Goal: Task Accomplishment & Management: Manage account settings

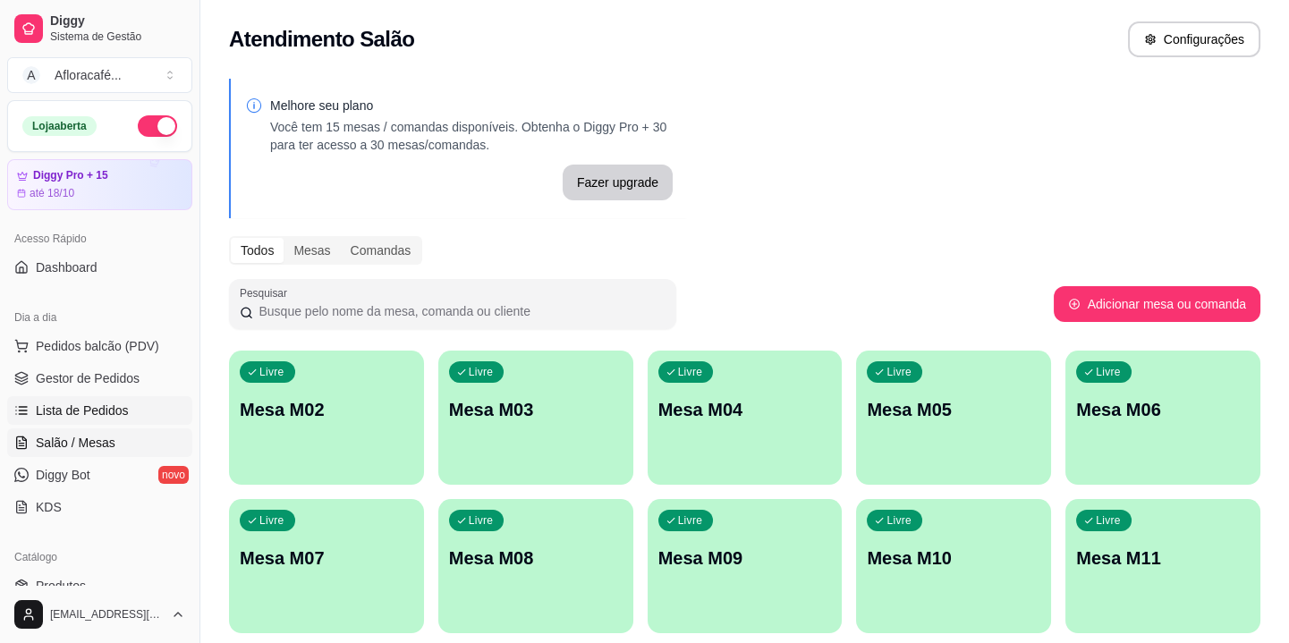
click at [84, 407] on span "Lista de Pedidos" at bounding box center [82, 411] width 93 height 18
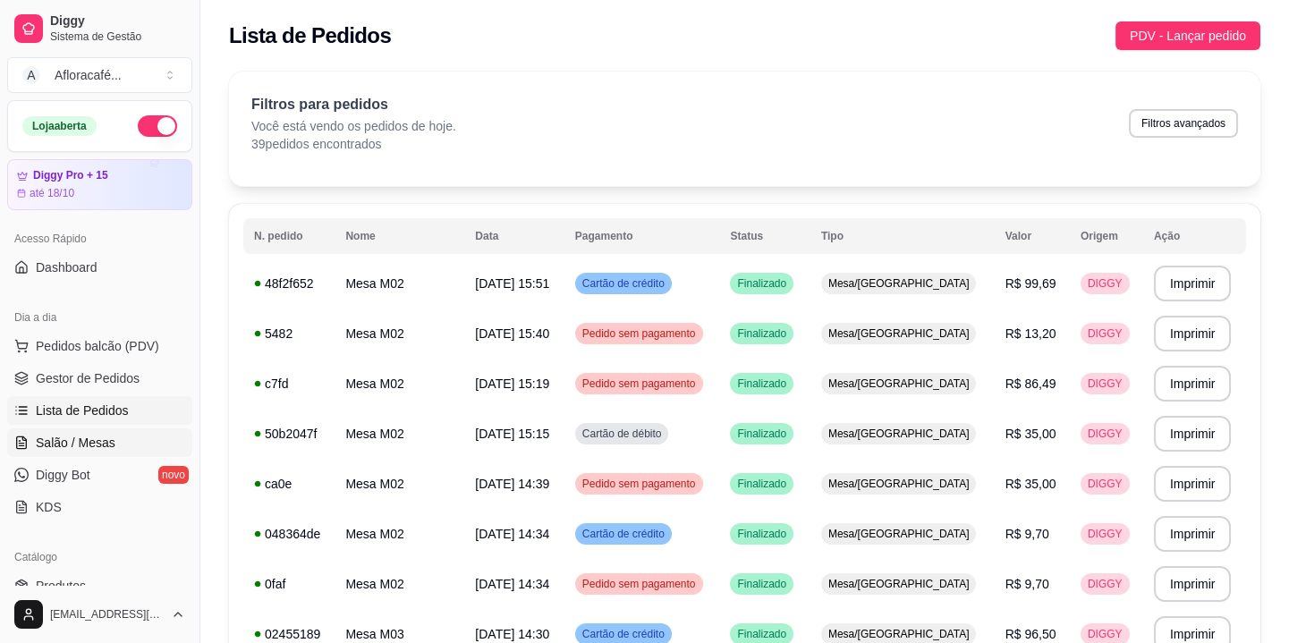
click at [45, 448] on span "Salão / Mesas" at bounding box center [76, 443] width 80 height 18
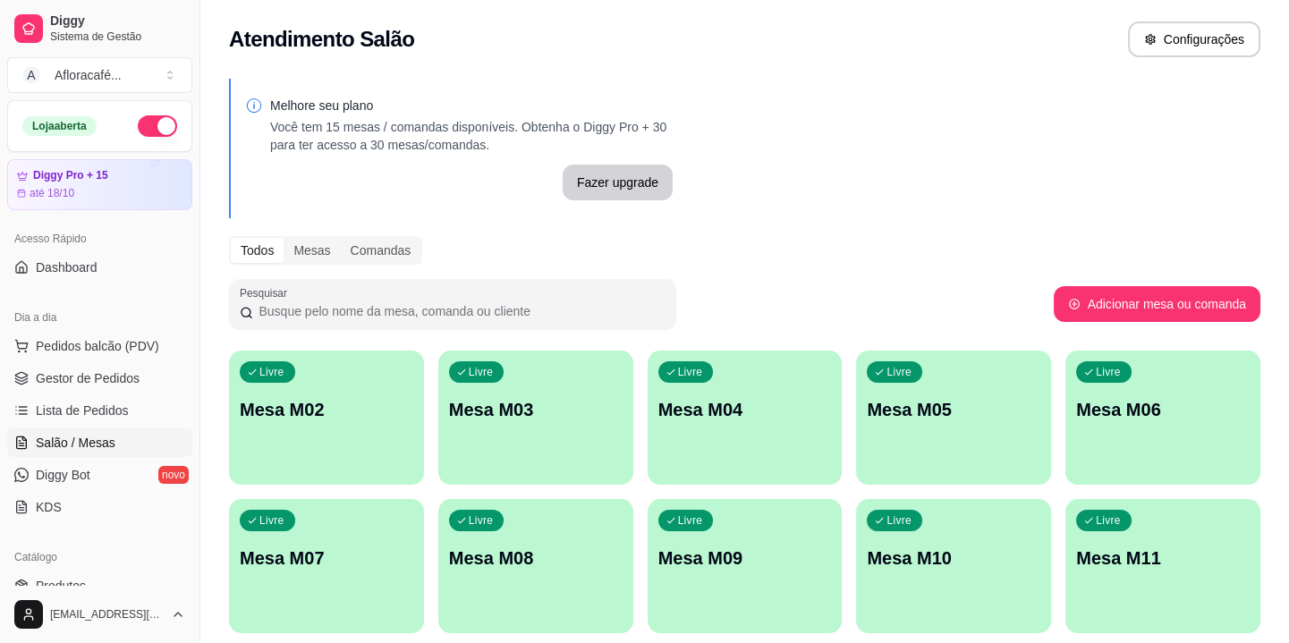
click at [340, 438] on div "Livre Mesa M02" at bounding box center [326, 407] width 195 height 113
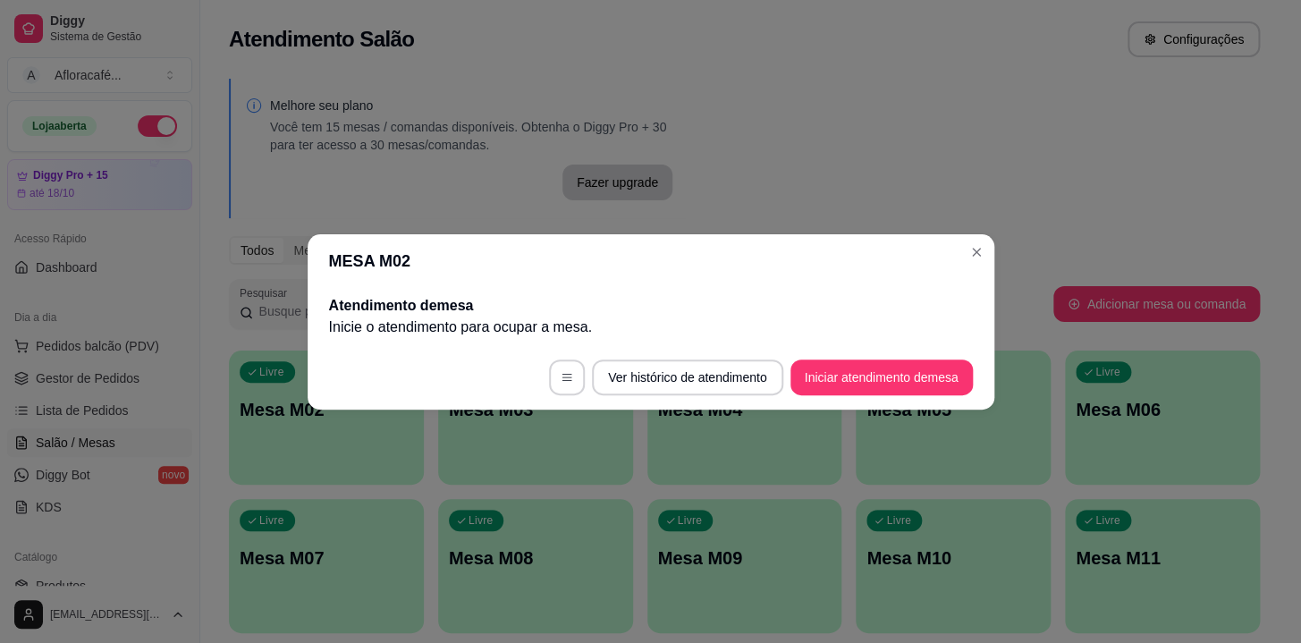
click at [911, 396] on footer "Ver histórico de atendimento Iniciar atendimento de mesa" at bounding box center [651, 377] width 687 height 64
click at [852, 370] on button "Iniciar atendimento de mesa" at bounding box center [881, 377] width 177 height 35
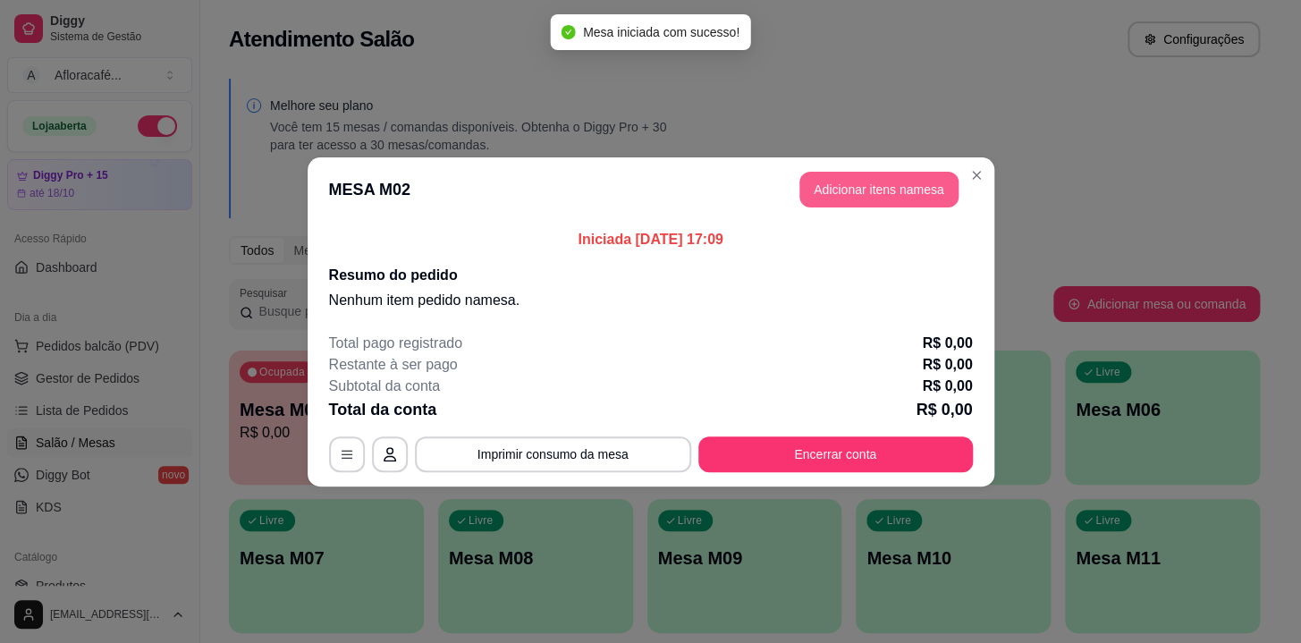
click at [899, 183] on button "Adicionar itens na mesa" at bounding box center [879, 190] width 159 height 36
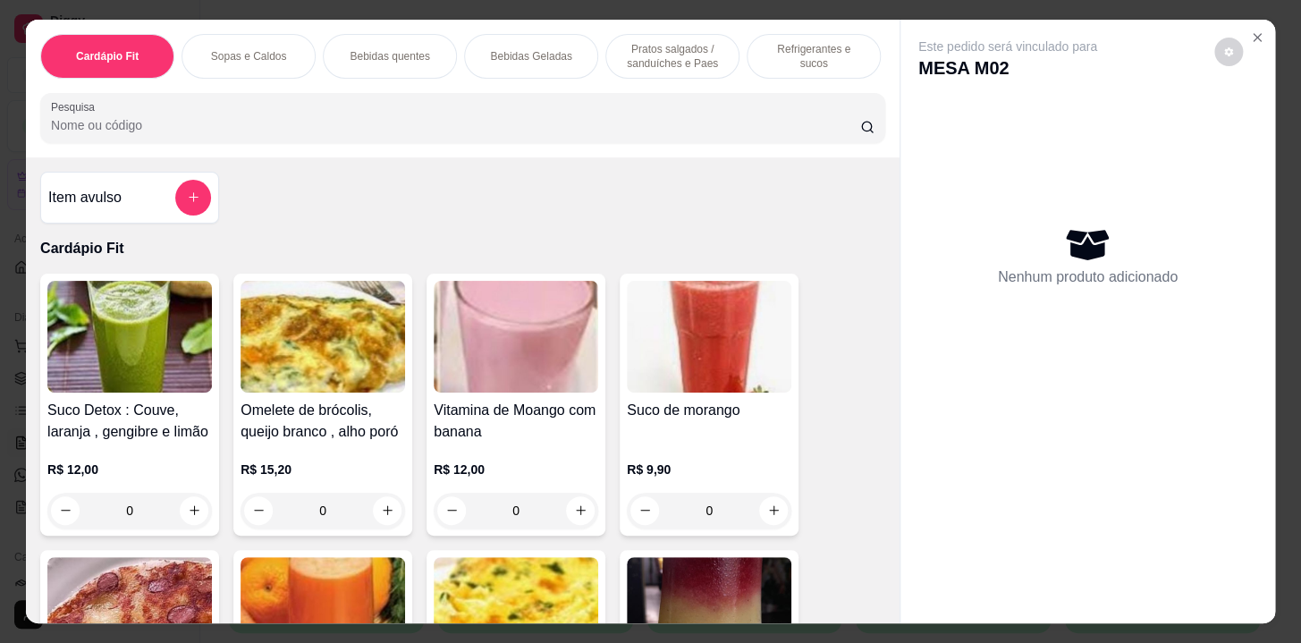
click at [765, 55] on p "Refrigerantes e sucos" at bounding box center [814, 56] width 104 height 29
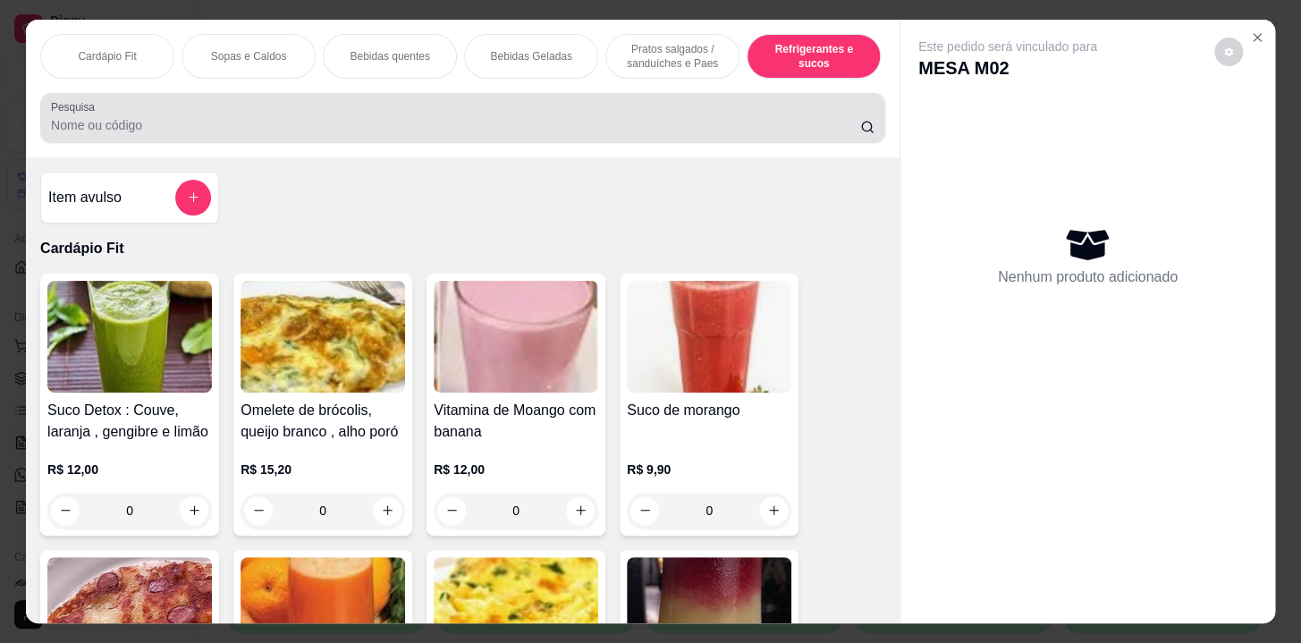
scroll to position [44, 0]
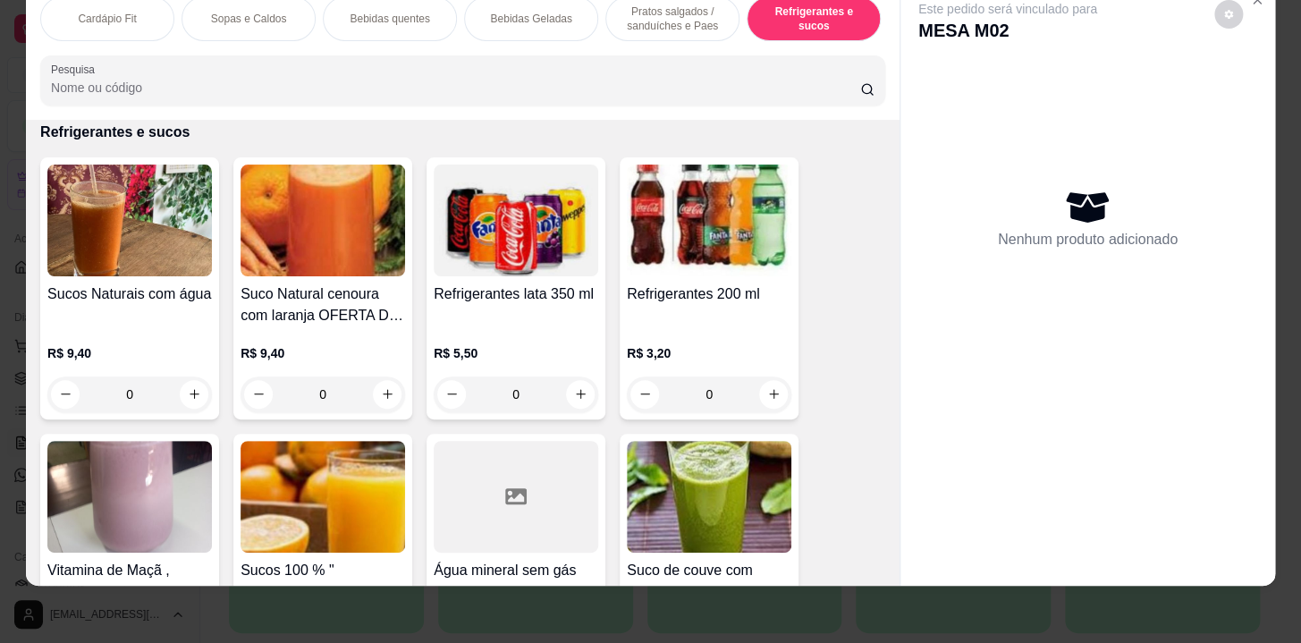
click at [186, 391] on div "0" at bounding box center [129, 395] width 165 height 36
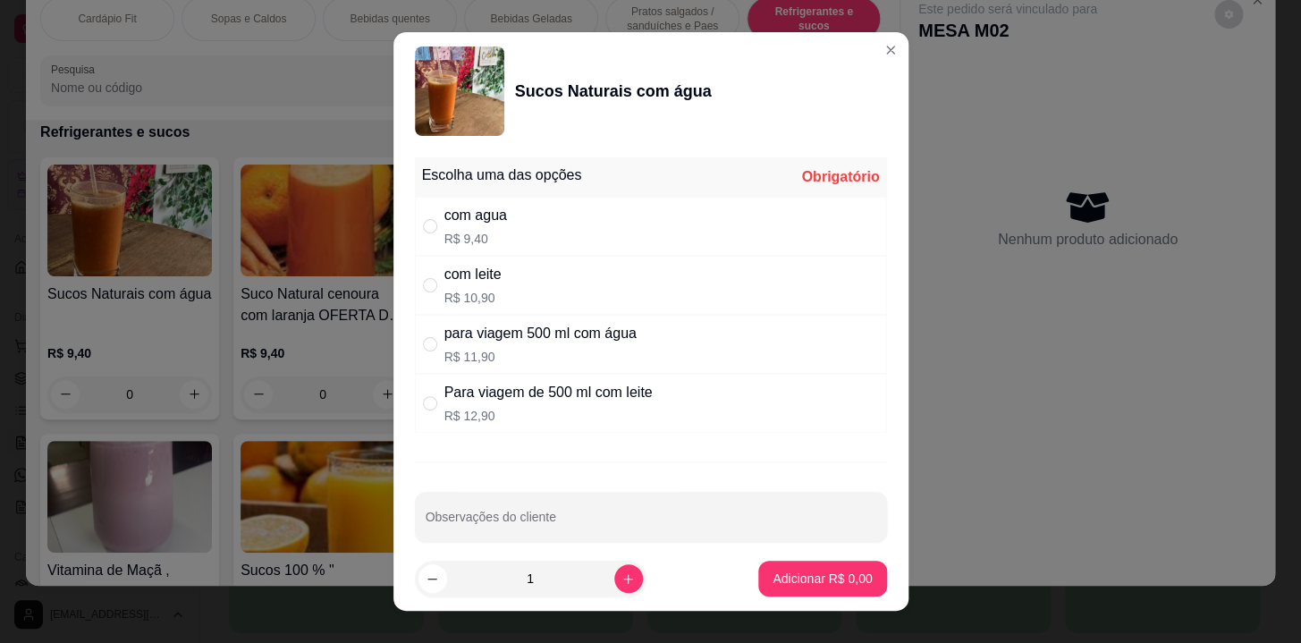
drag, startPoint x: 685, startPoint y: 270, endPoint x: 680, endPoint y: 246, distance: 24.7
click at [680, 250] on div "Escolha uma das opções Obrigatório com agua R$ 9,40 com leite R$ 10,90 para via…" at bounding box center [651, 294] width 472 height 275
click at [680, 246] on div "com agua R$ 9,40" at bounding box center [651, 226] width 472 height 59
radio input "true"
click at [770, 588] on button "Adicionar R$ 9,40" at bounding box center [822, 579] width 124 height 35
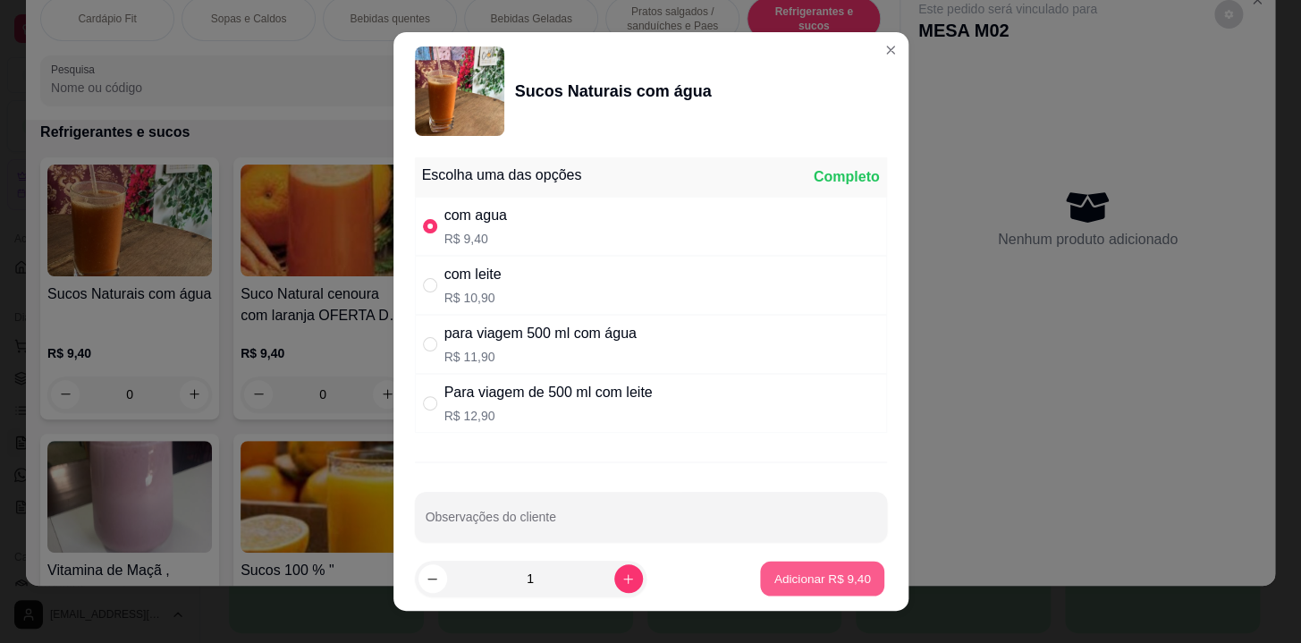
type input "1"
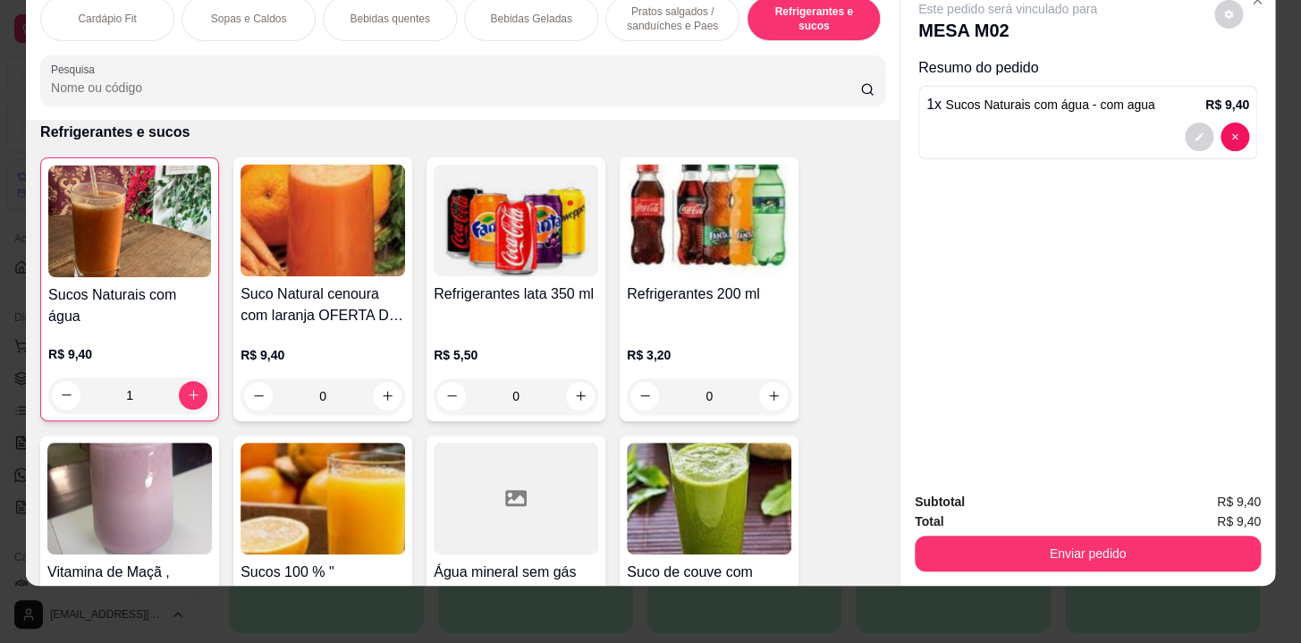
click at [502, 18] on div "Bebidas Geladas" at bounding box center [531, 18] width 134 height 45
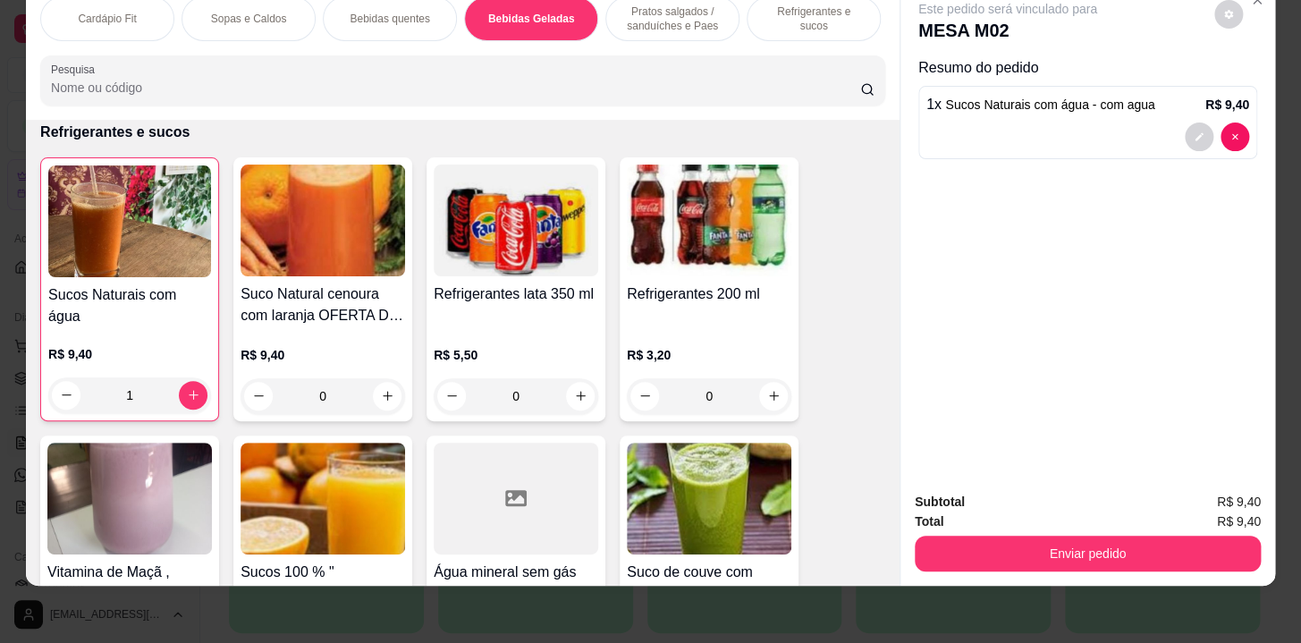
scroll to position [3482, 0]
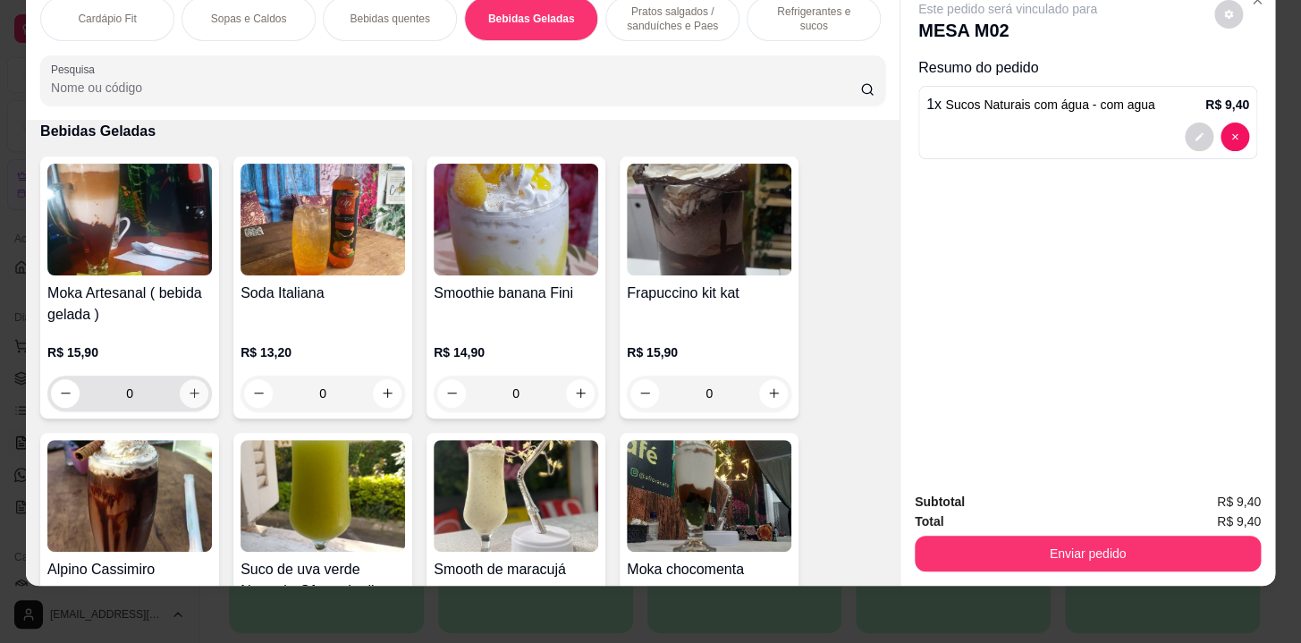
click at [190, 394] on icon "increase-product-quantity" at bounding box center [194, 392] width 13 height 13
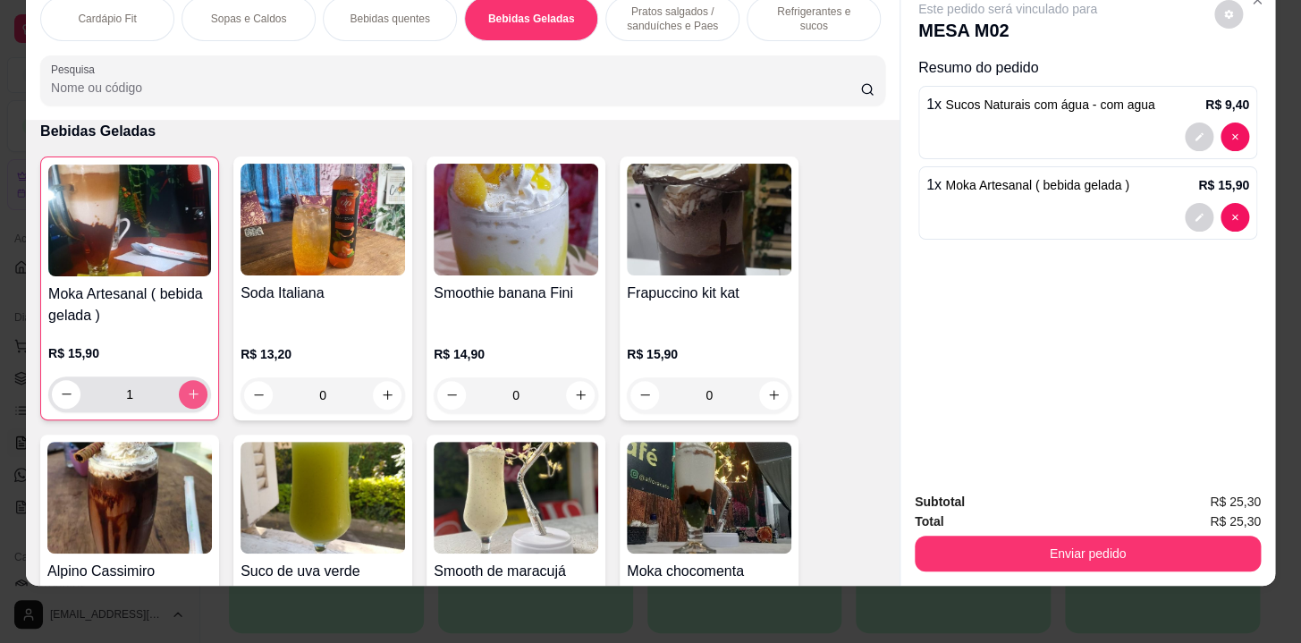
type input "1"
click at [755, 5] on div "Refrigerantes e sucos" at bounding box center [814, 18] width 134 height 45
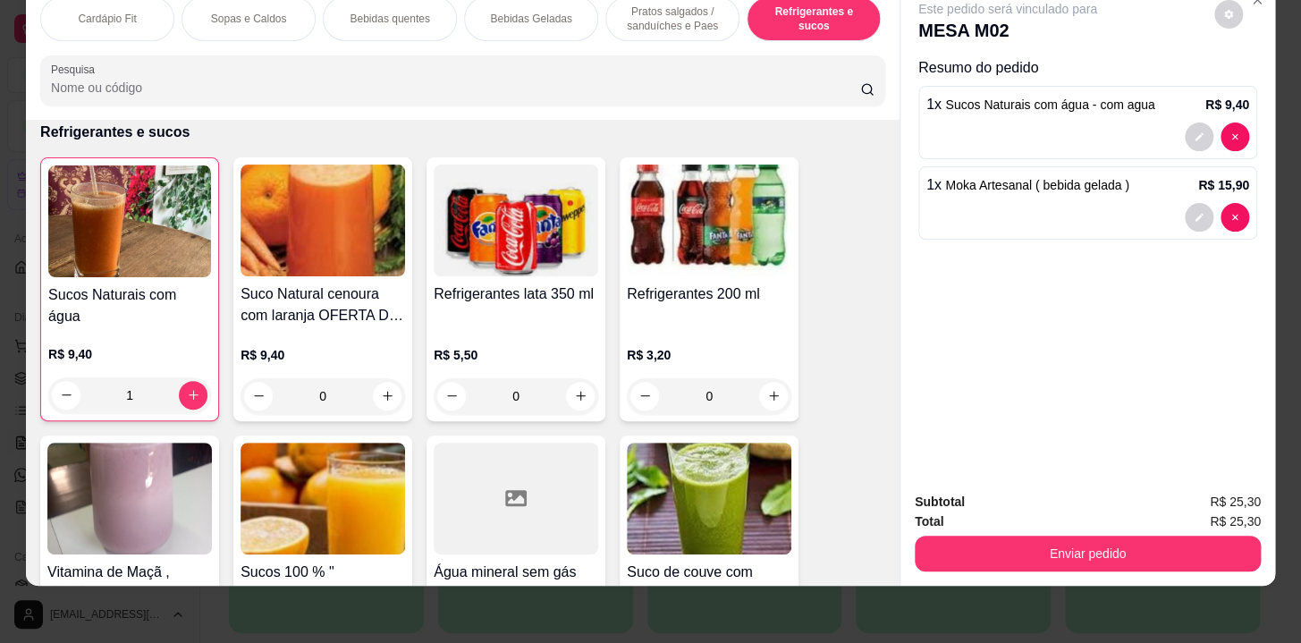
scroll to position [8730, 0]
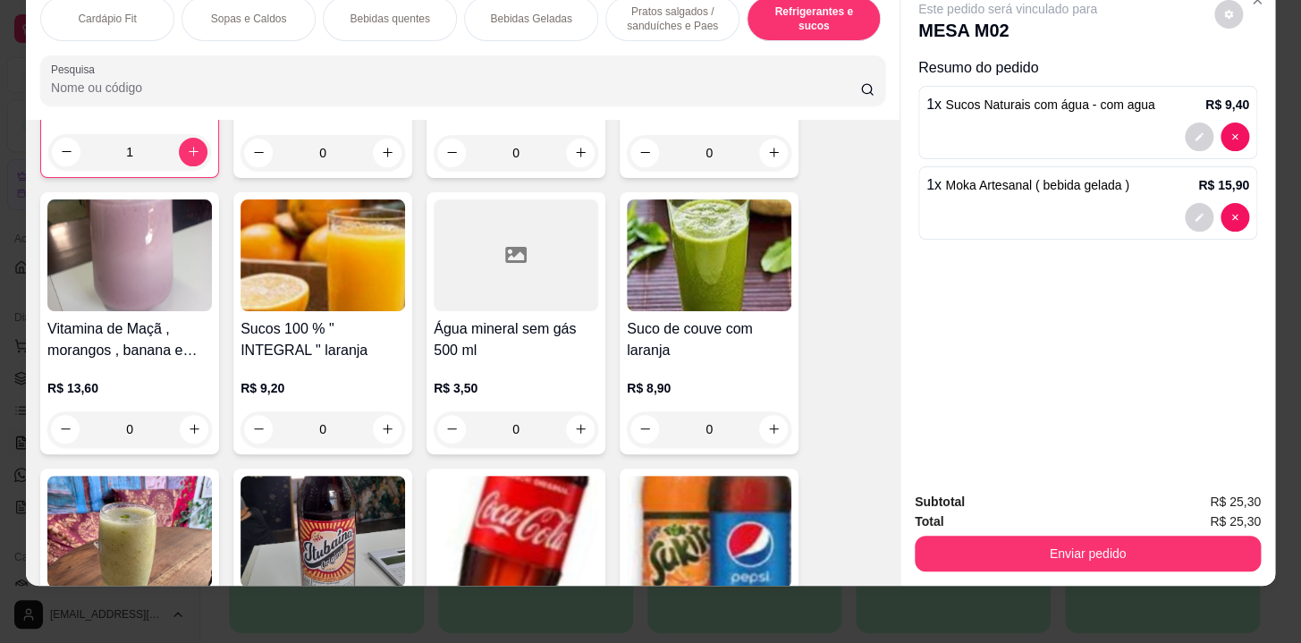
click at [562, 422] on div "0" at bounding box center [516, 429] width 165 height 36
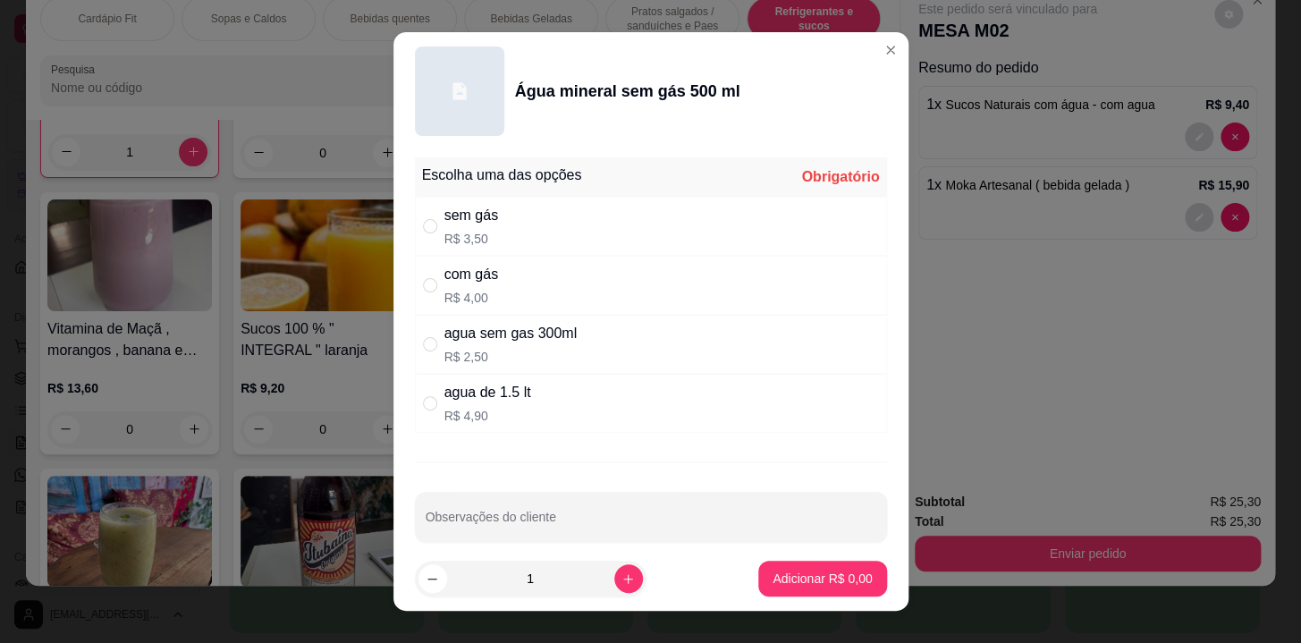
click at [666, 216] on div "sem gás R$ 3,50" at bounding box center [651, 226] width 472 height 59
radio input "true"
click at [773, 583] on p "Adicionar R$ 3,50" at bounding box center [822, 579] width 99 height 18
type input "1"
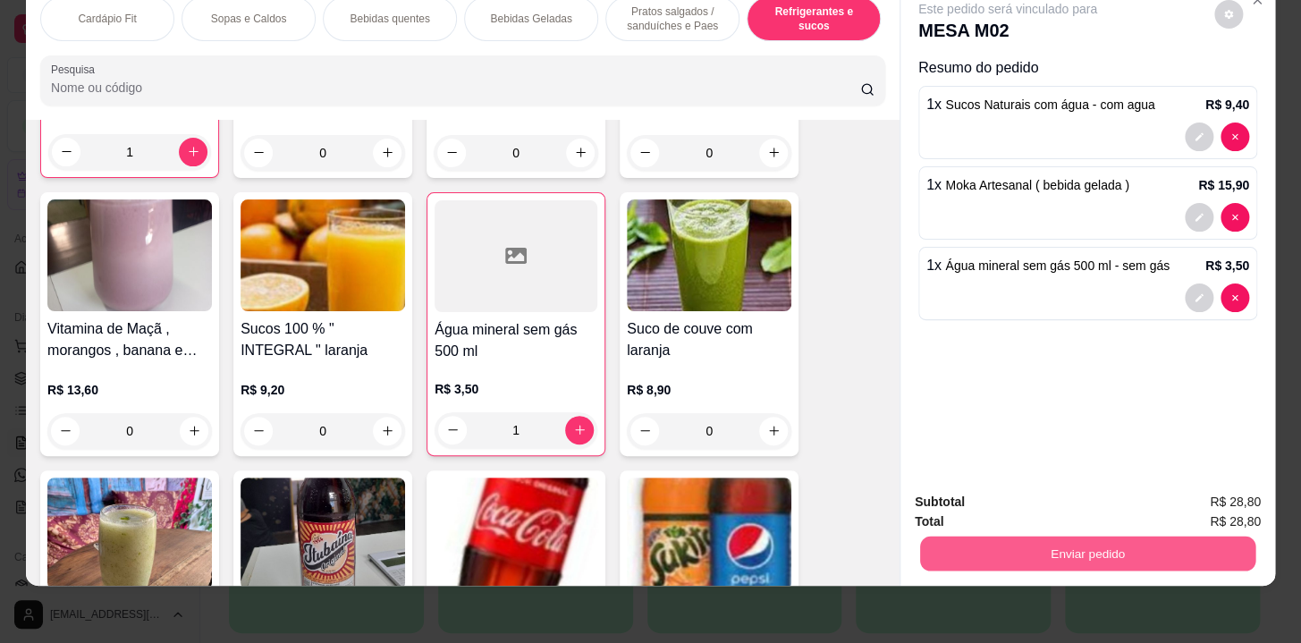
click at [1025, 555] on button "Enviar pedido" at bounding box center [1087, 554] width 335 height 35
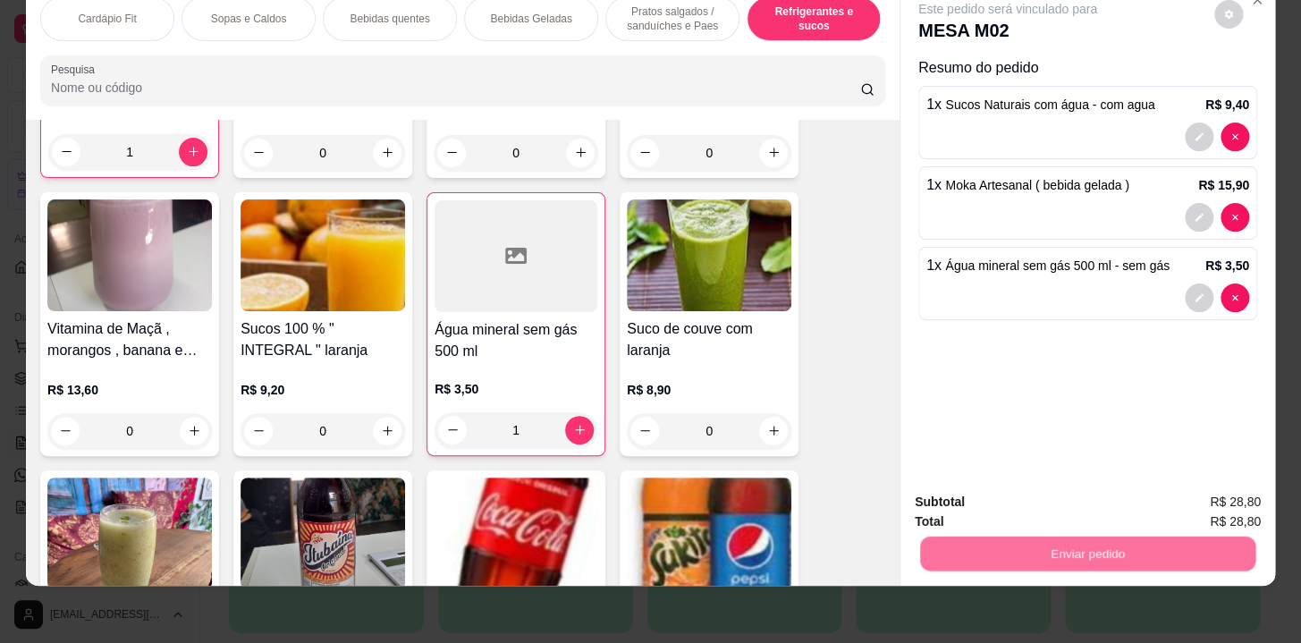
click at [1054, 503] on button "Não registrar e enviar pedido" at bounding box center [1028, 497] width 181 height 33
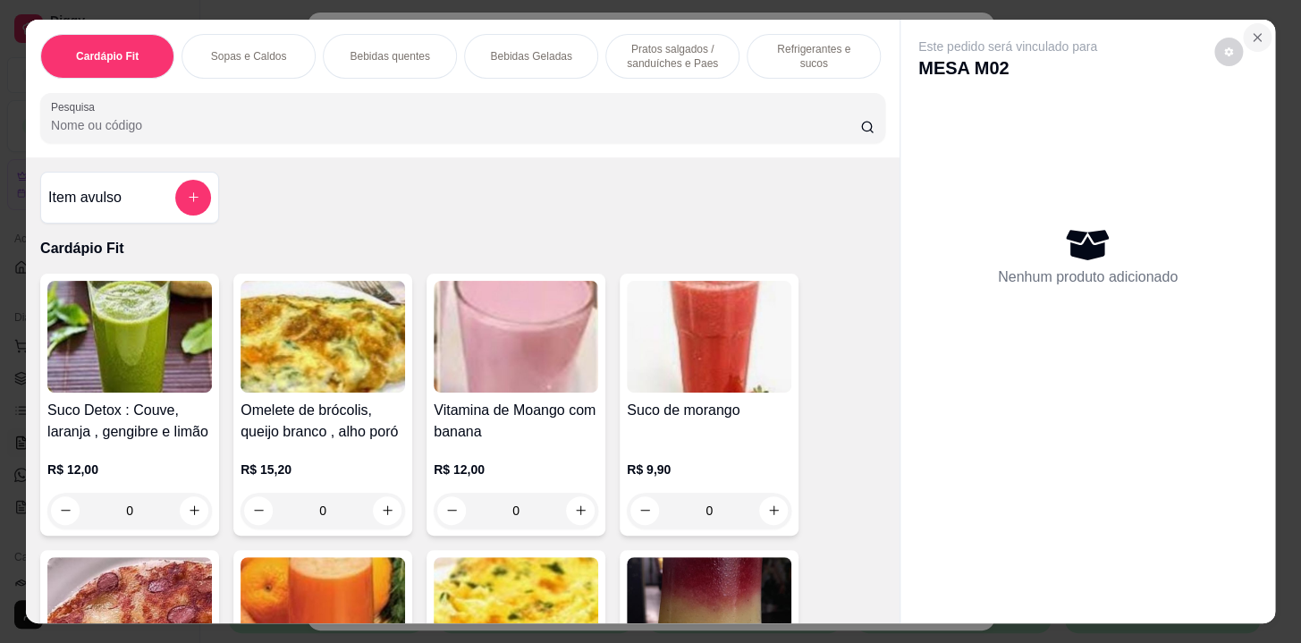
click at [1250, 34] on icon "Close" at bounding box center [1257, 37] width 14 height 14
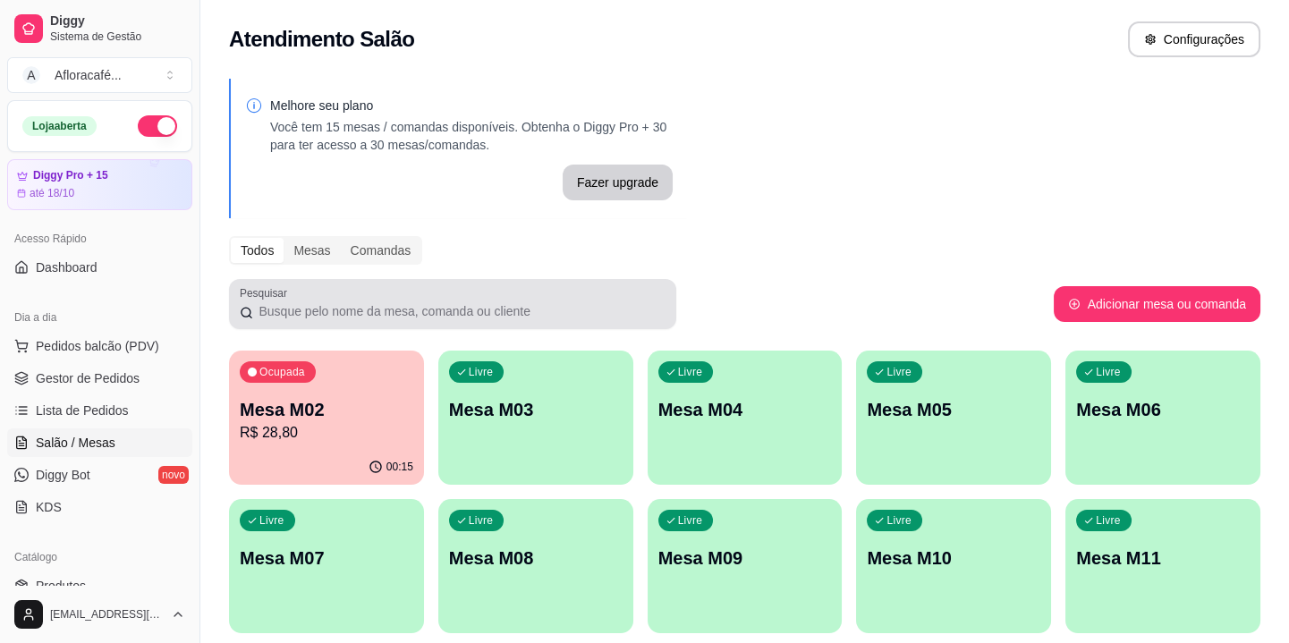
click at [508, 376] on div "Livre Mesa M03" at bounding box center [535, 407] width 195 height 113
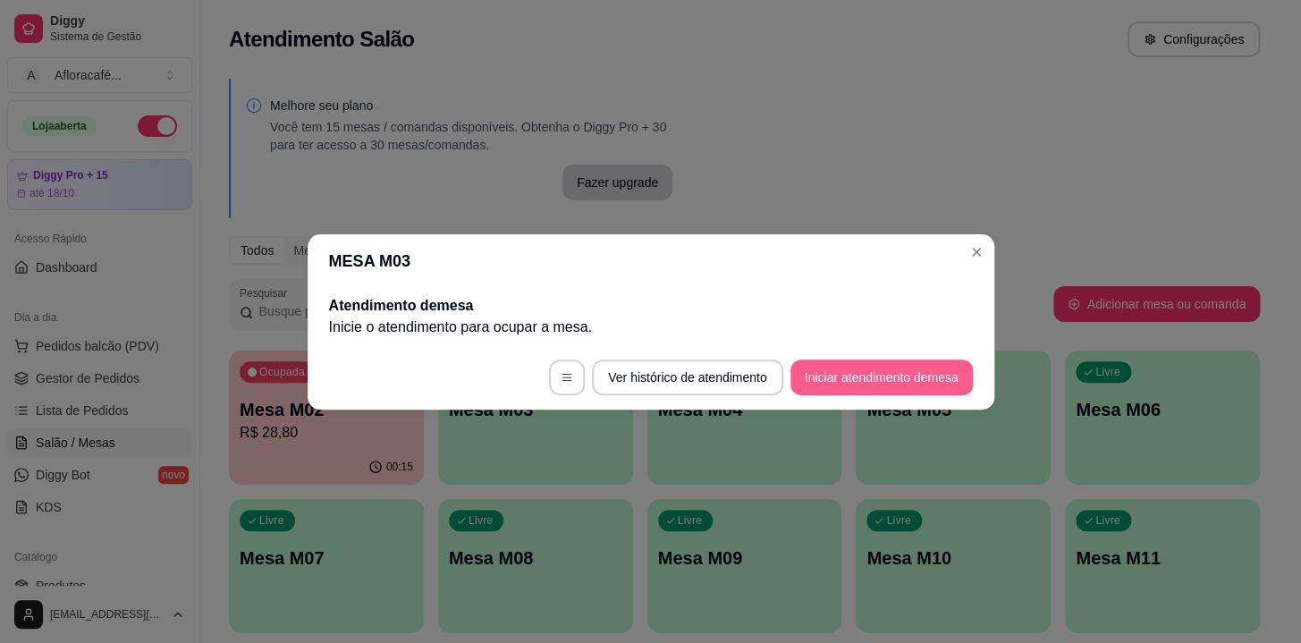
click at [902, 388] on button "Iniciar atendimento de mesa" at bounding box center [882, 378] width 182 height 36
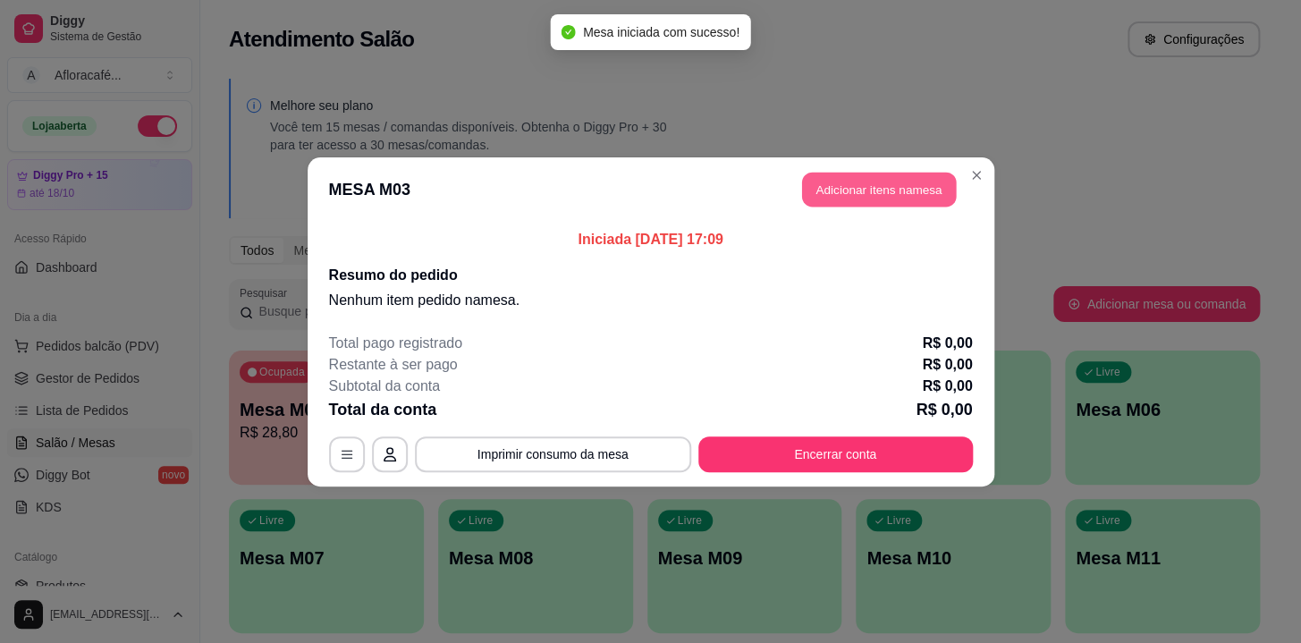
click at [923, 191] on button "Adicionar itens na mesa" at bounding box center [879, 189] width 154 height 35
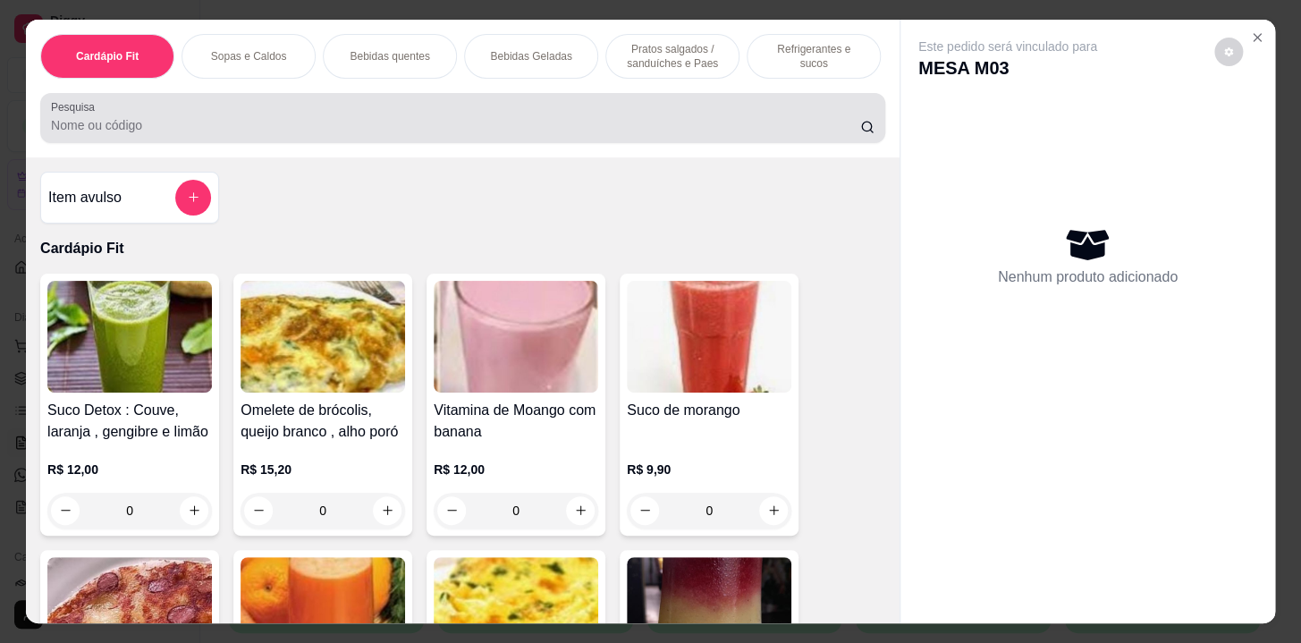
click at [562, 110] on div at bounding box center [463, 118] width 824 height 36
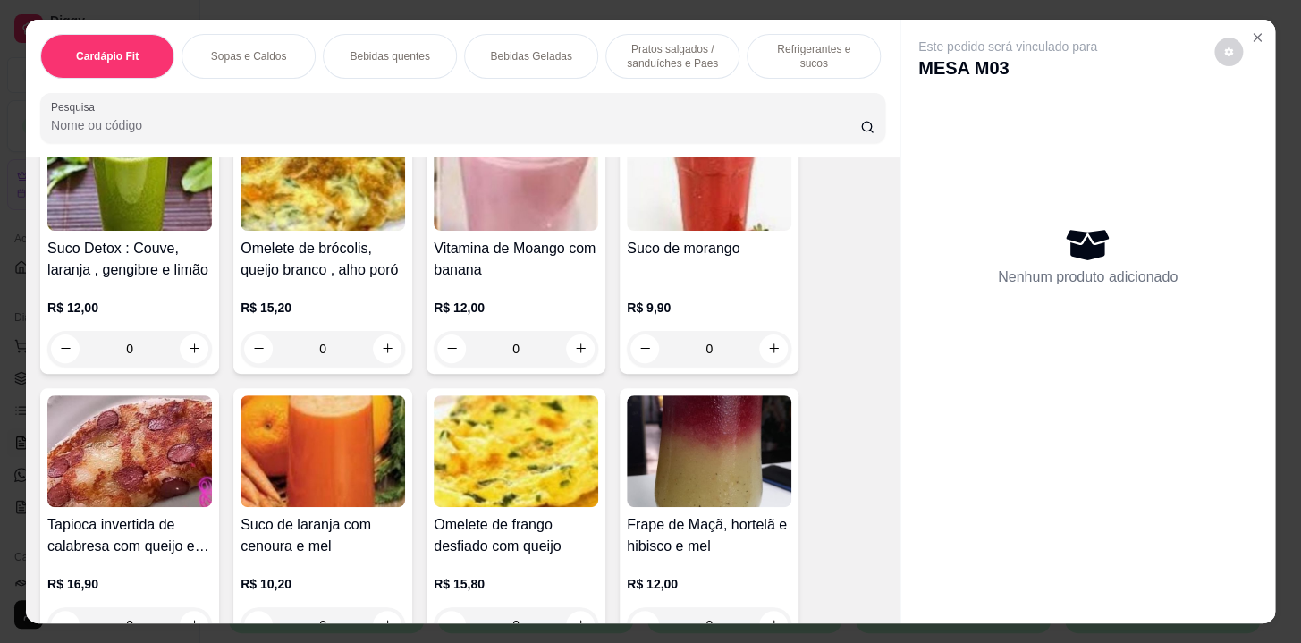
scroll to position [0, 0]
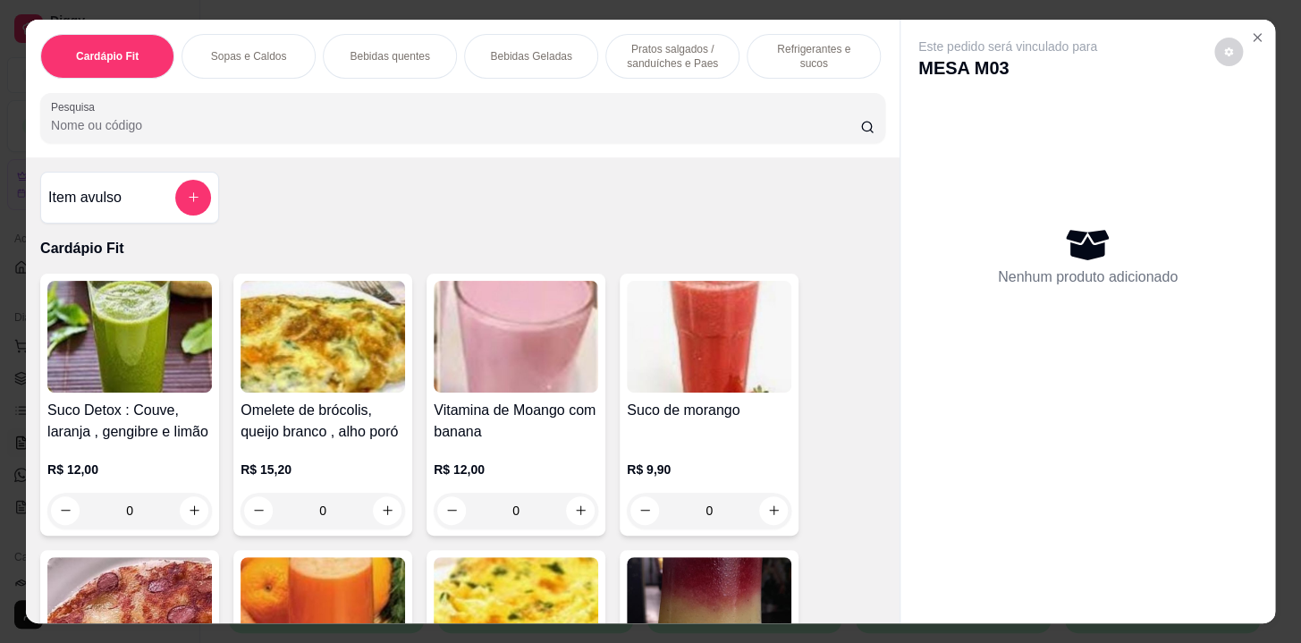
click at [664, 45] on p "Pratos salgados / sanduíches e Paes" at bounding box center [673, 56] width 104 height 29
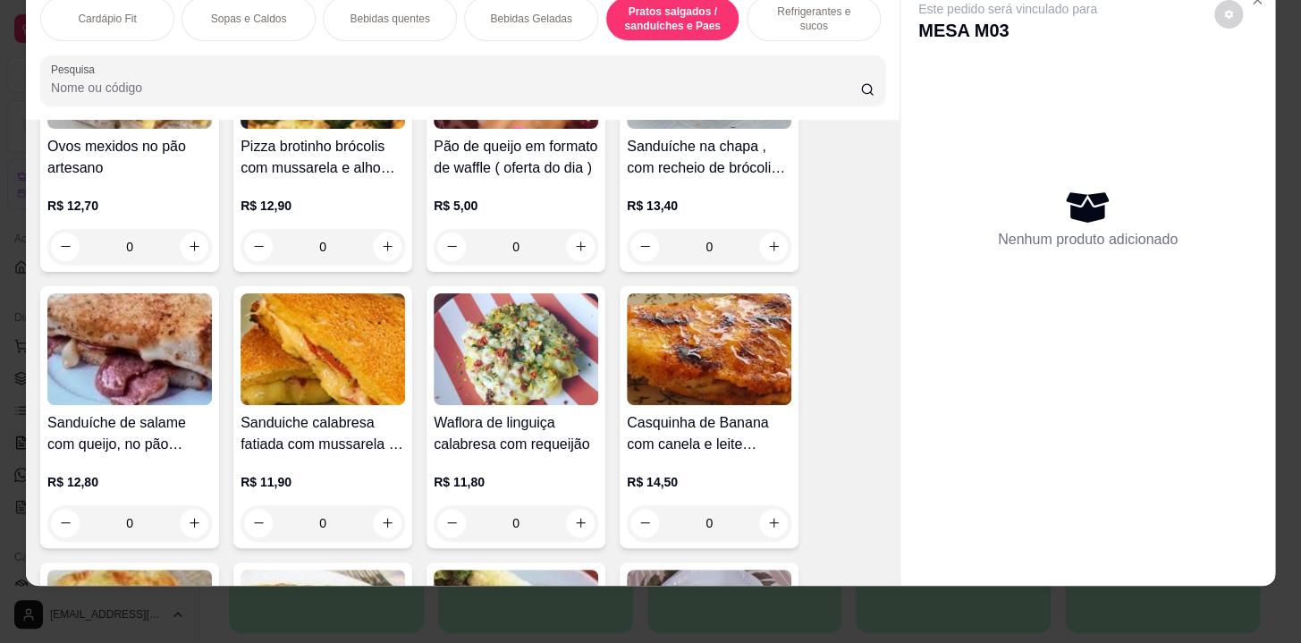
scroll to position [7020, 0]
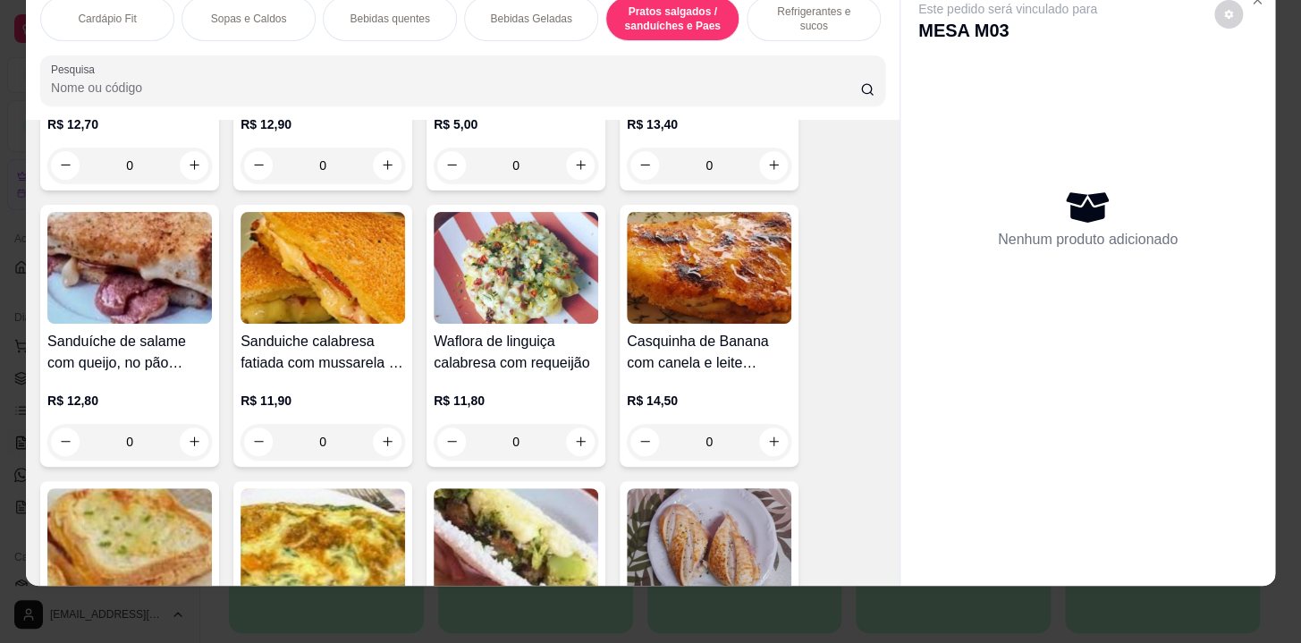
click at [758, 441] on div "0" at bounding box center [709, 442] width 165 height 36
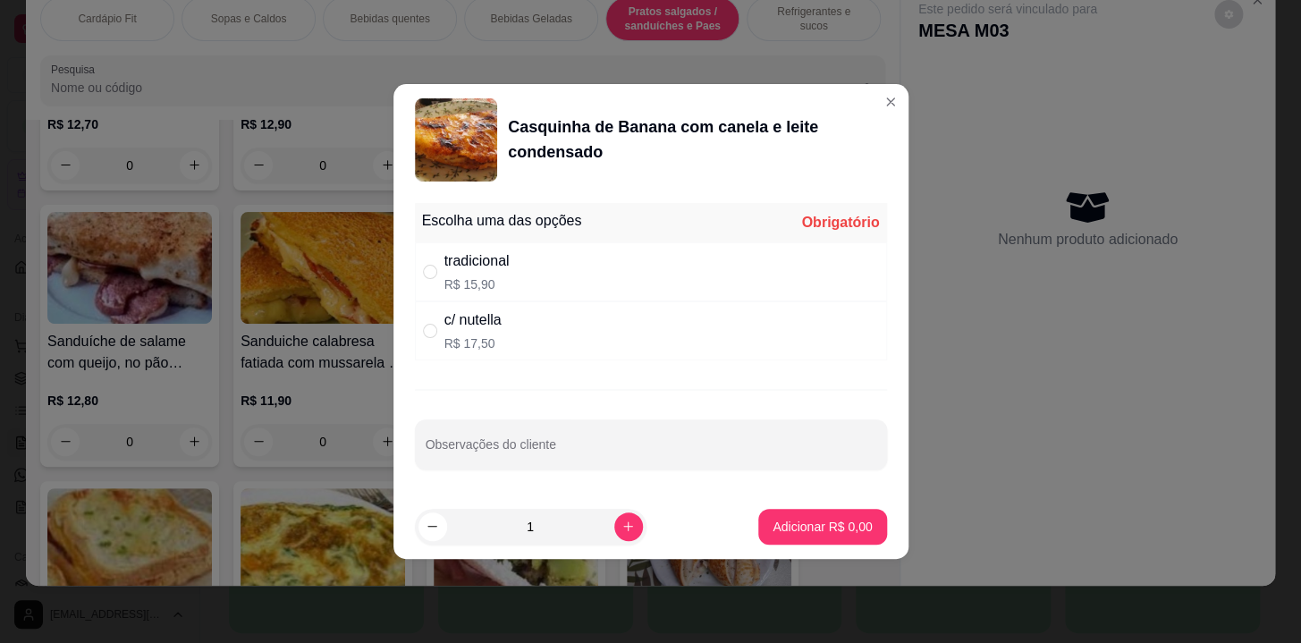
drag, startPoint x: 725, startPoint y: 292, endPoint x: 725, endPoint y: 301, distance: 9.8
click at [725, 292] on div "tradicional R$ 15,90" at bounding box center [651, 271] width 472 height 59
radio input "true"
click at [813, 533] on p "Adicionar R$ 15,90" at bounding box center [819, 527] width 106 height 18
type input "1"
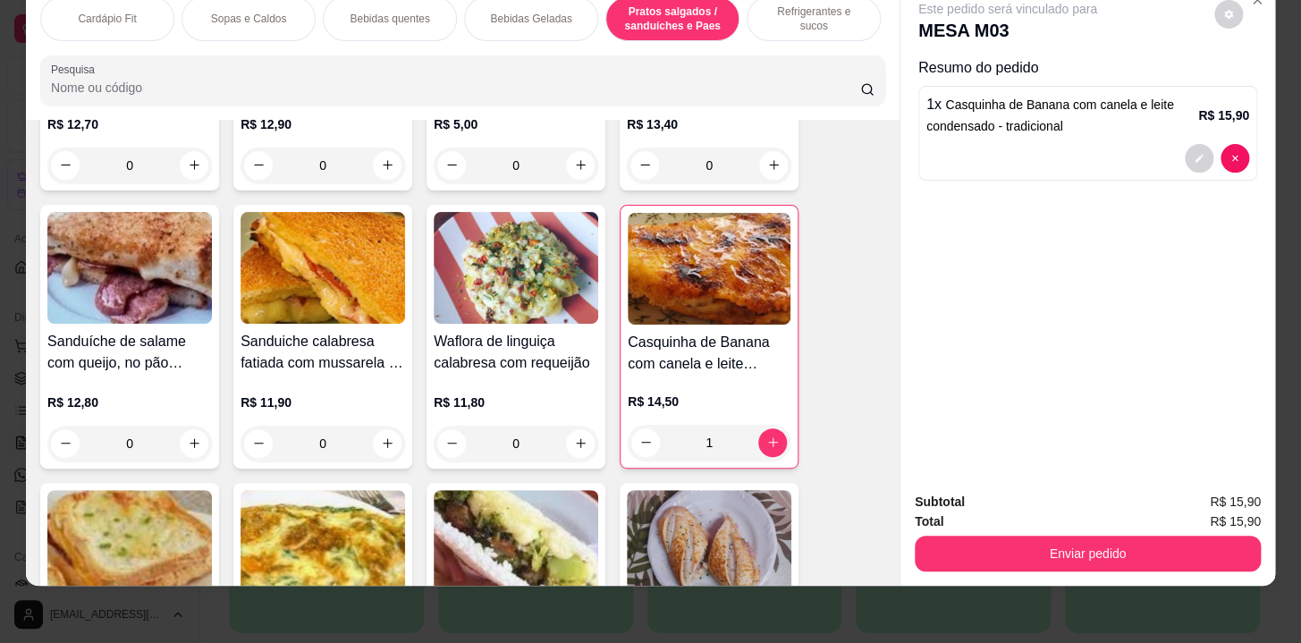
click at [759, 13] on div "Refrigerantes e sucos" at bounding box center [814, 18] width 134 height 45
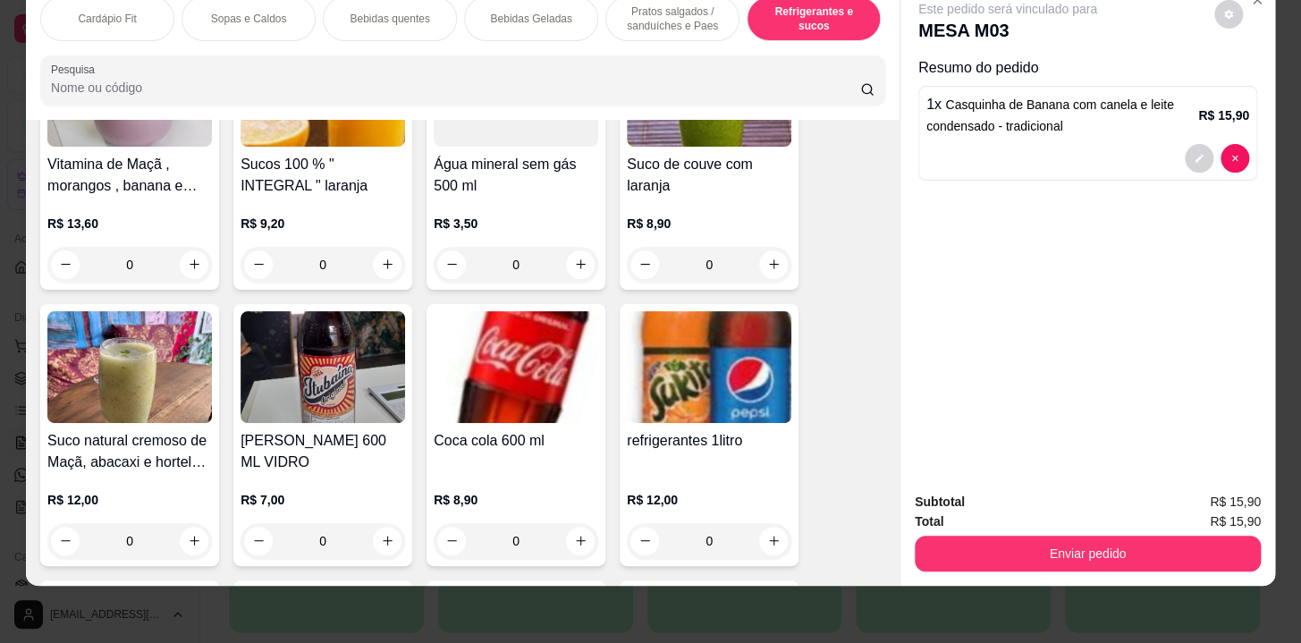
scroll to position [9300, 0]
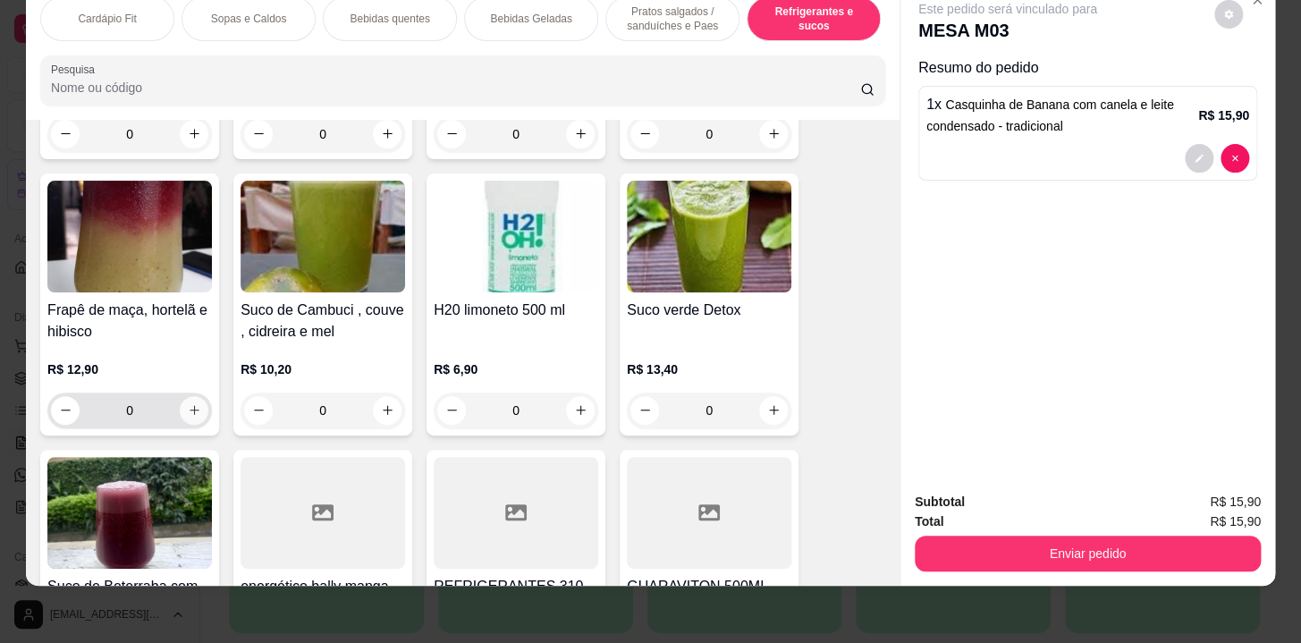
click at [188, 412] on icon "increase-product-quantity" at bounding box center [194, 409] width 13 height 13
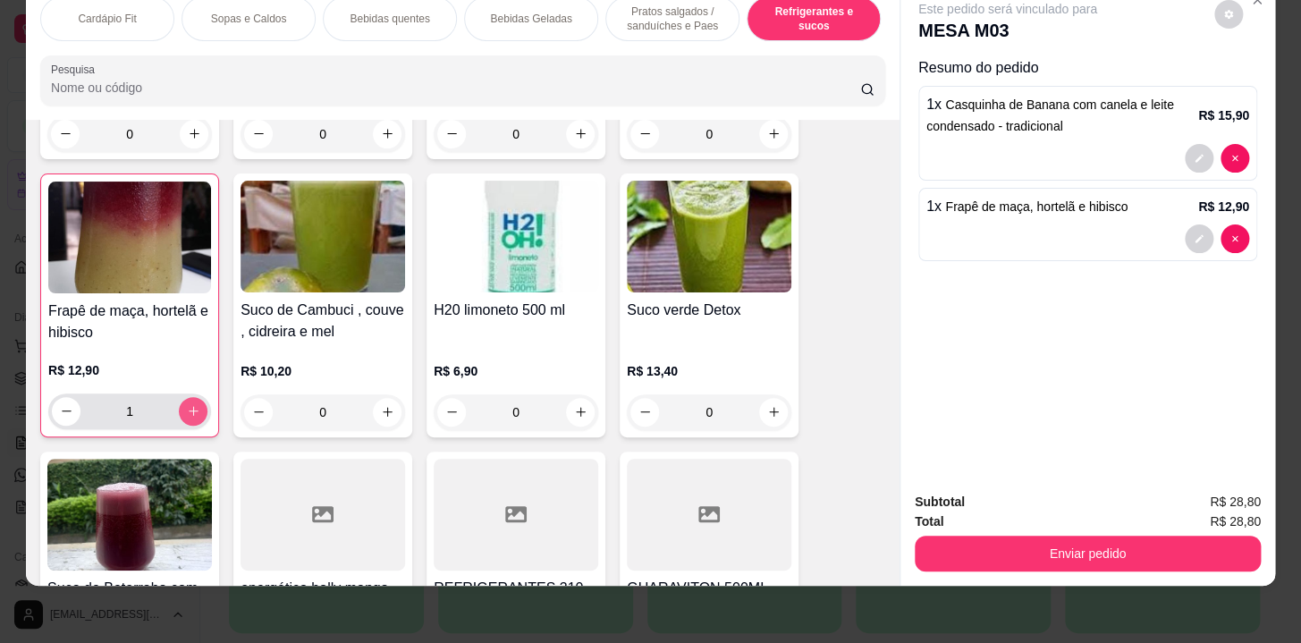
type input "1"
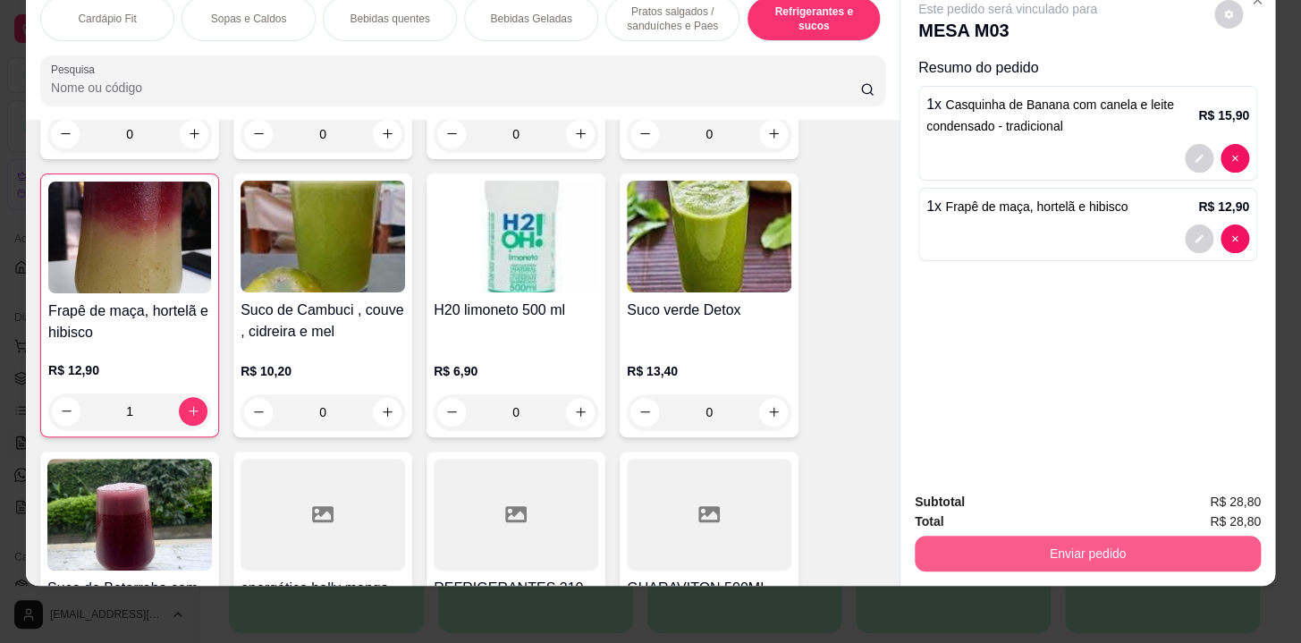
click at [970, 550] on button "Enviar pedido" at bounding box center [1088, 554] width 346 height 36
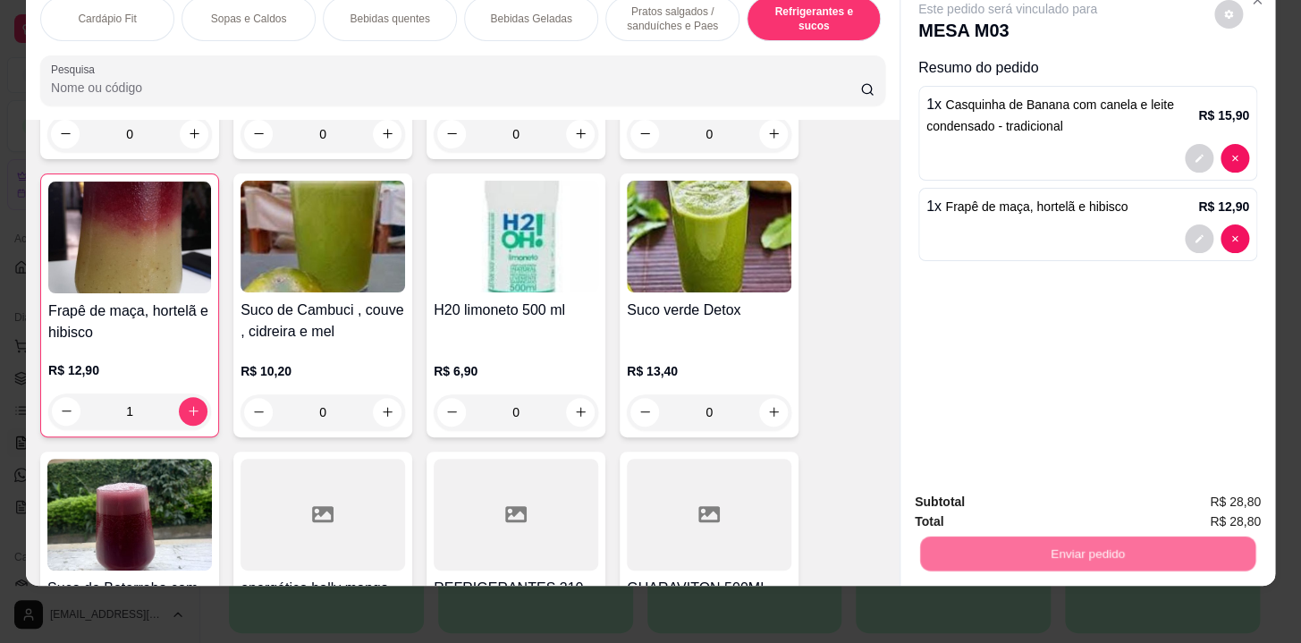
click at [1172, 501] on button "Sim, quero registrar" at bounding box center [1198, 498] width 133 height 34
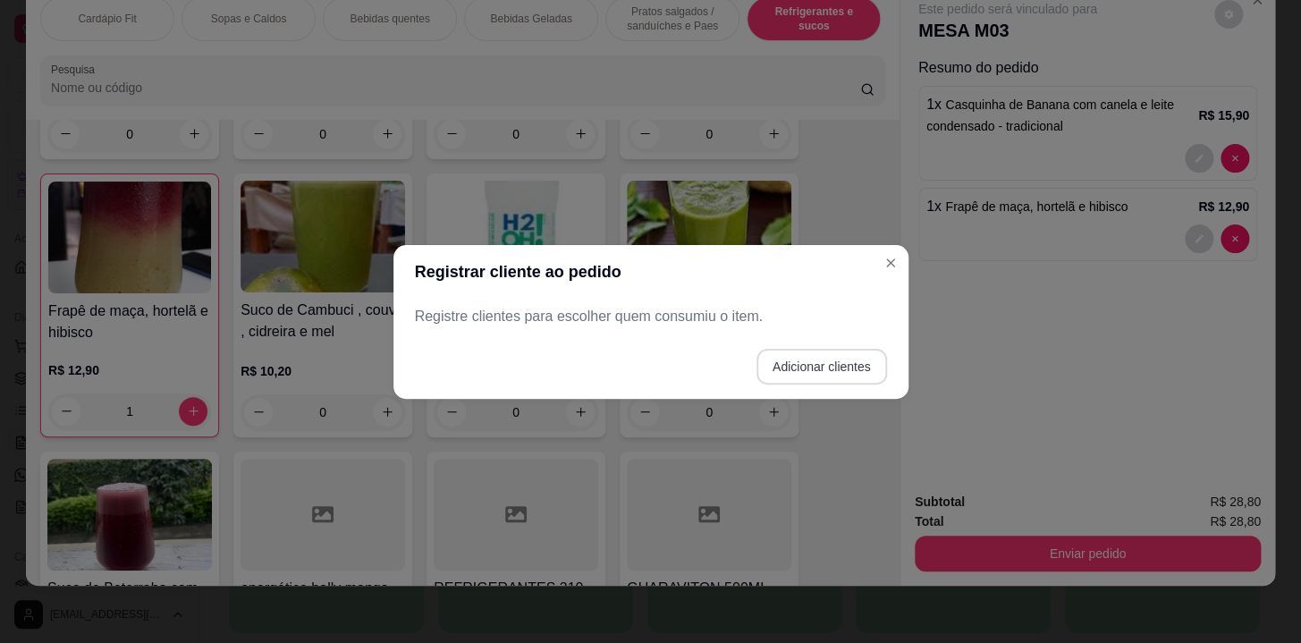
click at [831, 363] on button "Adicionar clientes" at bounding box center [822, 367] width 131 height 36
click at [806, 311] on div at bounding box center [650, 316] width 451 height 36
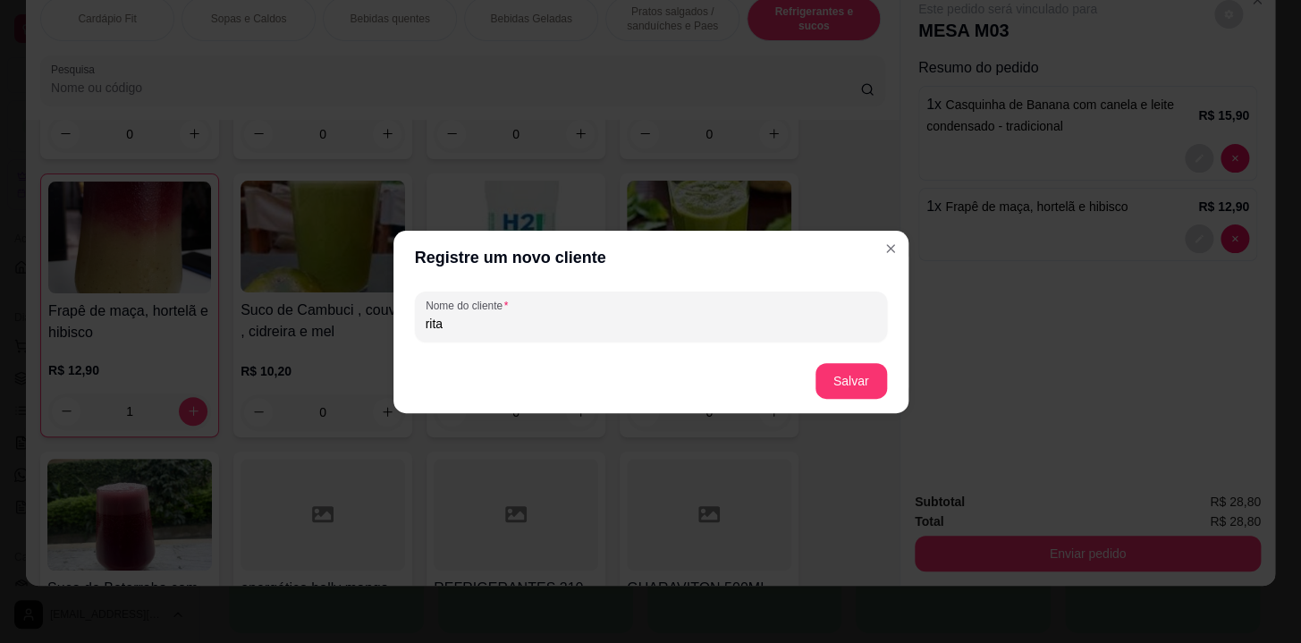
type input "rita"
click at [862, 393] on button "Salvar" at bounding box center [852, 380] width 70 height 35
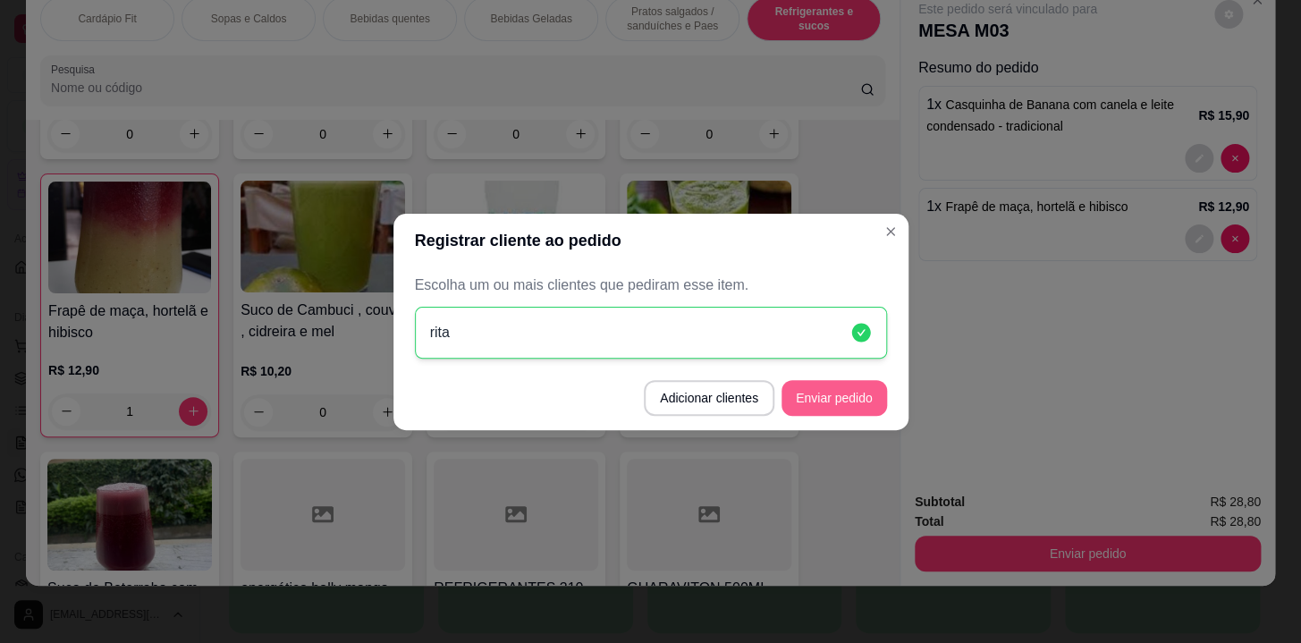
click at [869, 406] on button "Enviar pedido" at bounding box center [835, 398] width 106 height 36
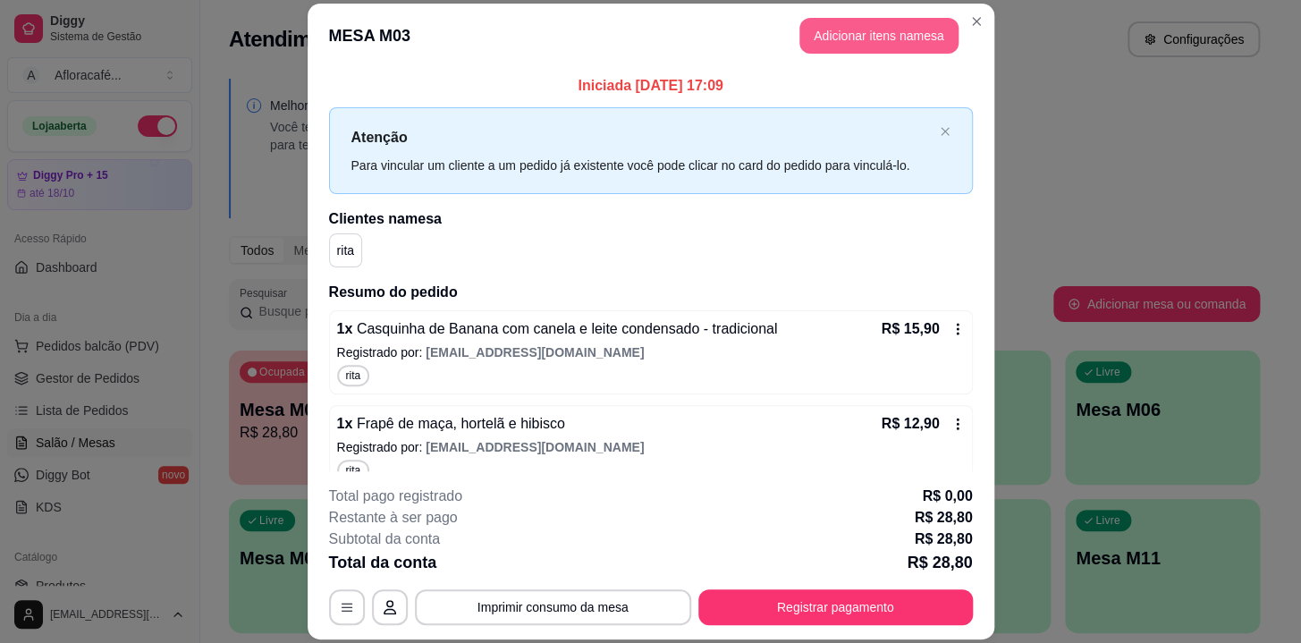
click at [897, 32] on button "Adicionar itens na mesa" at bounding box center [879, 36] width 159 height 36
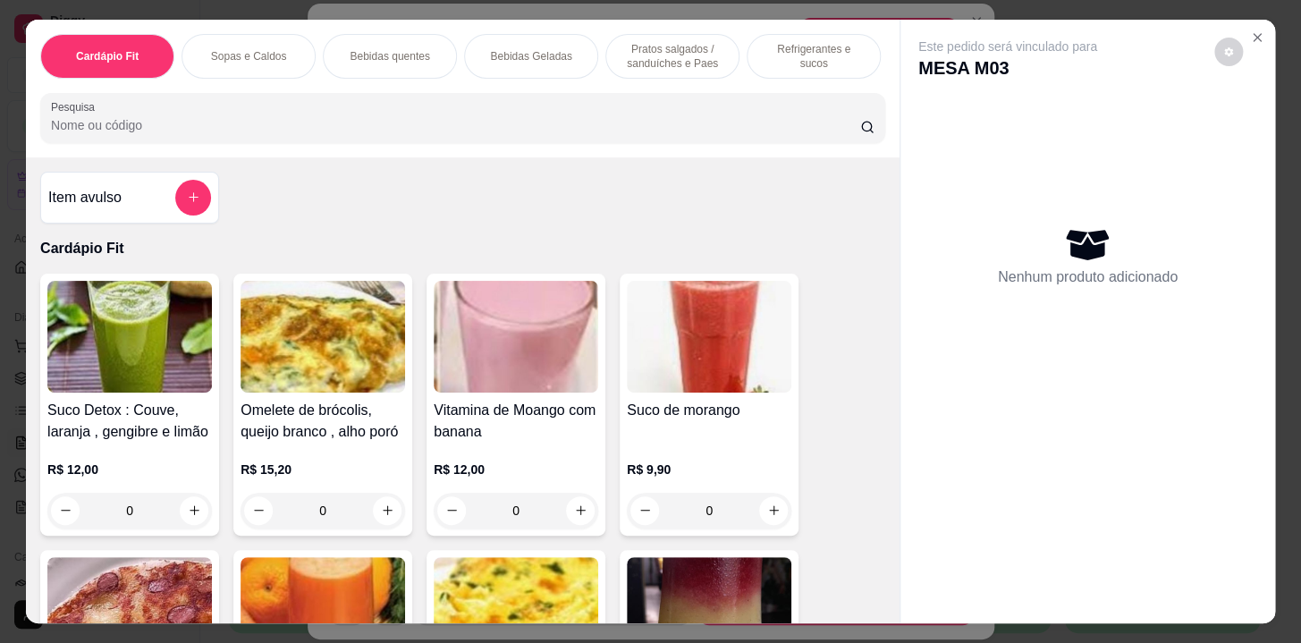
click at [696, 45] on p "Pratos salgados / sanduíches e Paes" at bounding box center [673, 56] width 104 height 29
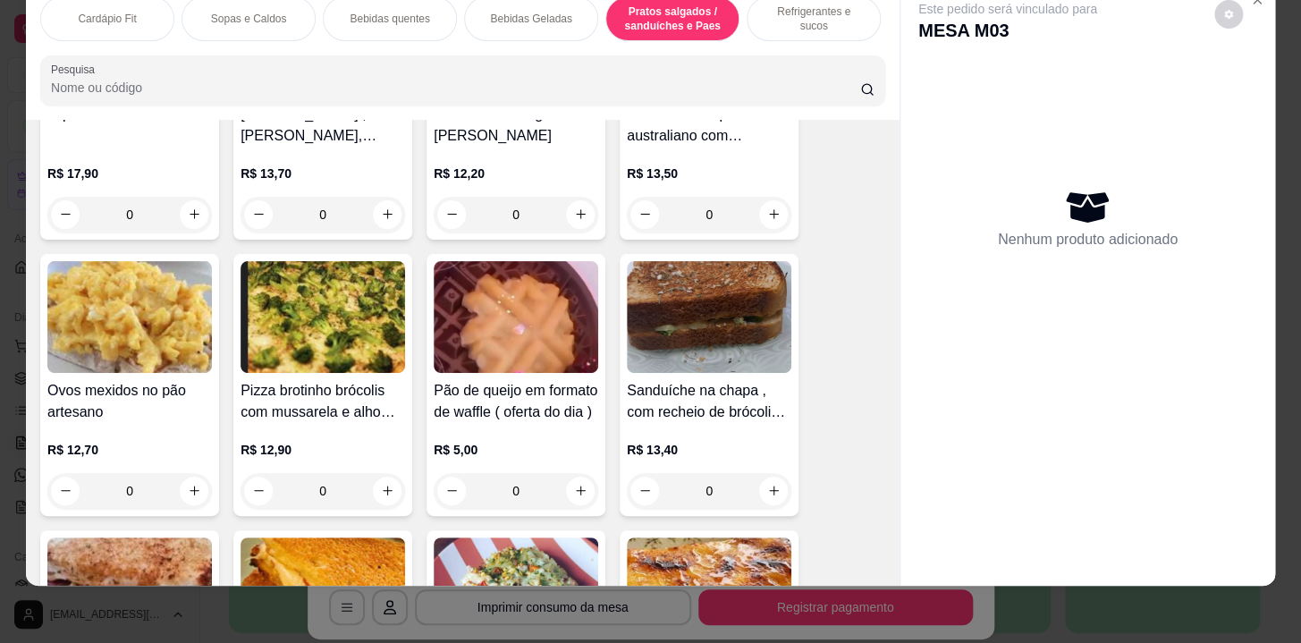
scroll to position [7101, 0]
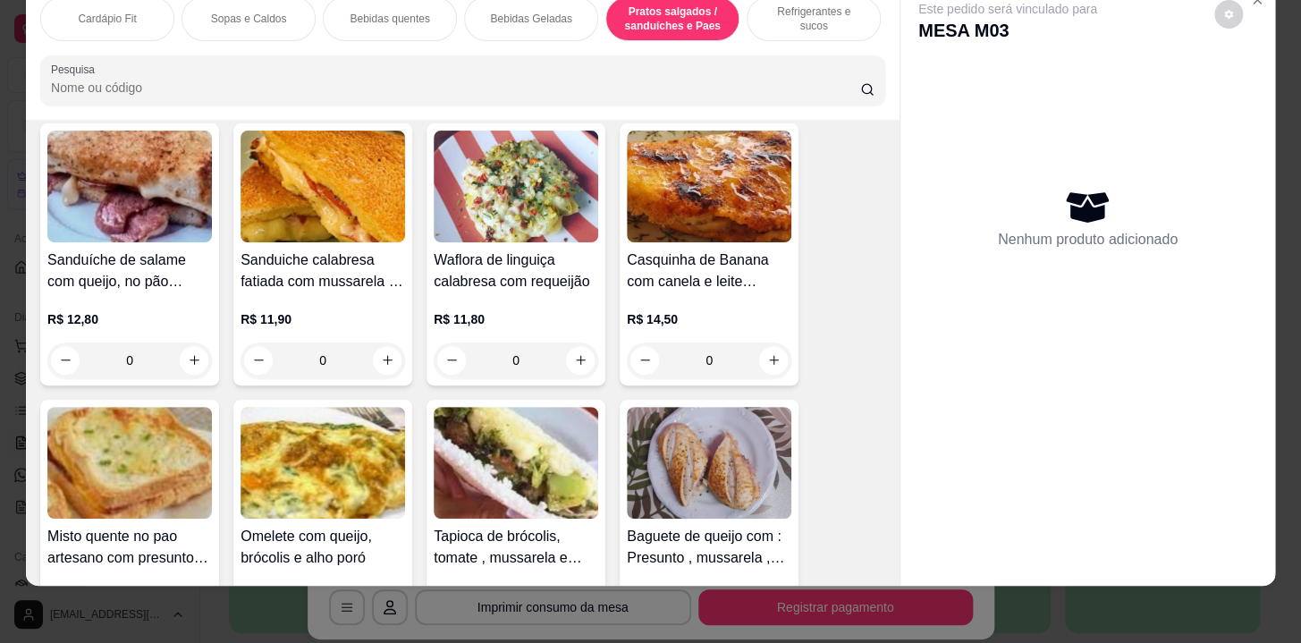
click at [762, 359] on div "0" at bounding box center [709, 361] width 165 height 36
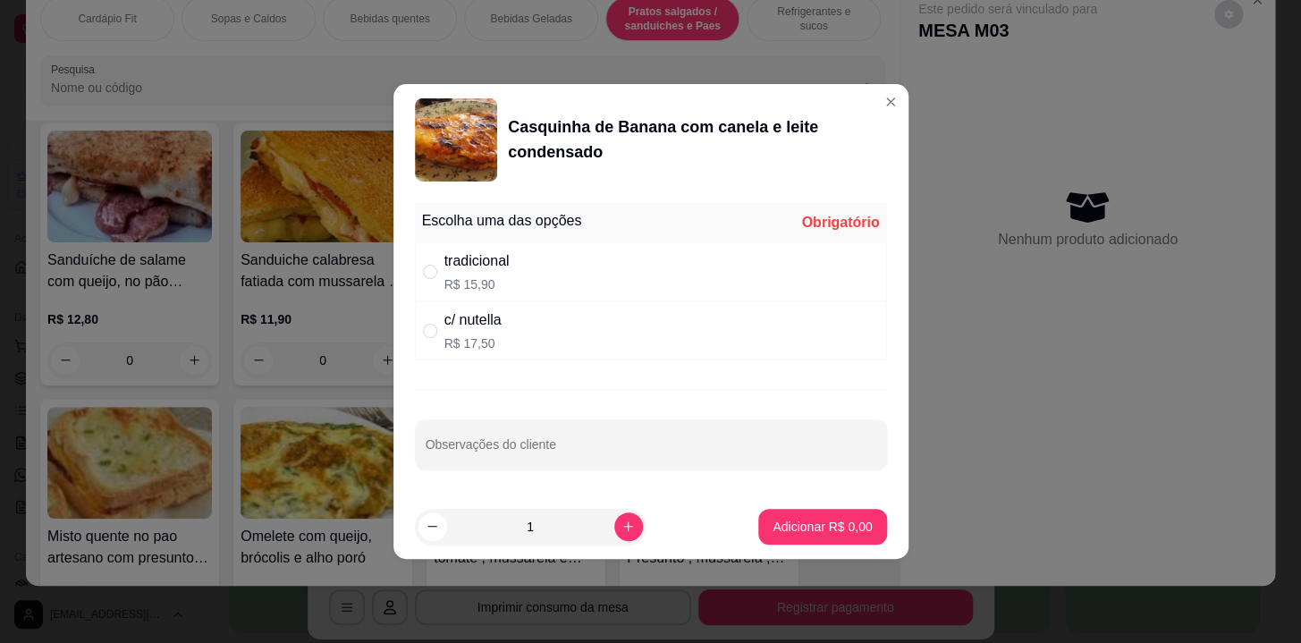
click at [634, 242] on div "tradicional R$ 15,90" at bounding box center [651, 271] width 472 height 59
radio input "true"
click at [832, 535] on p "Adicionar R$ 15,90" at bounding box center [819, 527] width 106 height 18
type input "1"
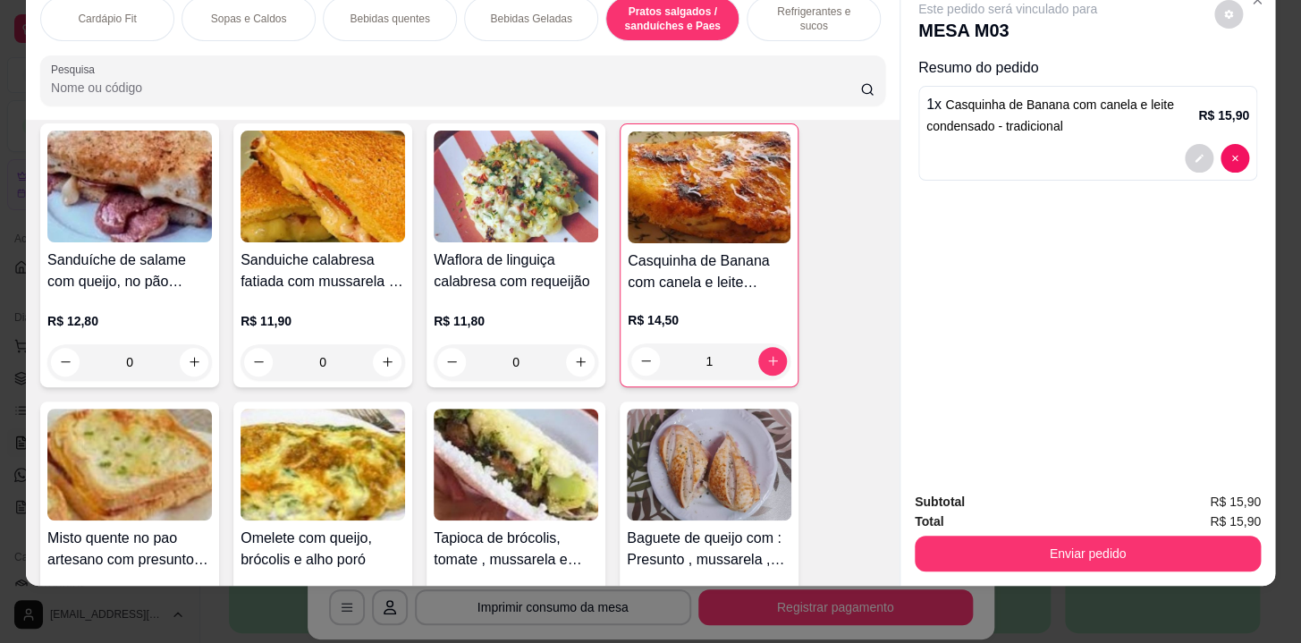
click at [1127, 521] on div "Subtotal R$ 15,90 Total R$ 15,90 Enviar pedido" at bounding box center [1088, 532] width 346 height 80
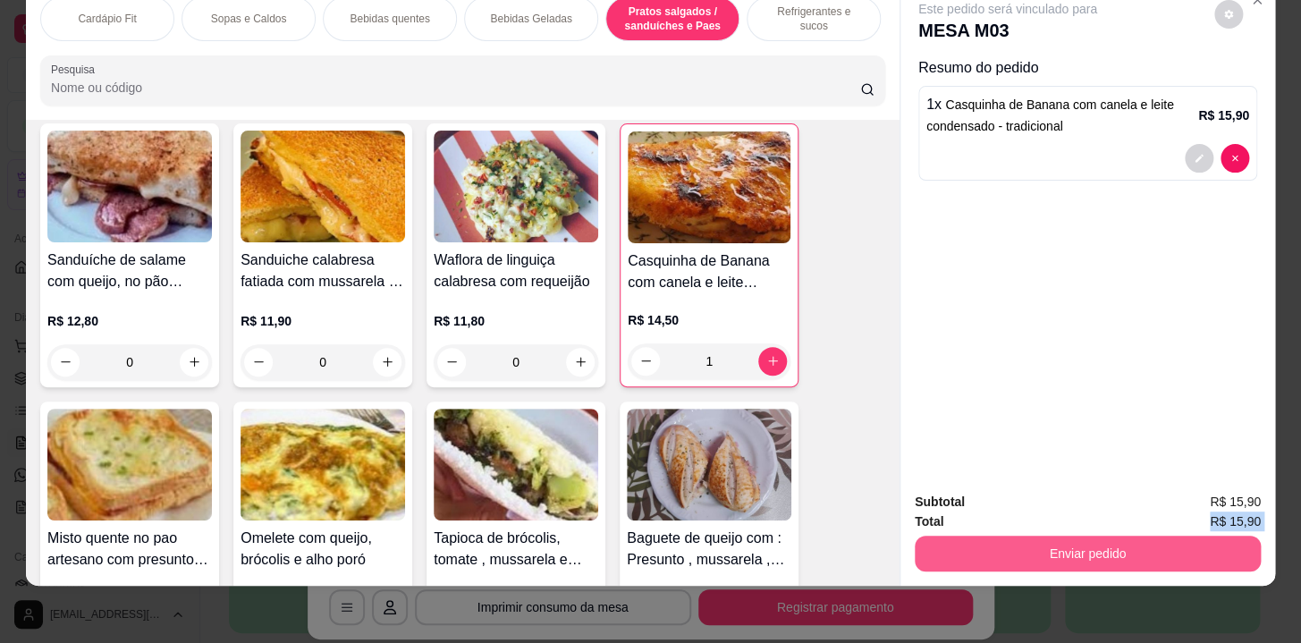
click at [1124, 540] on button "Enviar pedido" at bounding box center [1088, 554] width 346 height 36
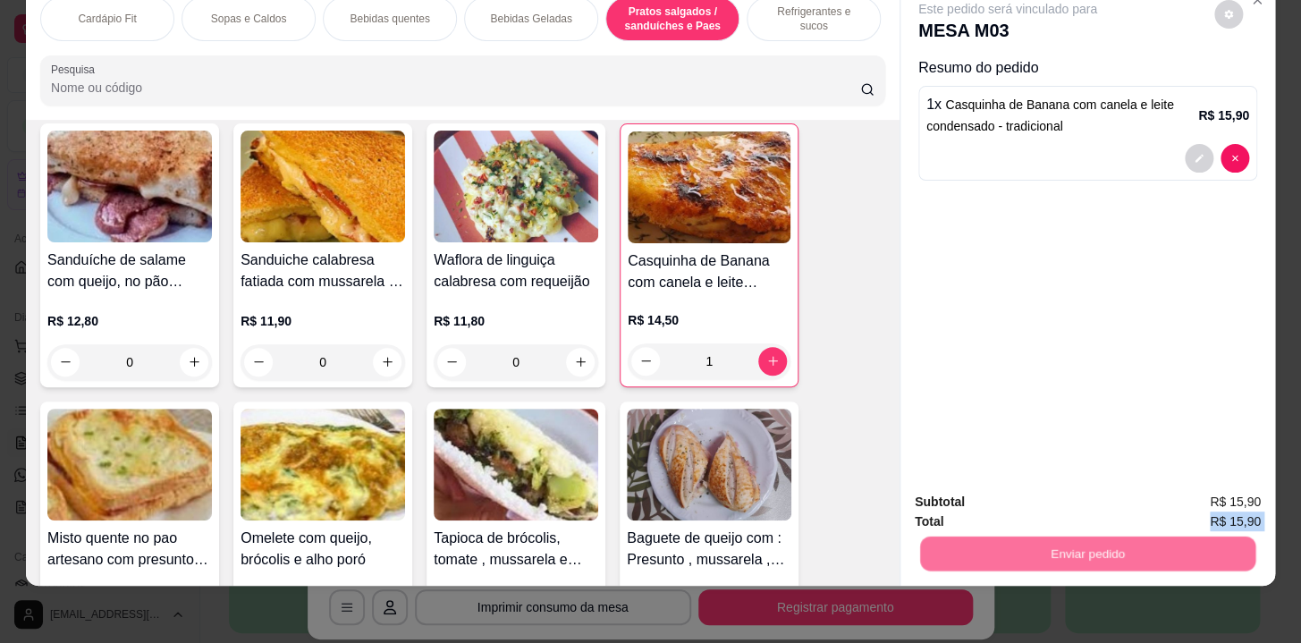
click at [1153, 514] on button "Sim, quero registrar" at bounding box center [1198, 498] width 133 height 34
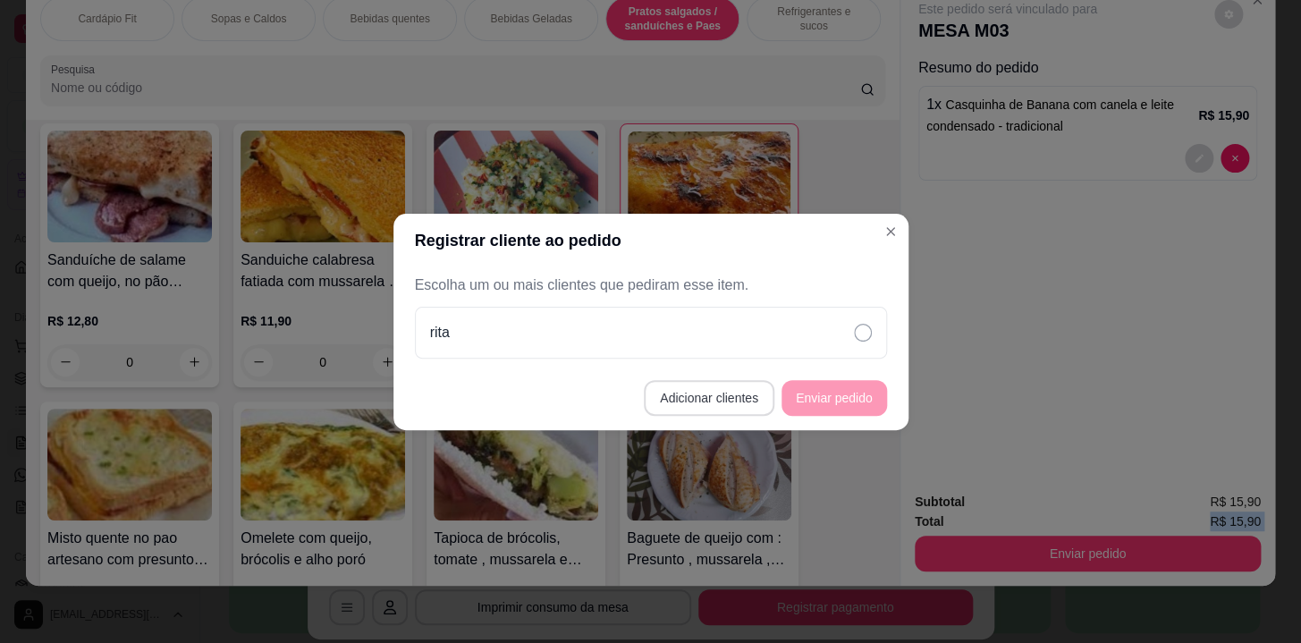
click at [747, 399] on button "Adicionar clientes" at bounding box center [709, 398] width 131 height 36
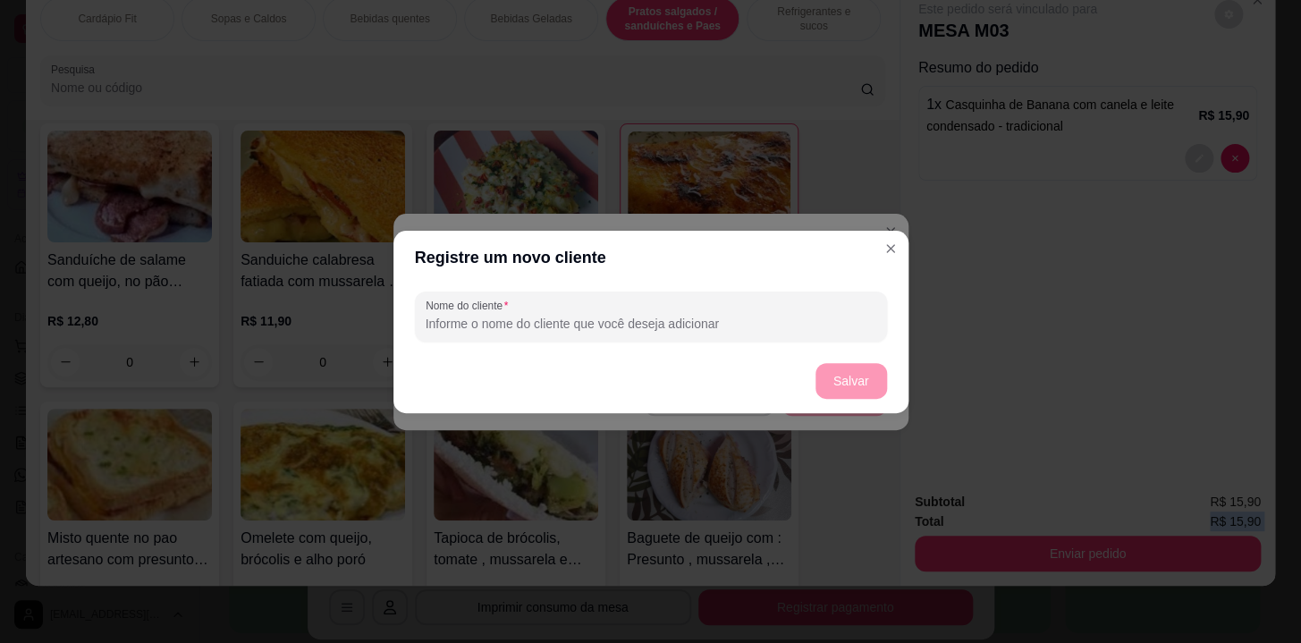
click at [743, 319] on input "Nome do cliente" at bounding box center [651, 324] width 451 height 18
type input "2"
click at [842, 390] on button "Salvar" at bounding box center [852, 380] width 70 height 35
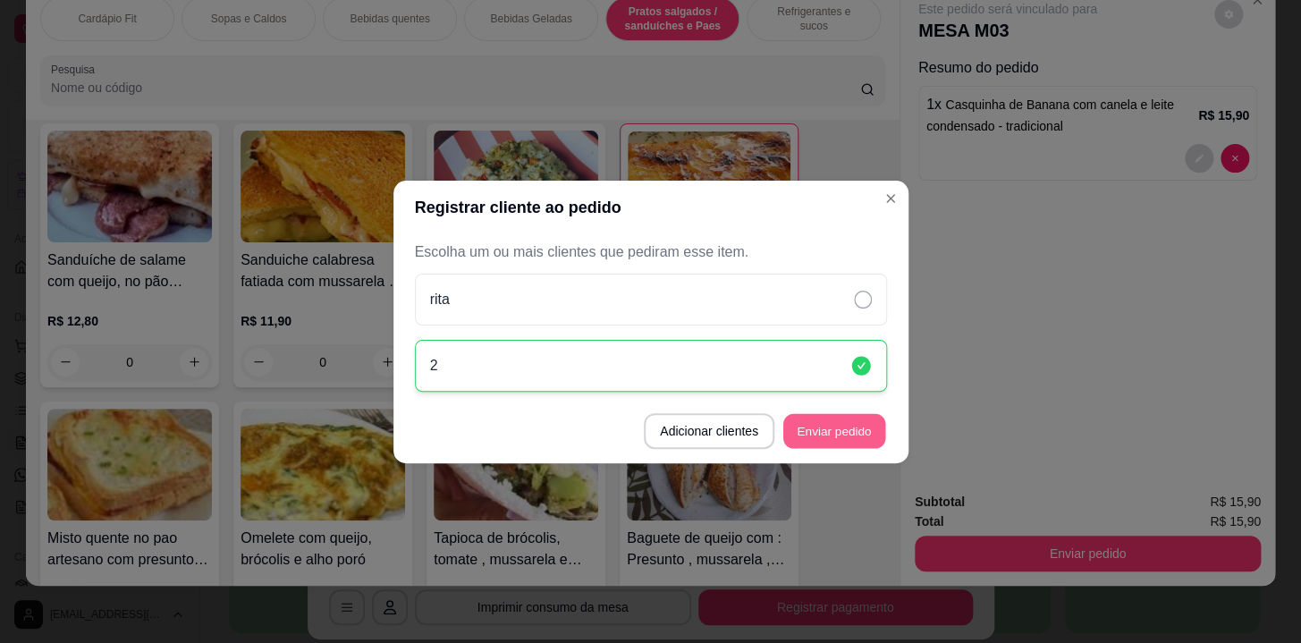
click at [831, 413] on button "Enviar pedido" at bounding box center [835, 430] width 102 height 35
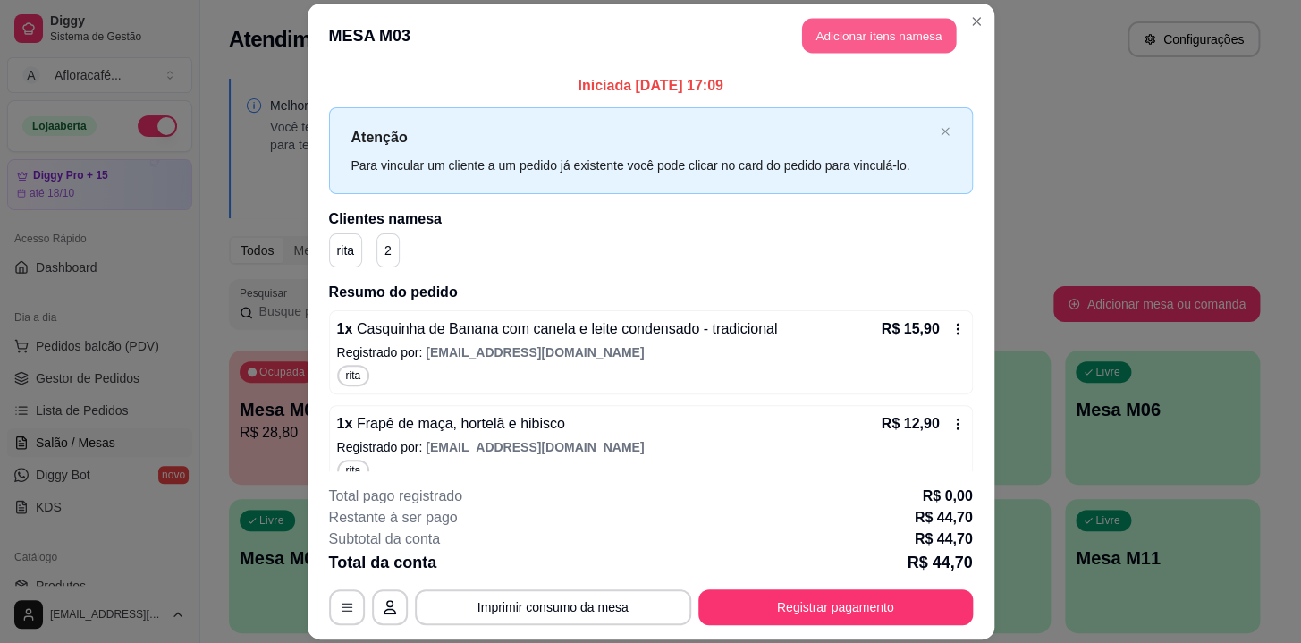
click at [851, 38] on button "Adicionar itens na mesa" at bounding box center [879, 35] width 154 height 35
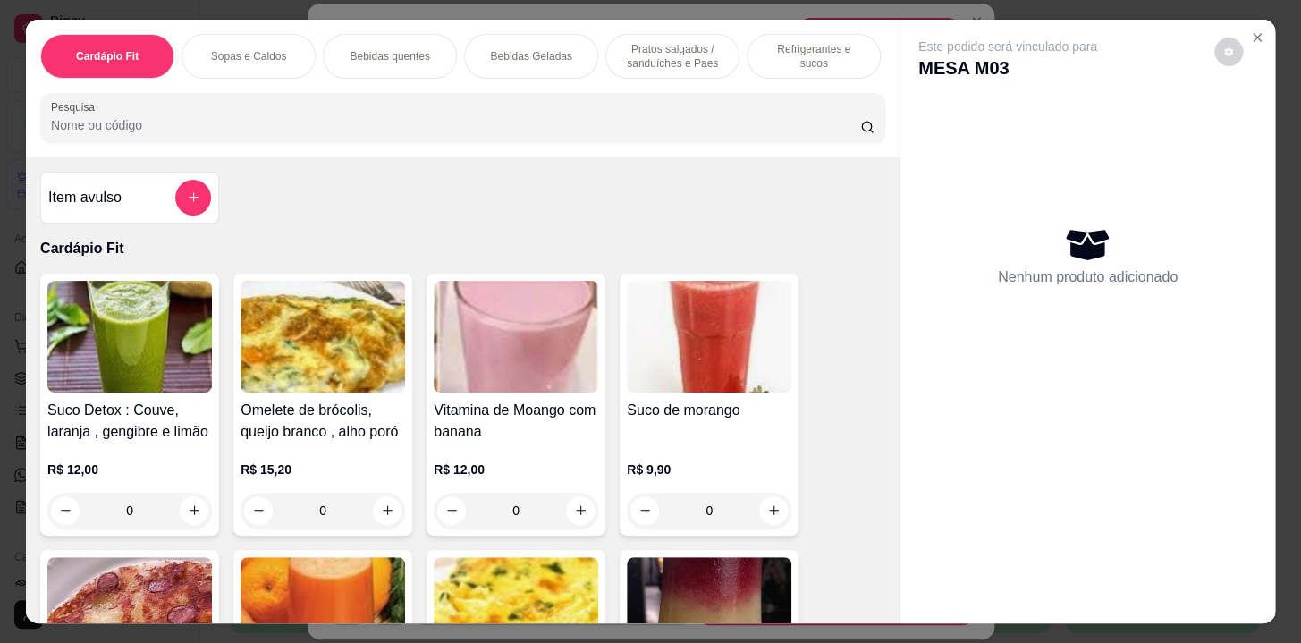
scroll to position [243, 0]
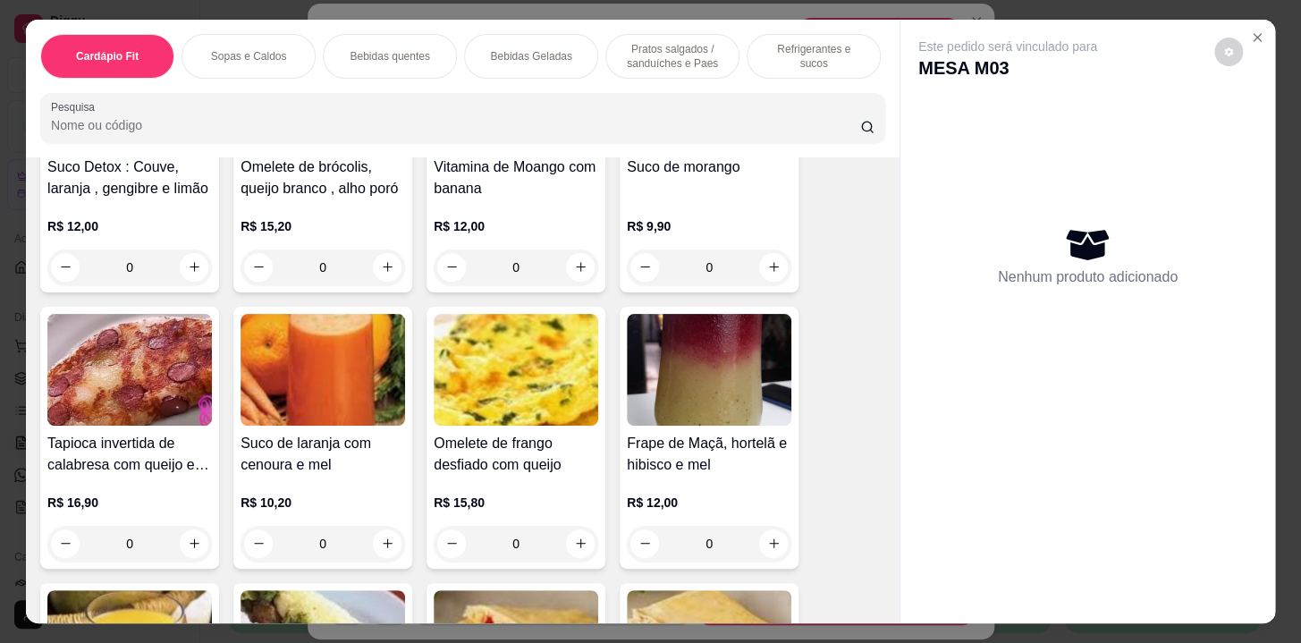
click at [358, 21] on div "Cardápio Fit Sopas e Caldos Bebidas quentes Bebidas Geladas Pratos salgados / s…" at bounding box center [463, 89] width 874 height 138
click at [366, 49] on p "Bebidas quentes" at bounding box center [390, 56] width 80 height 14
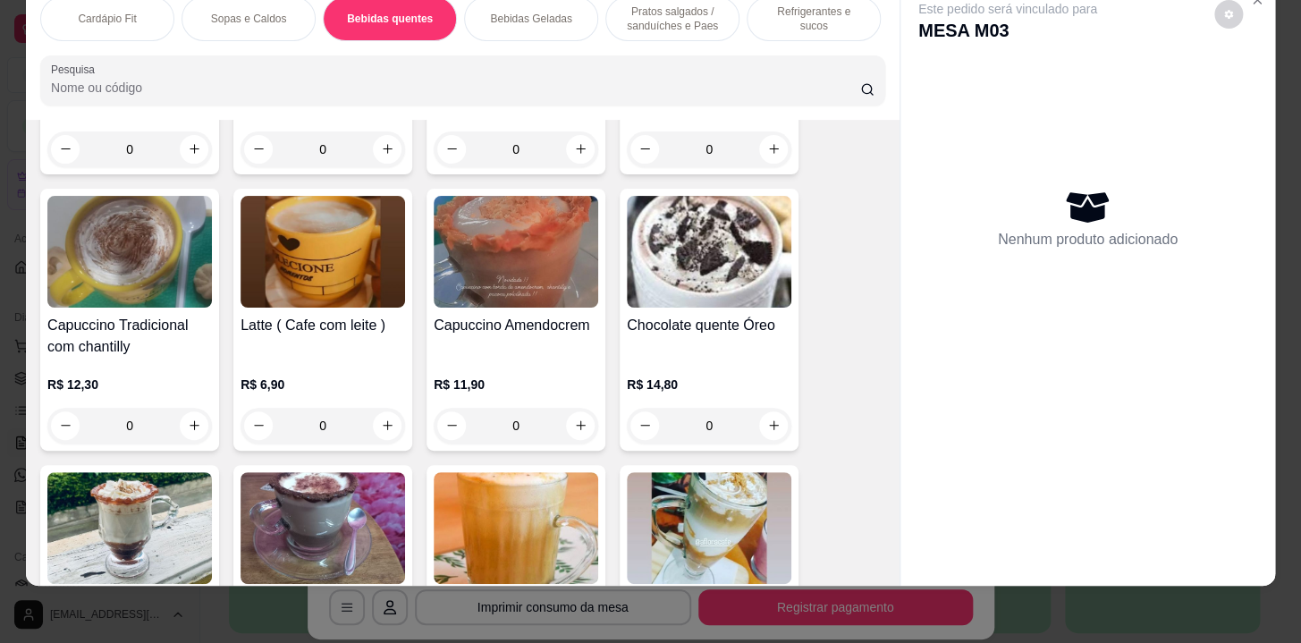
scroll to position [2183, 0]
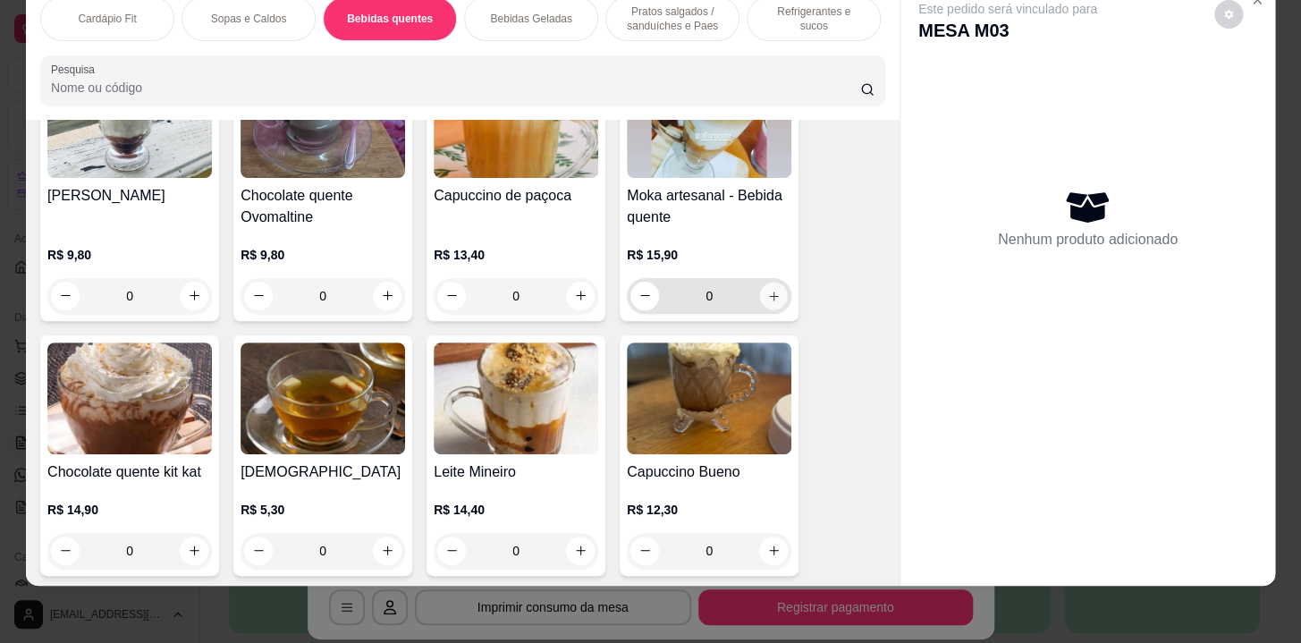
click at [767, 301] on button "increase-product-quantity" at bounding box center [774, 296] width 28 height 28
type input "1"
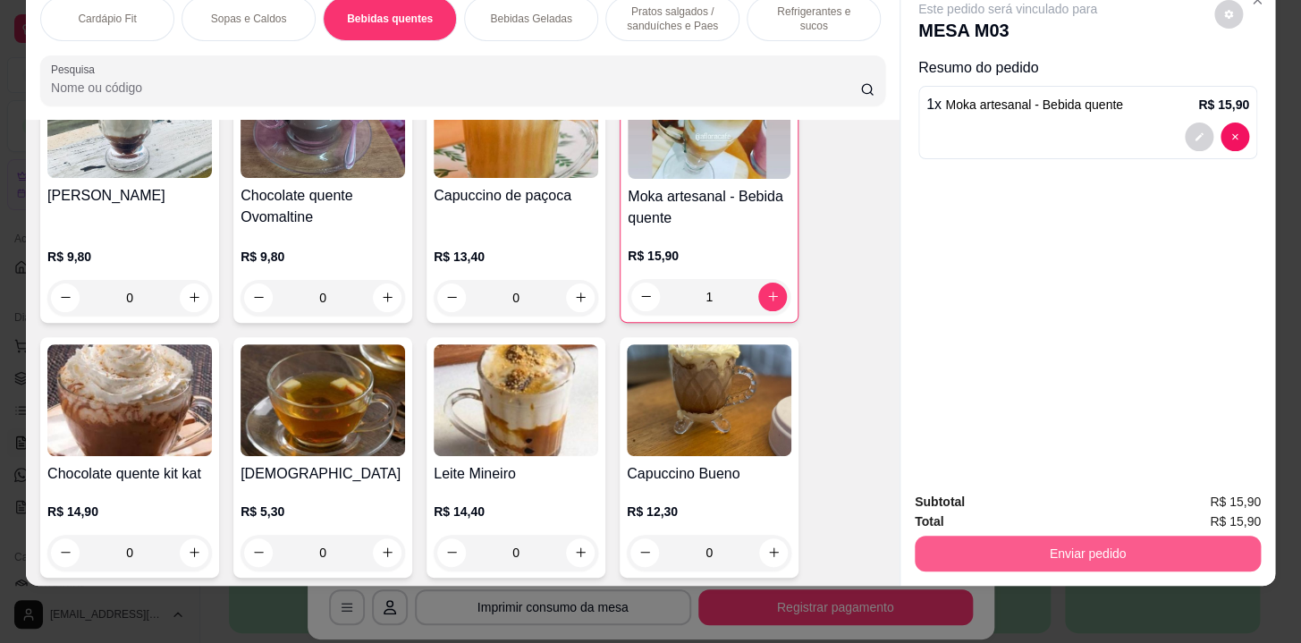
click at [1075, 540] on button "Enviar pedido" at bounding box center [1088, 554] width 346 height 36
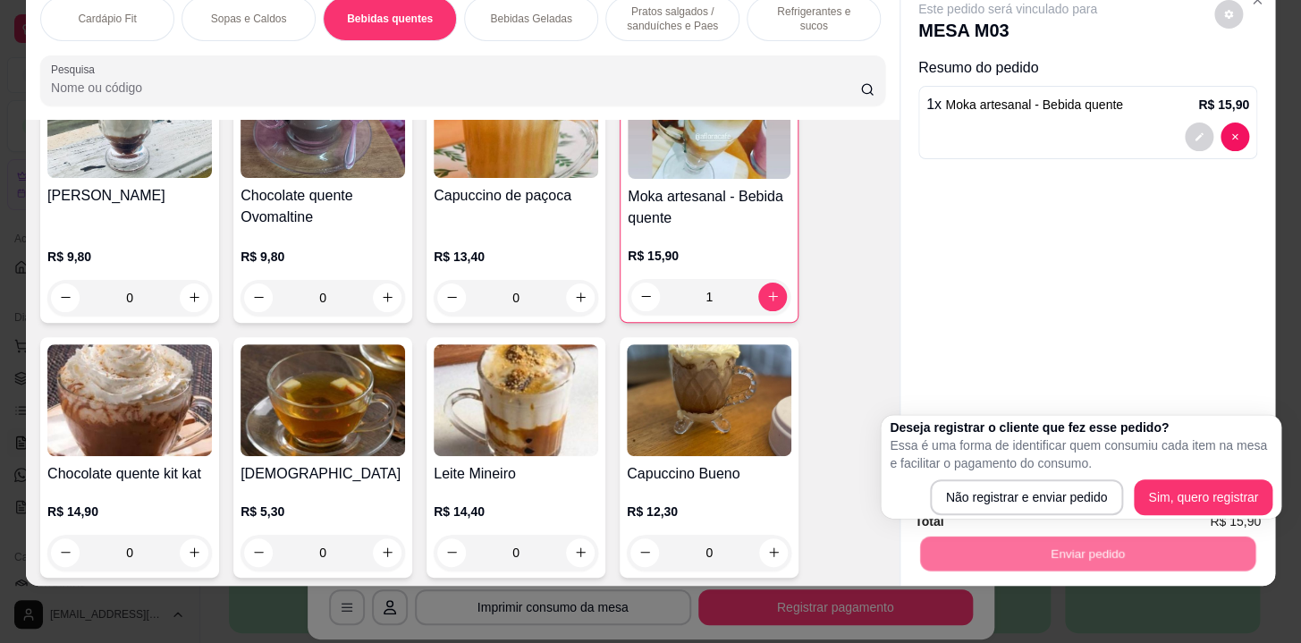
click at [1177, 477] on div "Deseja registrar o cliente que fez esse pedido? Essa é uma forma de identificar…" at bounding box center [1081, 467] width 383 height 97
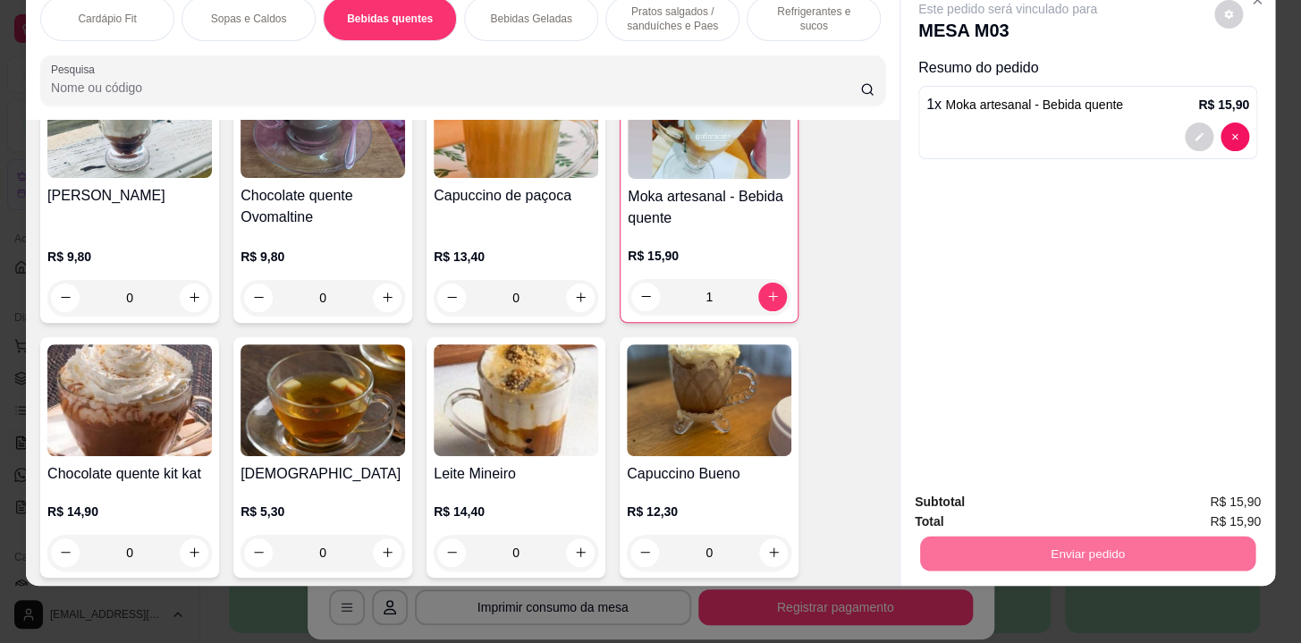
click at [1172, 506] on button "Sim, quero registrar" at bounding box center [1198, 497] width 129 height 33
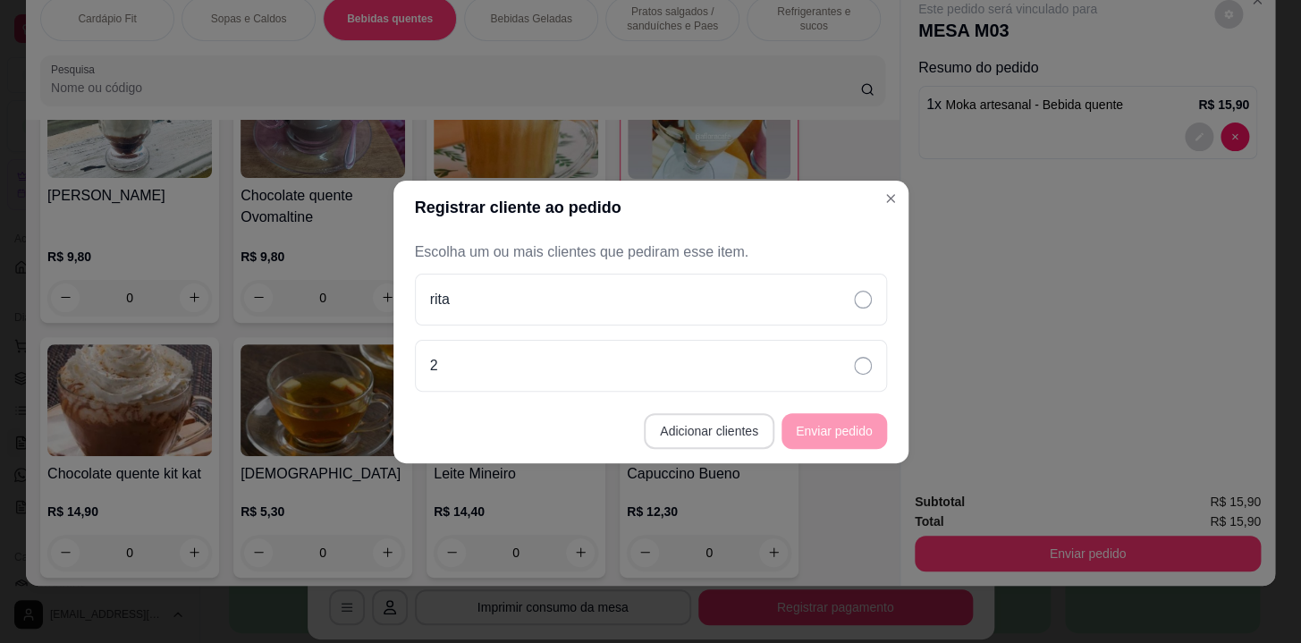
click at [708, 428] on button "Adicionar clientes" at bounding box center [709, 431] width 131 height 36
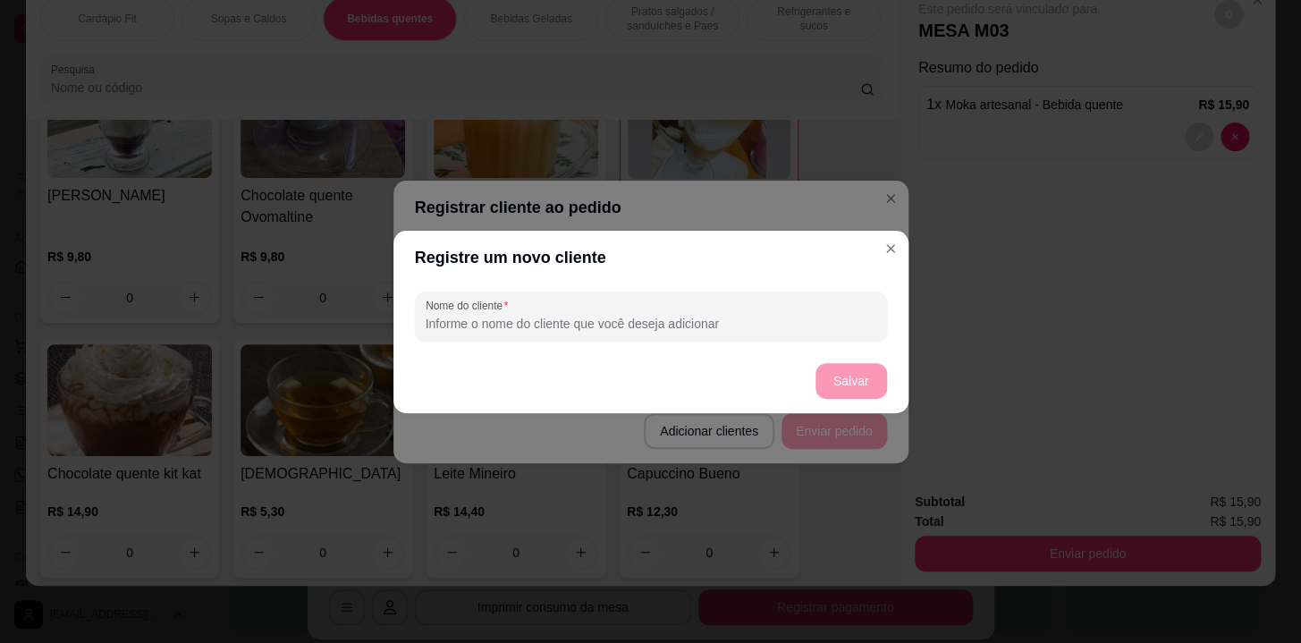
click at [765, 316] on input "Nome do cliente" at bounding box center [651, 324] width 451 height 18
type input "3"
click at [858, 376] on button "Salvar" at bounding box center [852, 380] width 70 height 35
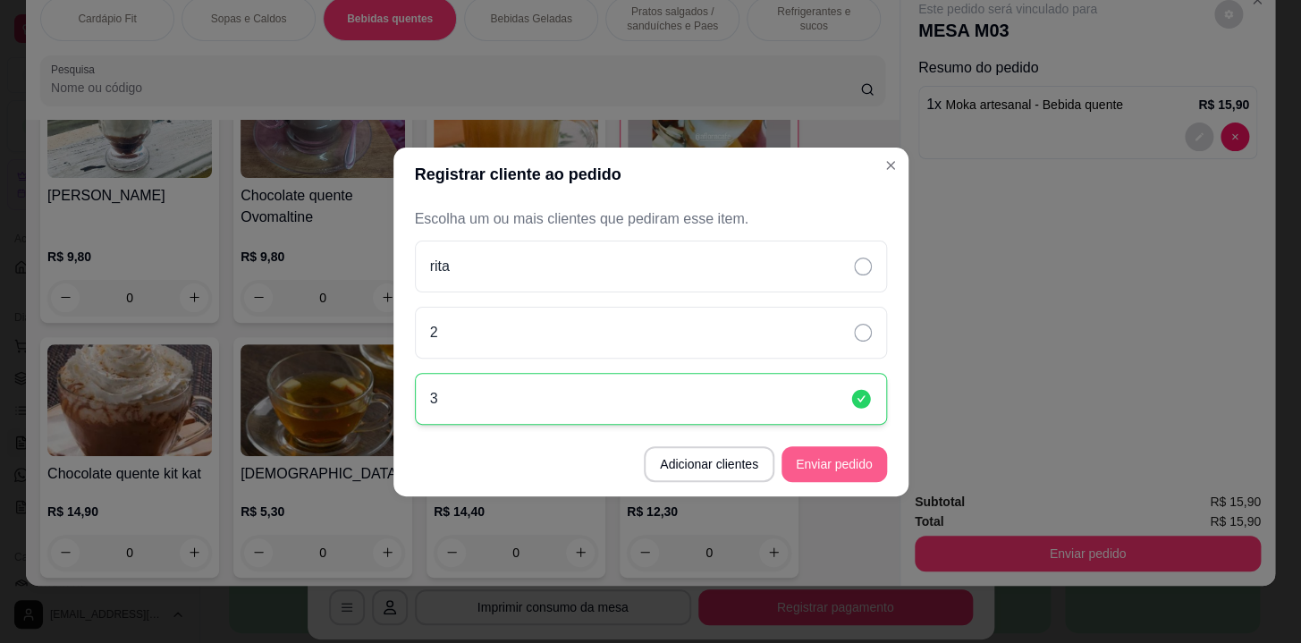
click at [859, 450] on button "Enviar pedido" at bounding box center [835, 464] width 106 height 36
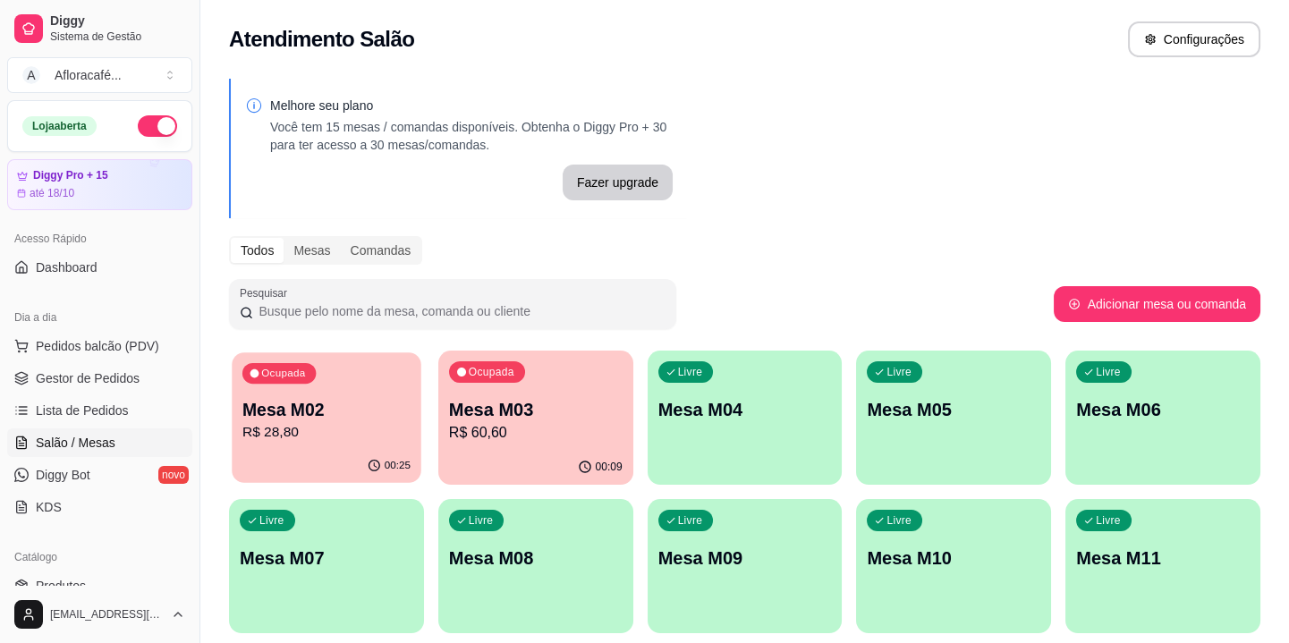
click at [408, 424] on p "R$ 28,80" at bounding box center [326, 432] width 168 height 21
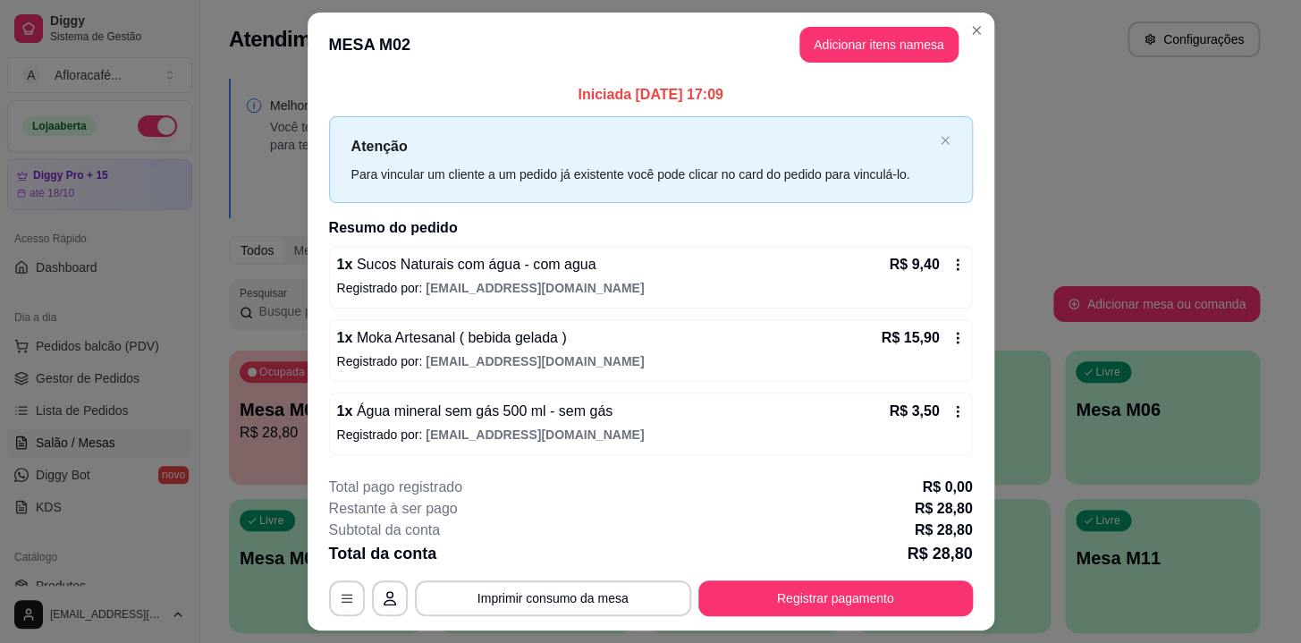
scroll to position [45, 0]
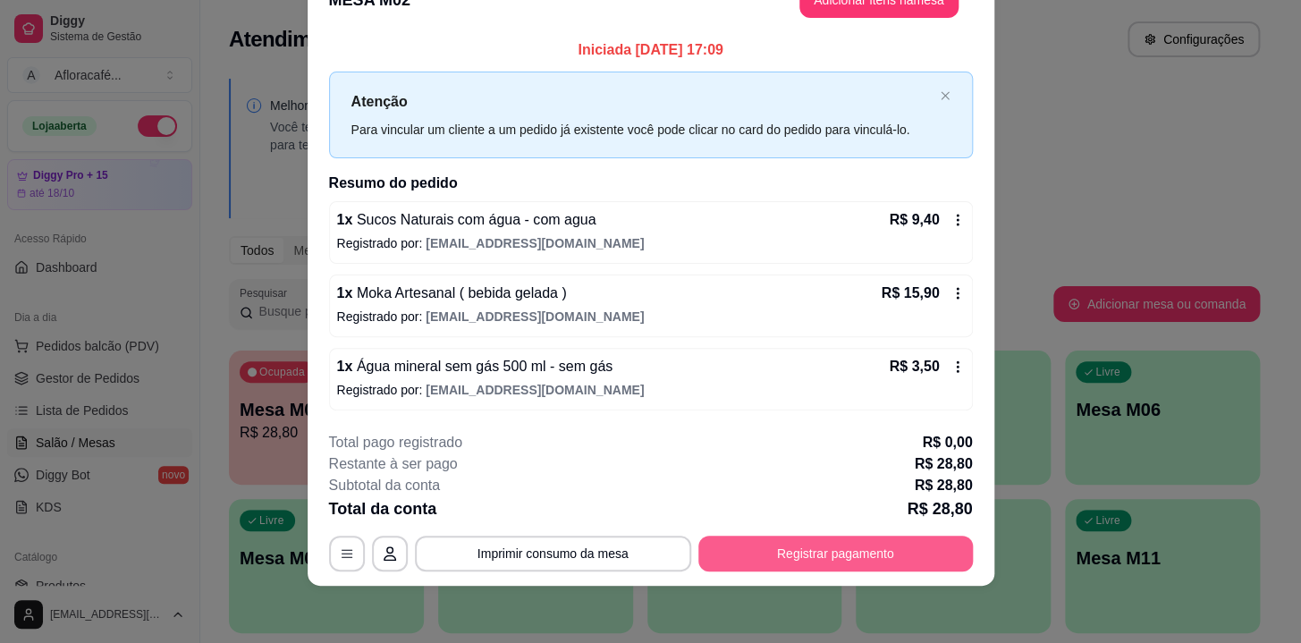
click at [787, 551] on button "Registrar pagamento" at bounding box center [836, 554] width 275 height 36
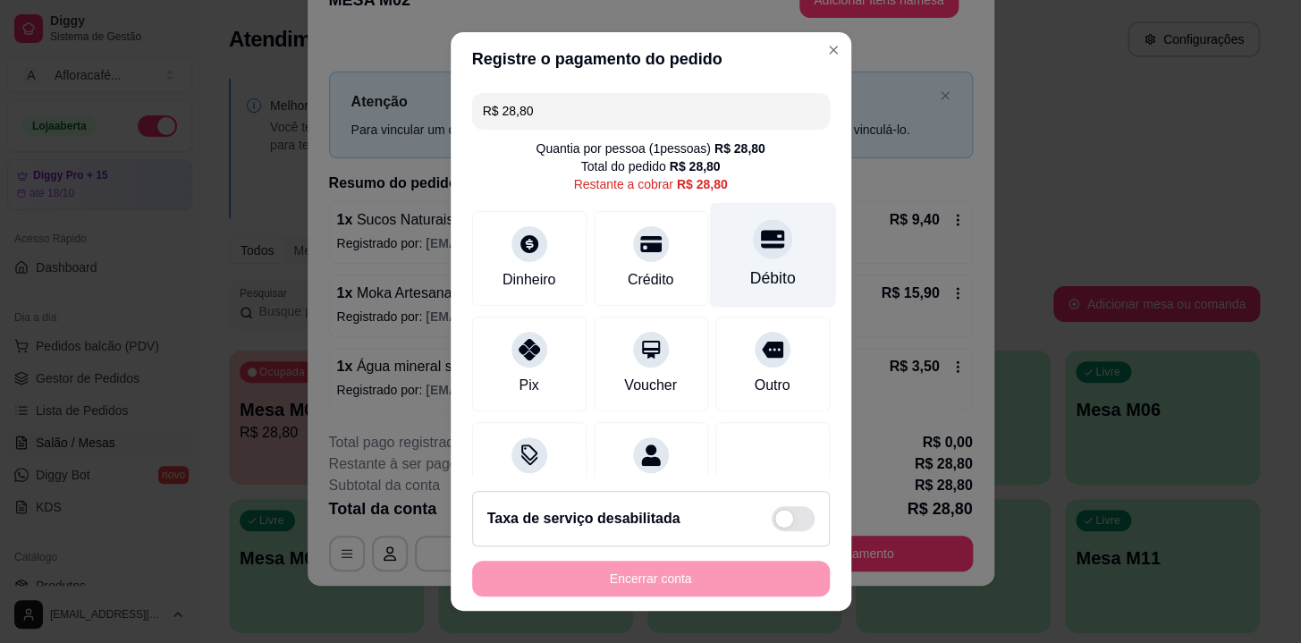
click at [760, 259] on div "Débito" at bounding box center [772, 255] width 126 height 105
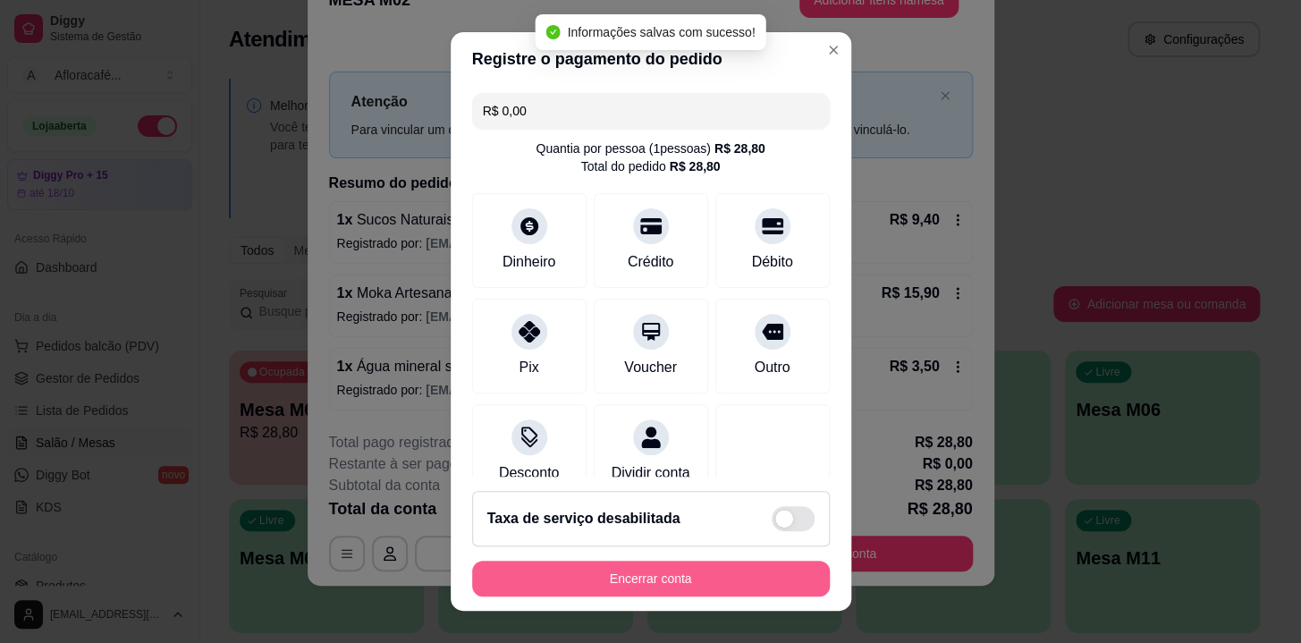
type input "R$ 0,00"
click at [733, 590] on button "Encerrar conta" at bounding box center [651, 579] width 347 height 35
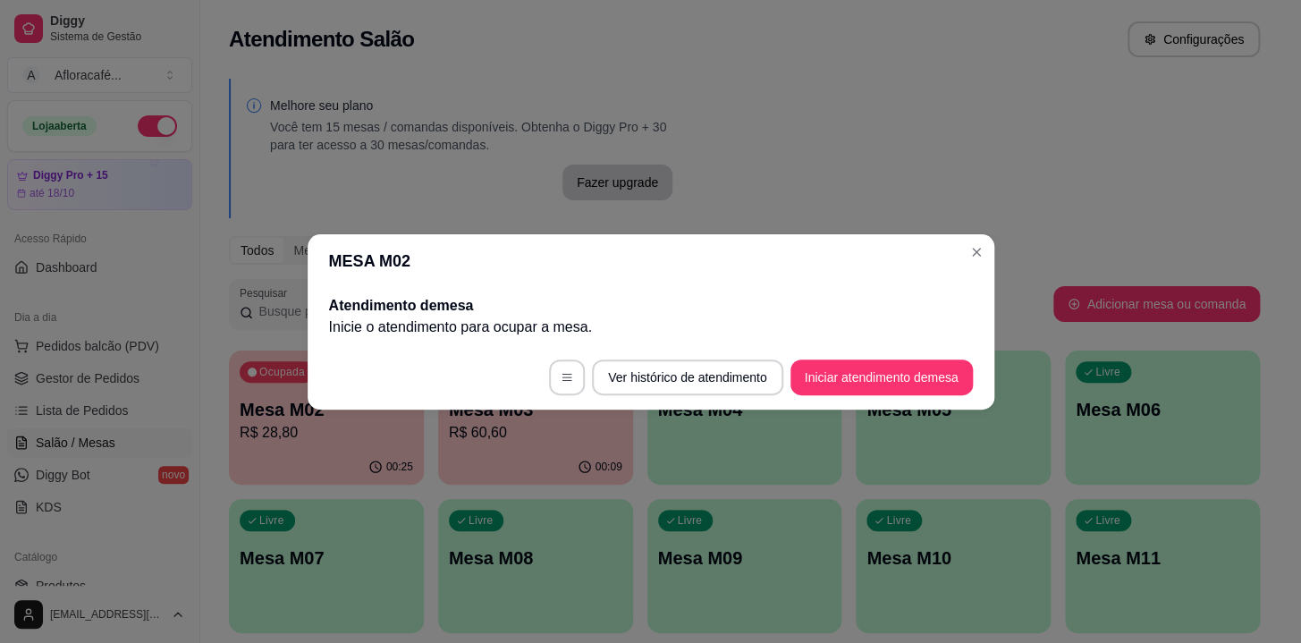
scroll to position [0, 0]
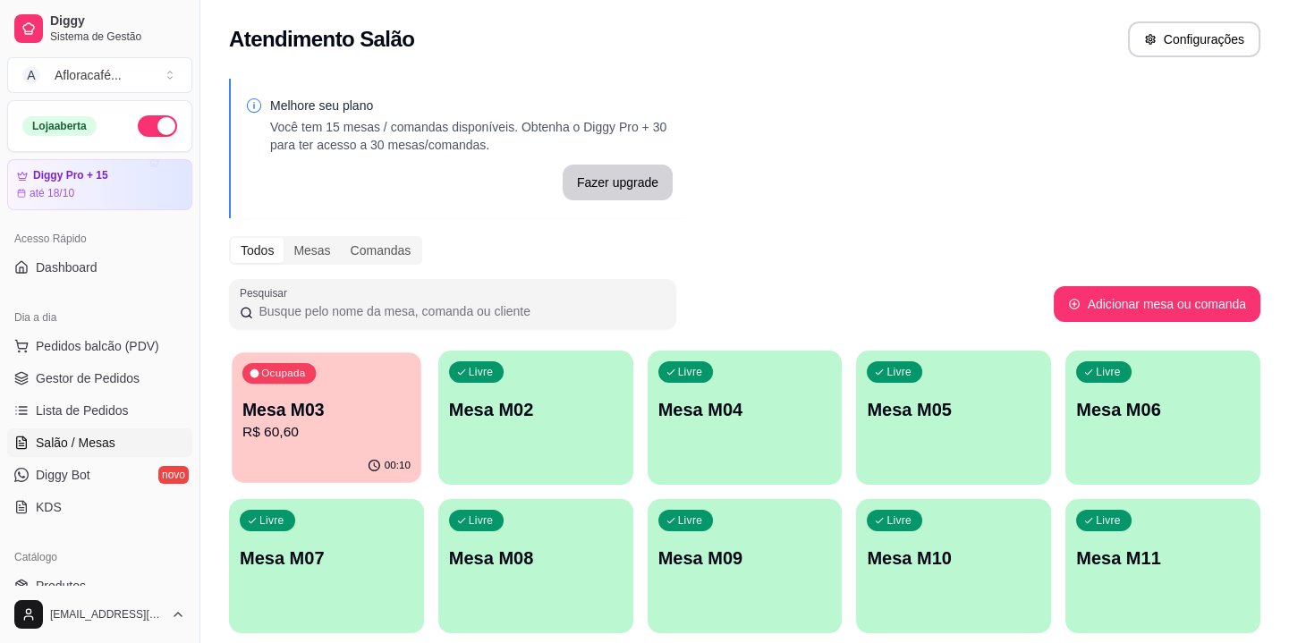
click at [233, 396] on div "Ocupada Mesa M03 R$ 60,60" at bounding box center [326, 400] width 189 height 97
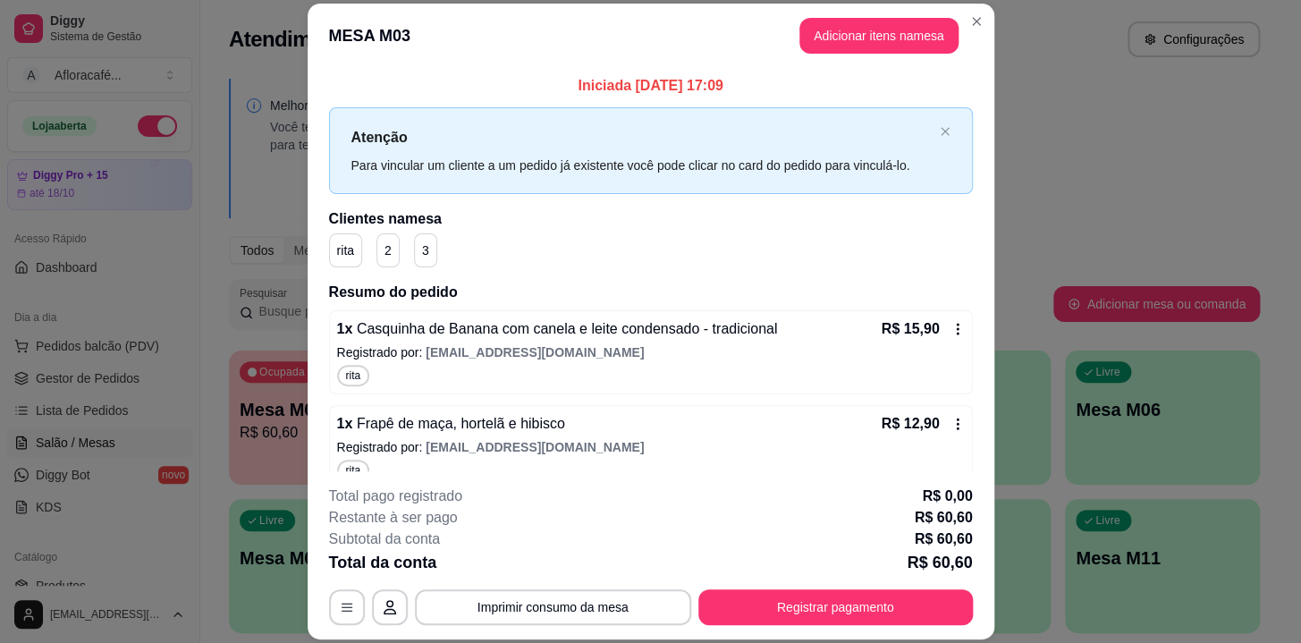
scroll to position [206, 0]
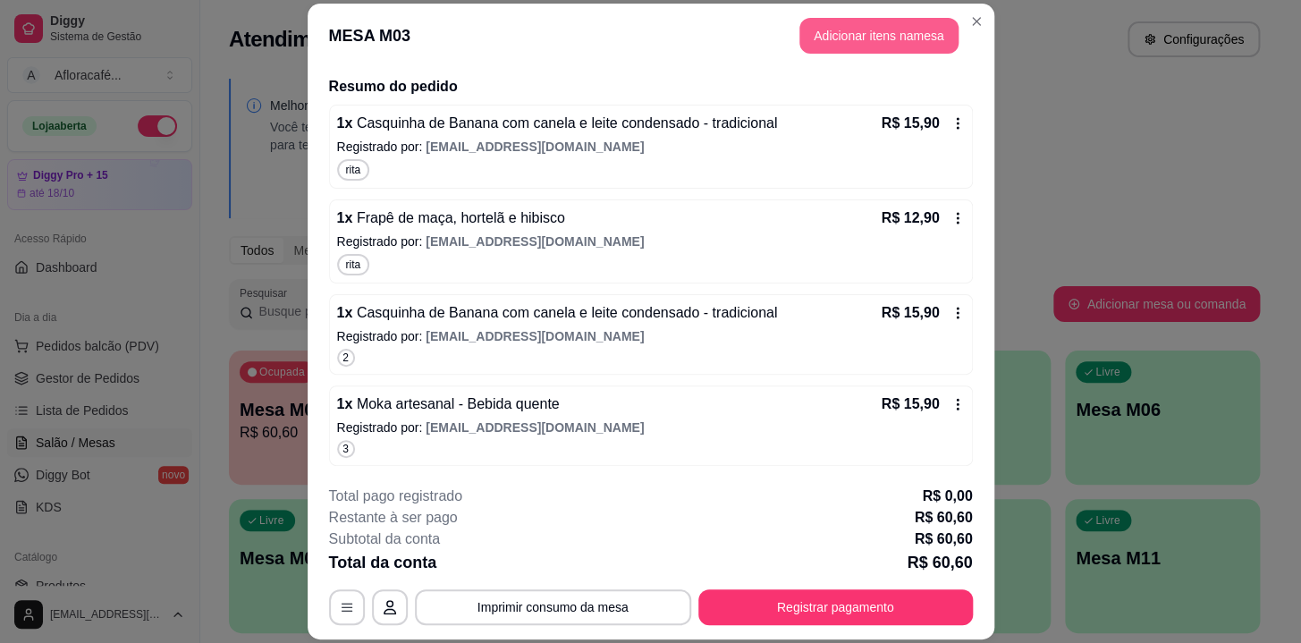
click at [835, 42] on button "Adicionar itens na mesa" at bounding box center [879, 36] width 159 height 36
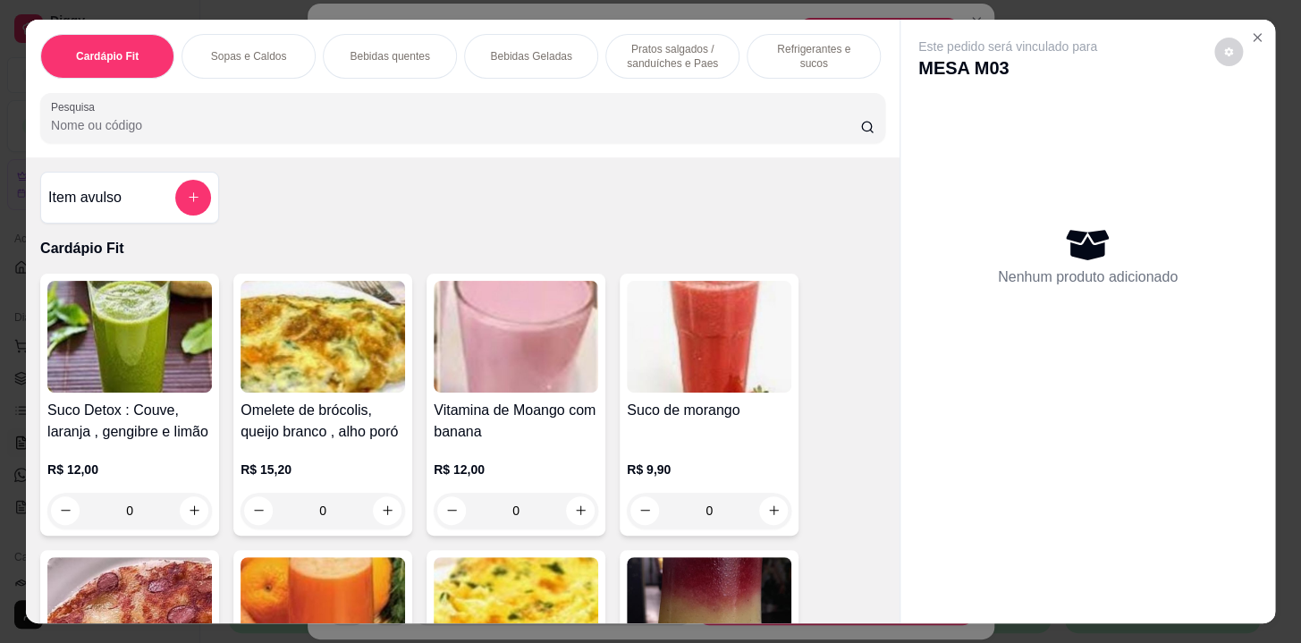
click at [700, 58] on p "Pratos salgados / sanduíches e Paes" at bounding box center [673, 56] width 104 height 29
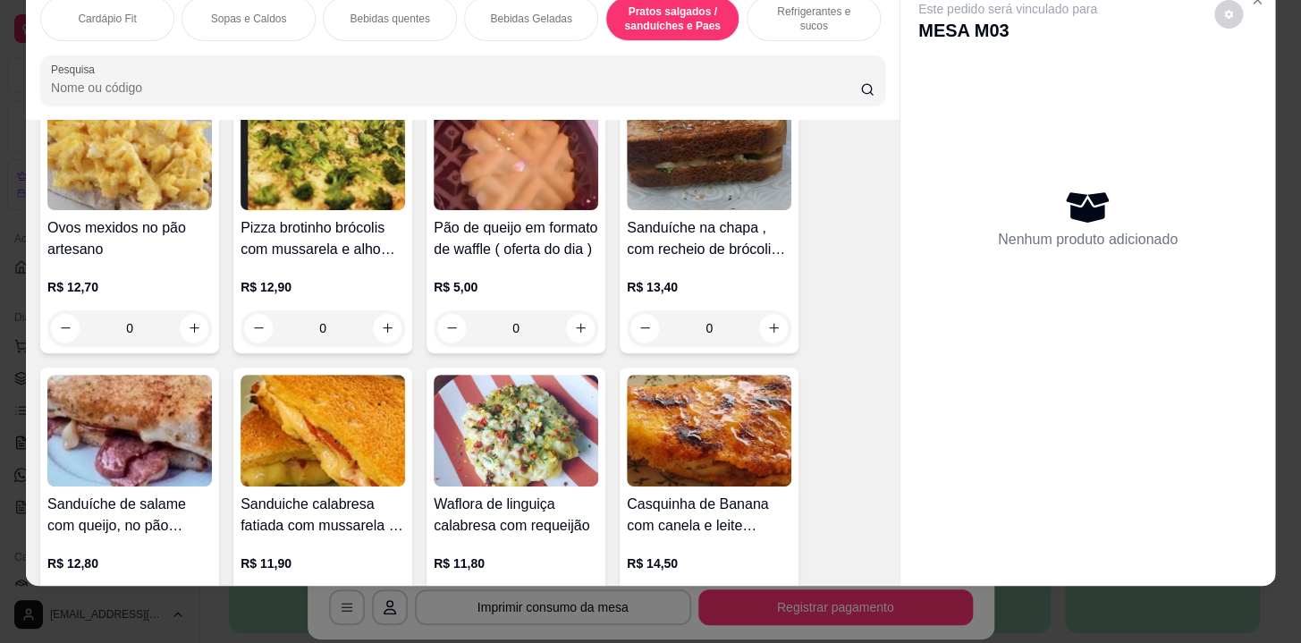
scroll to position [7020, 0]
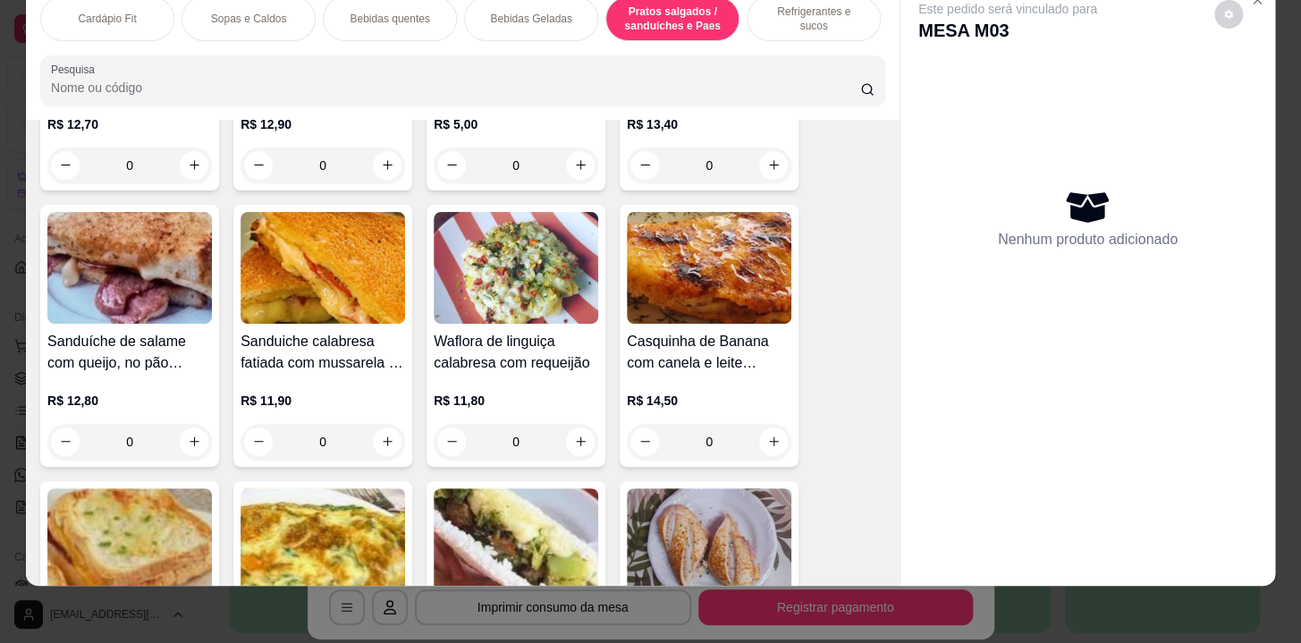
click at [581, 434] on div "0" at bounding box center [516, 442] width 165 height 36
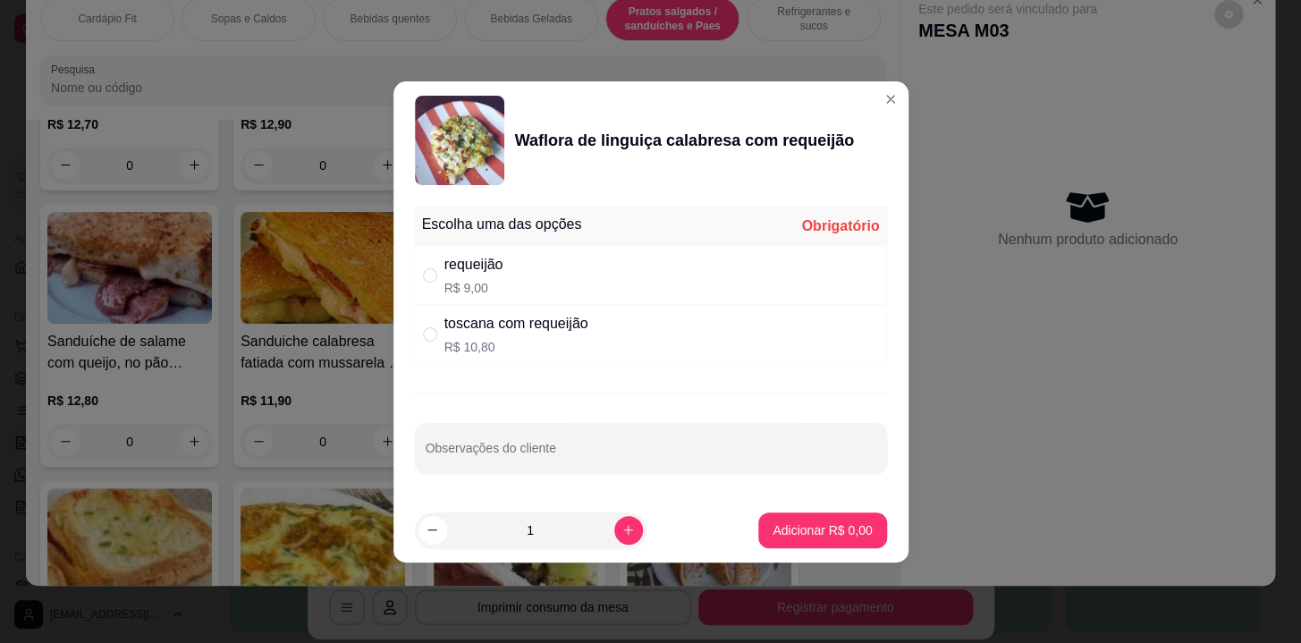
click at [649, 258] on div "requeijão R$ 9,00" at bounding box center [651, 275] width 472 height 59
radio input "true"
click at [853, 515] on button "Adicionar R$ 9,00" at bounding box center [823, 531] width 128 height 36
type input "1"
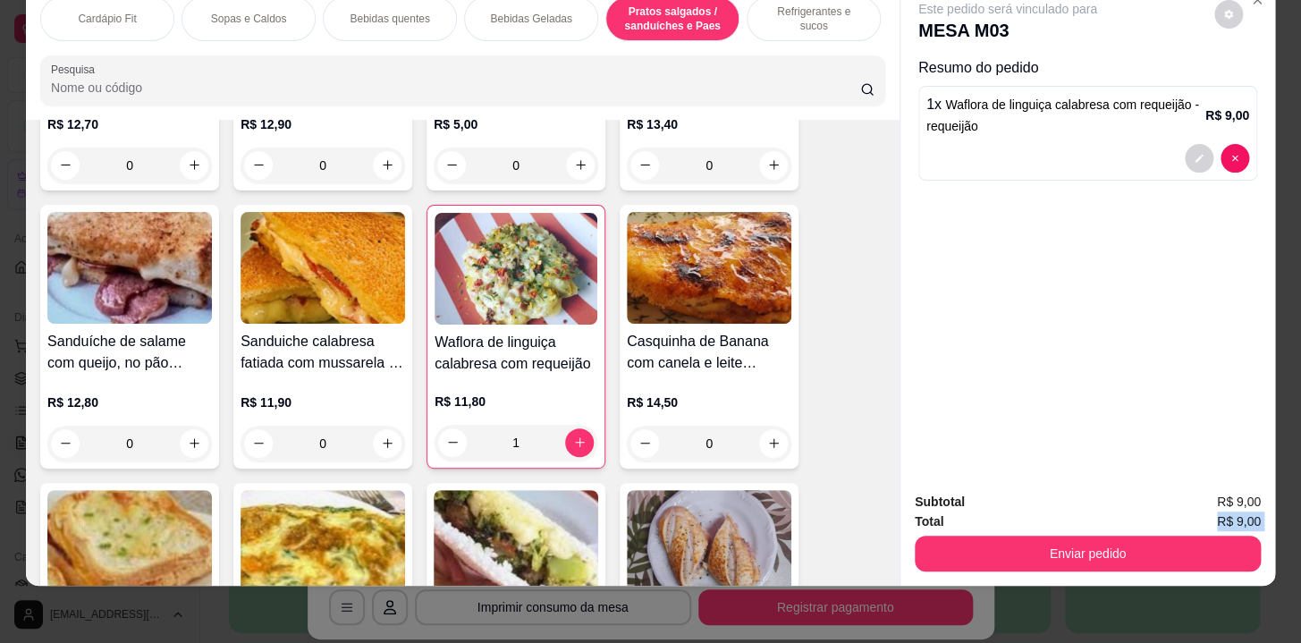
click at [1027, 520] on div "Subtotal R$ 9,00 Total R$ 9,00 Enviar pedido" at bounding box center [1088, 532] width 346 height 80
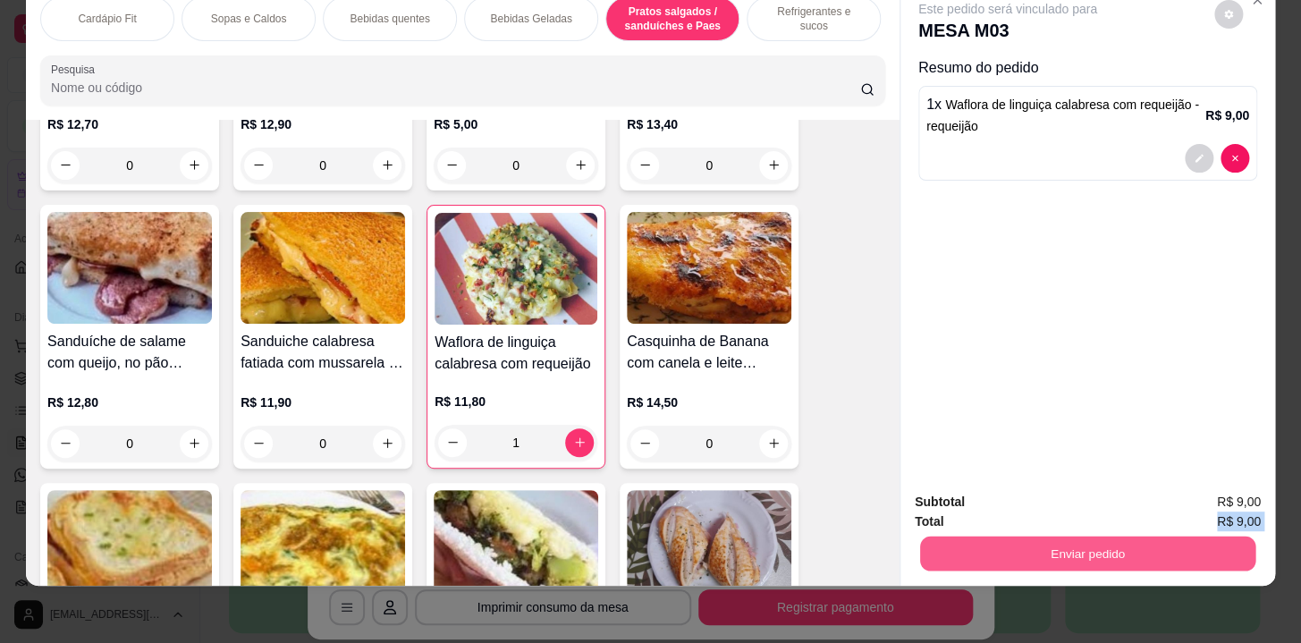
click at [1029, 537] on button "Enviar pedido" at bounding box center [1087, 554] width 335 height 35
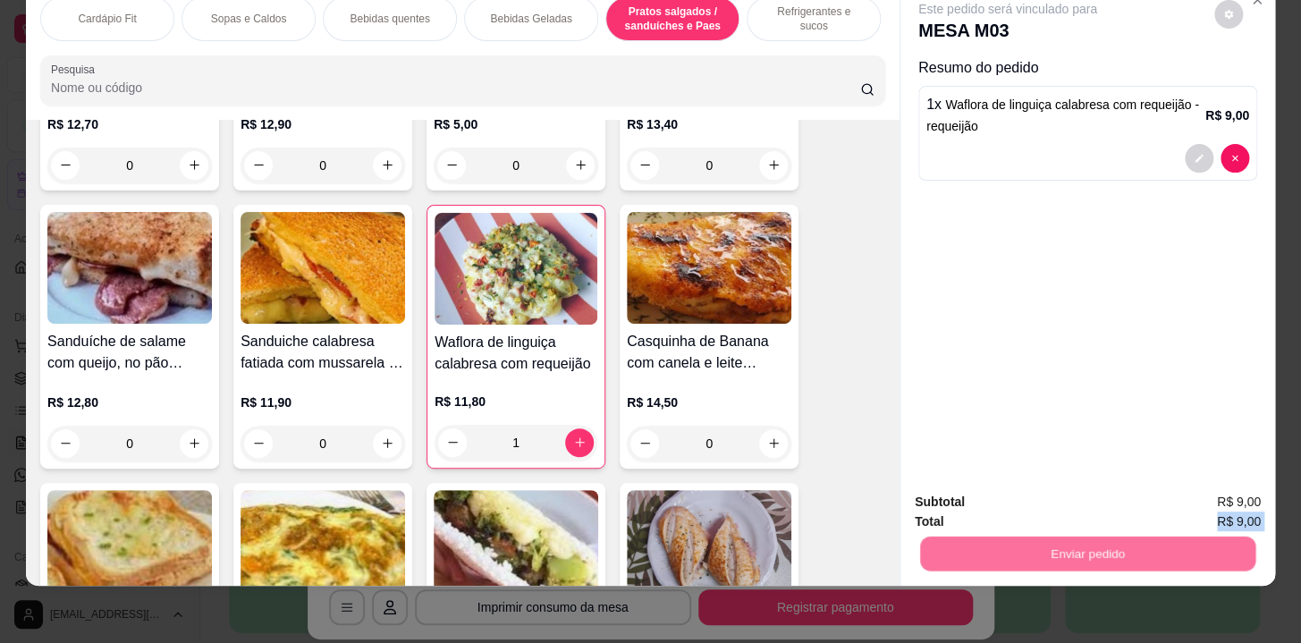
click at [1188, 496] on button "Sim, quero registrar" at bounding box center [1198, 498] width 133 height 34
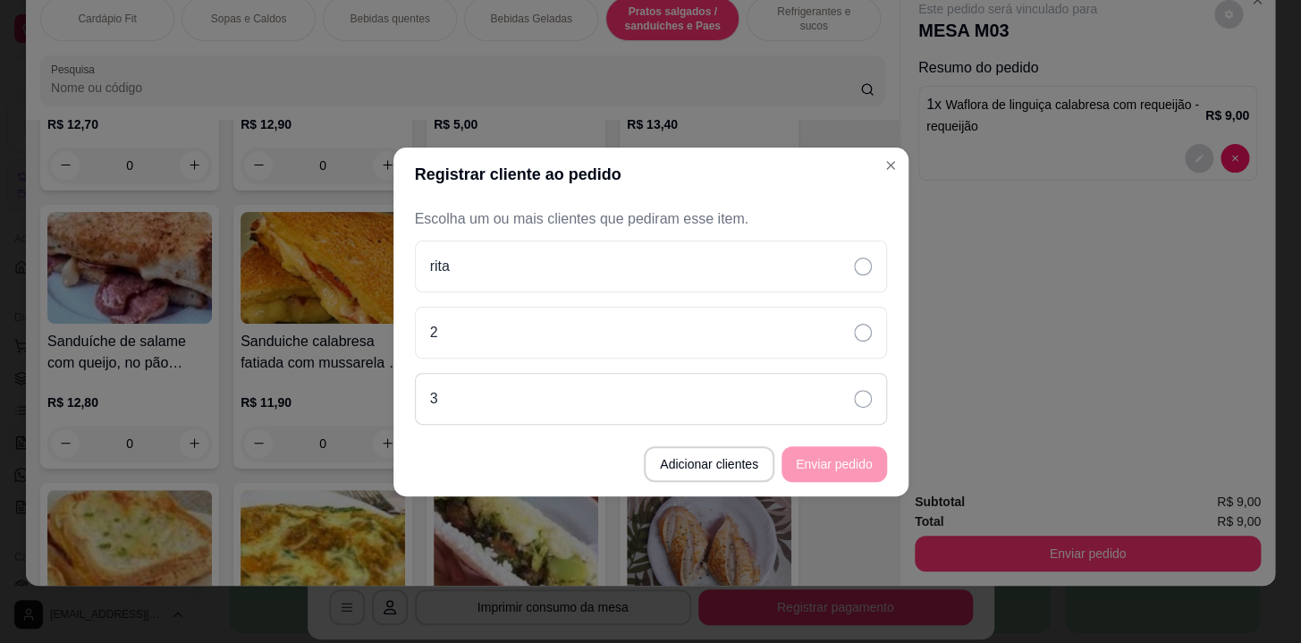
click at [851, 393] on div "3" at bounding box center [651, 399] width 472 height 52
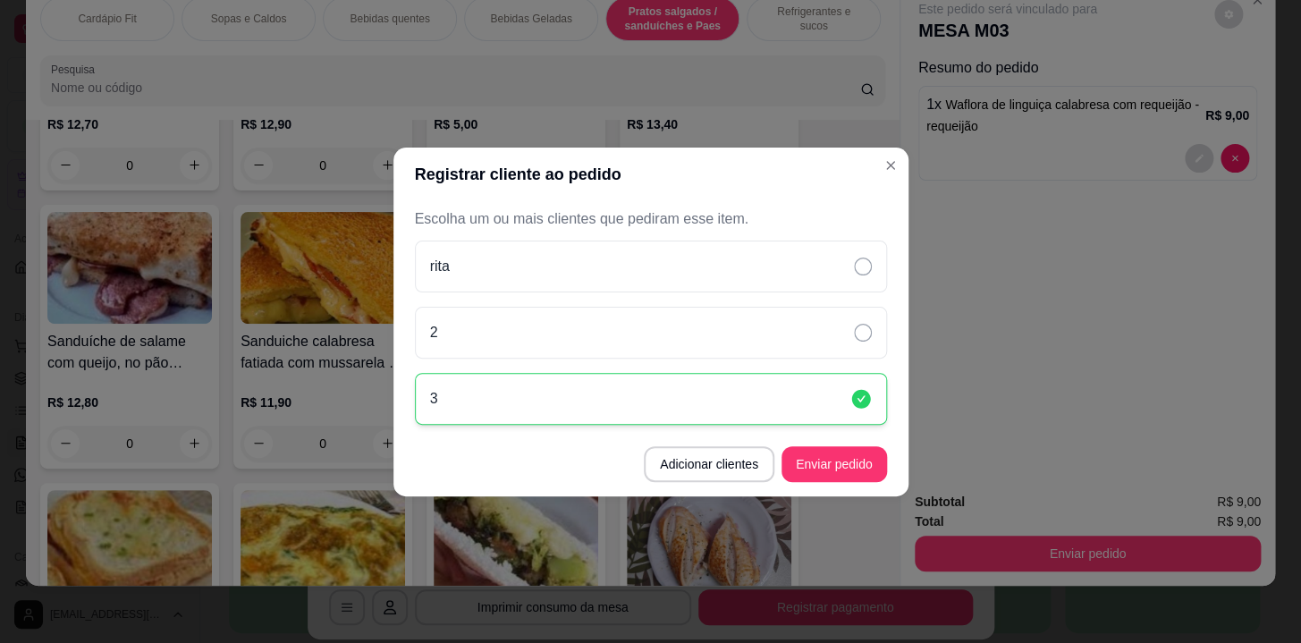
drag, startPoint x: 832, startPoint y: 438, endPoint x: 832, endPoint y: 452, distance: 13.4
click at [832, 447] on footer "Adicionar clientes Enviar pedido" at bounding box center [651, 464] width 515 height 64
click at [832, 453] on button "Enviar pedido" at bounding box center [835, 464] width 106 height 36
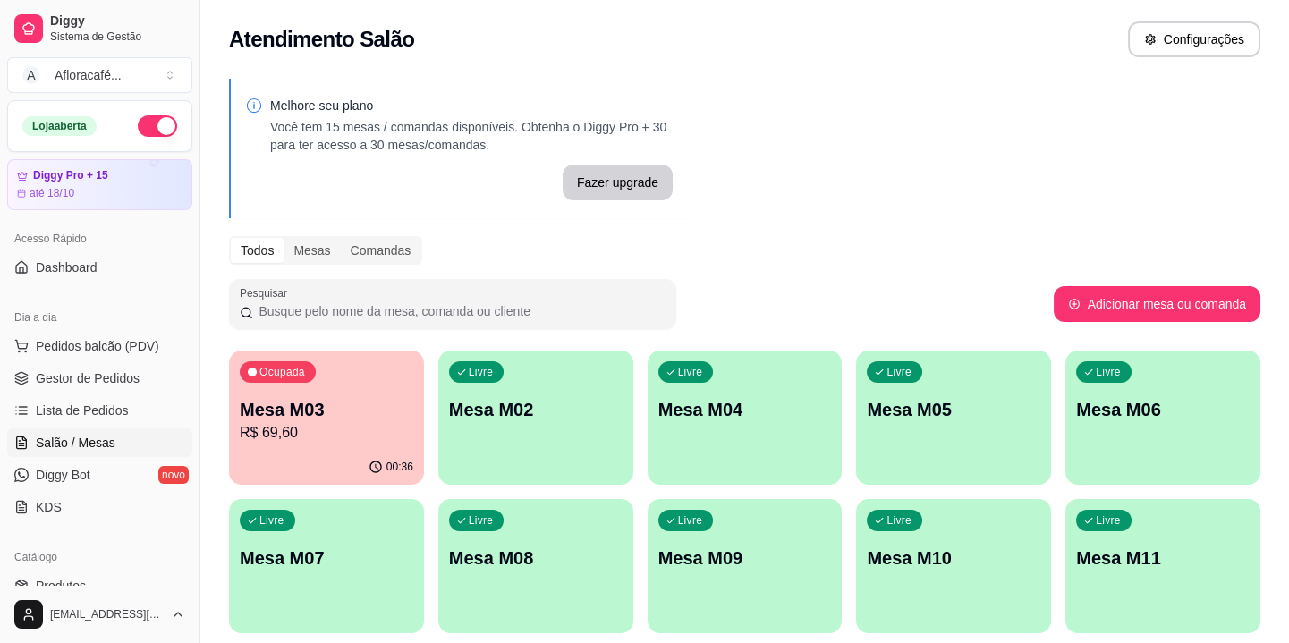
click at [391, 364] on div "Ocupada Mesa M03 R$ 69,60" at bounding box center [326, 400] width 195 height 99
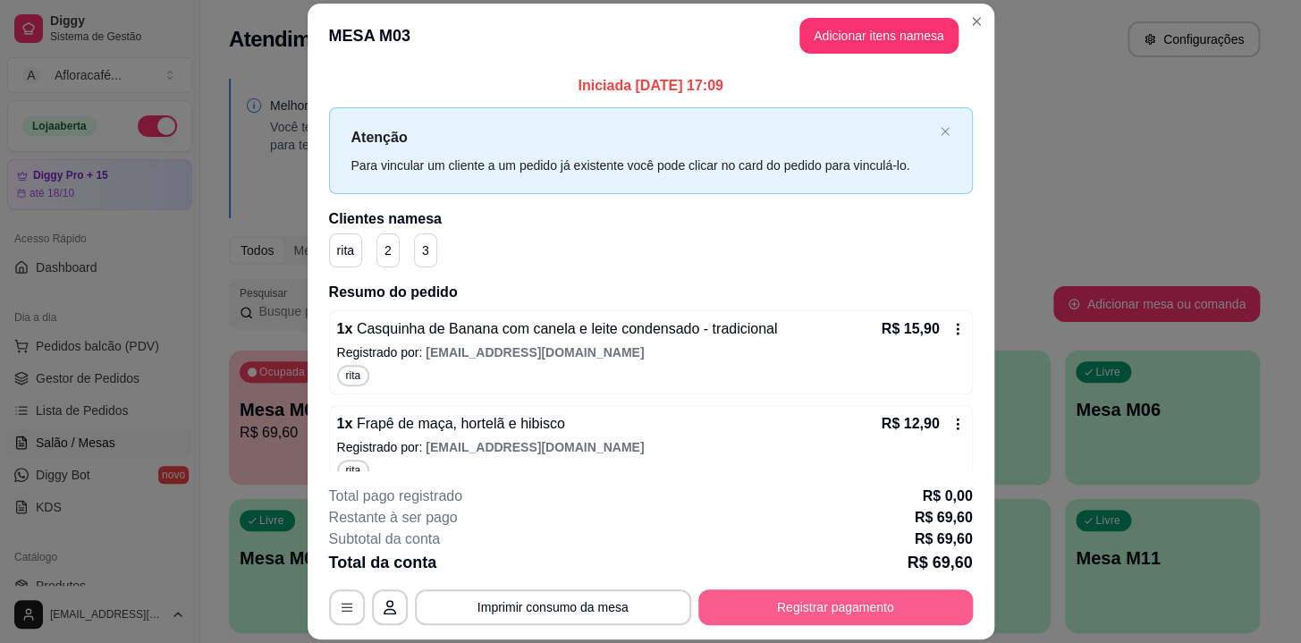
click at [884, 599] on button "Registrar pagamento" at bounding box center [836, 607] width 275 height 36
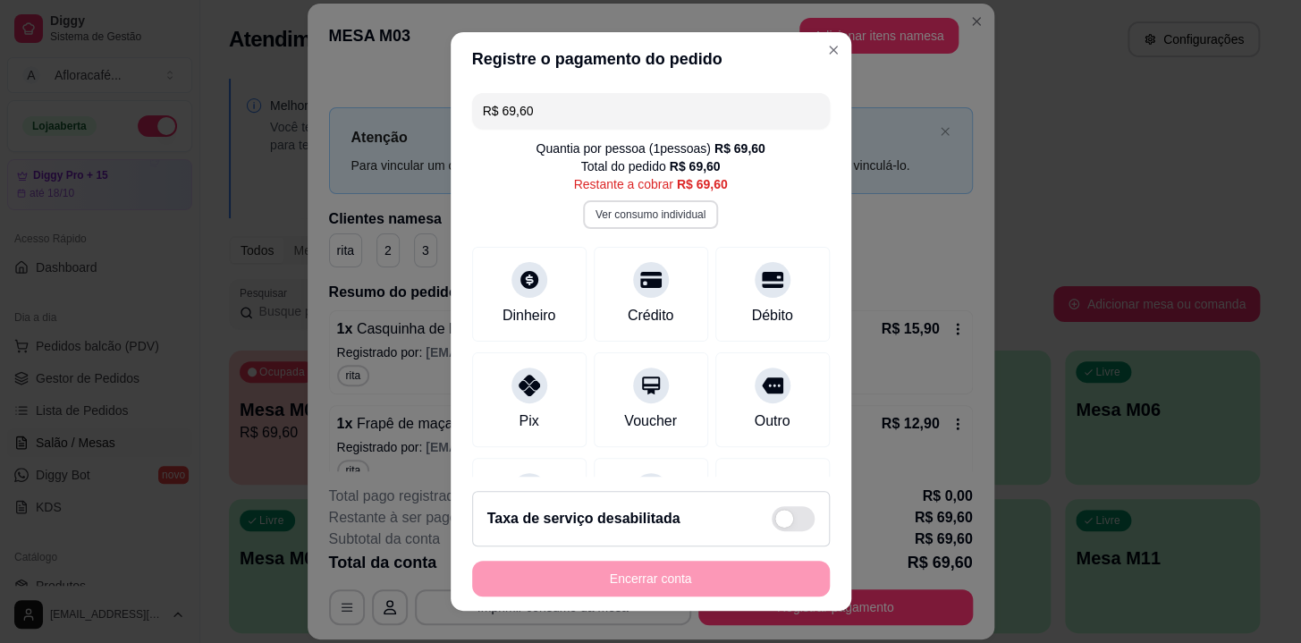
click at [649, 220] on button "Ver consumo individual" at bounding box center [650, 214] width 135 height 29
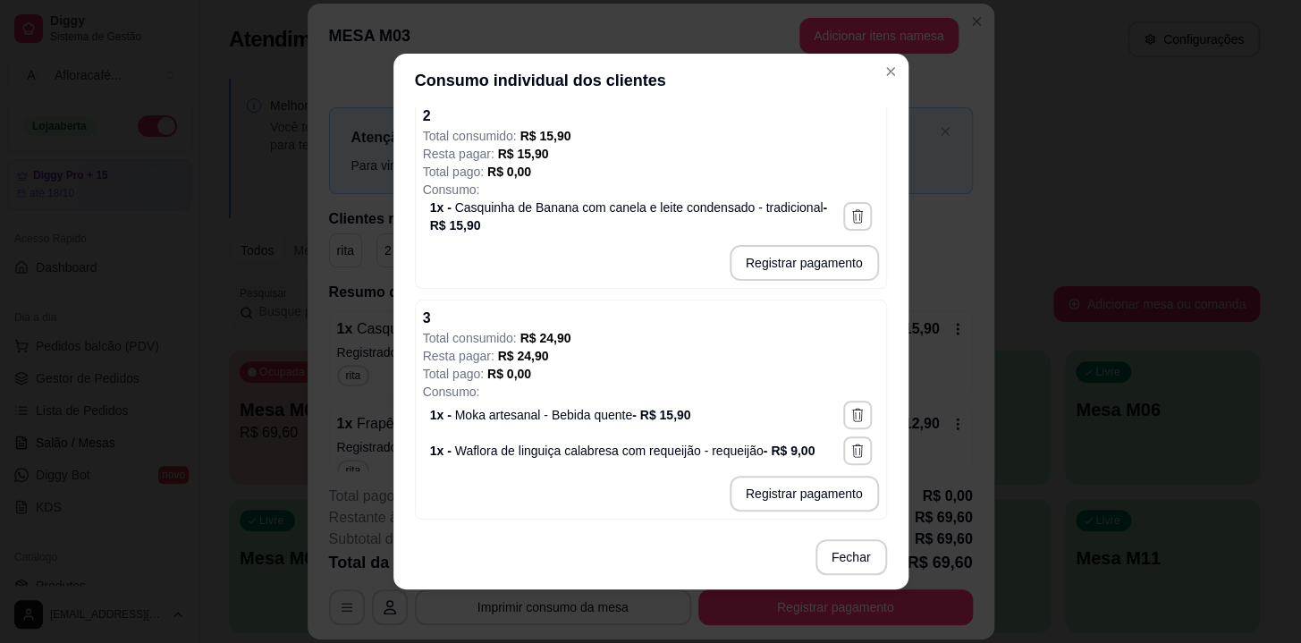
scroll to position [3, 0]
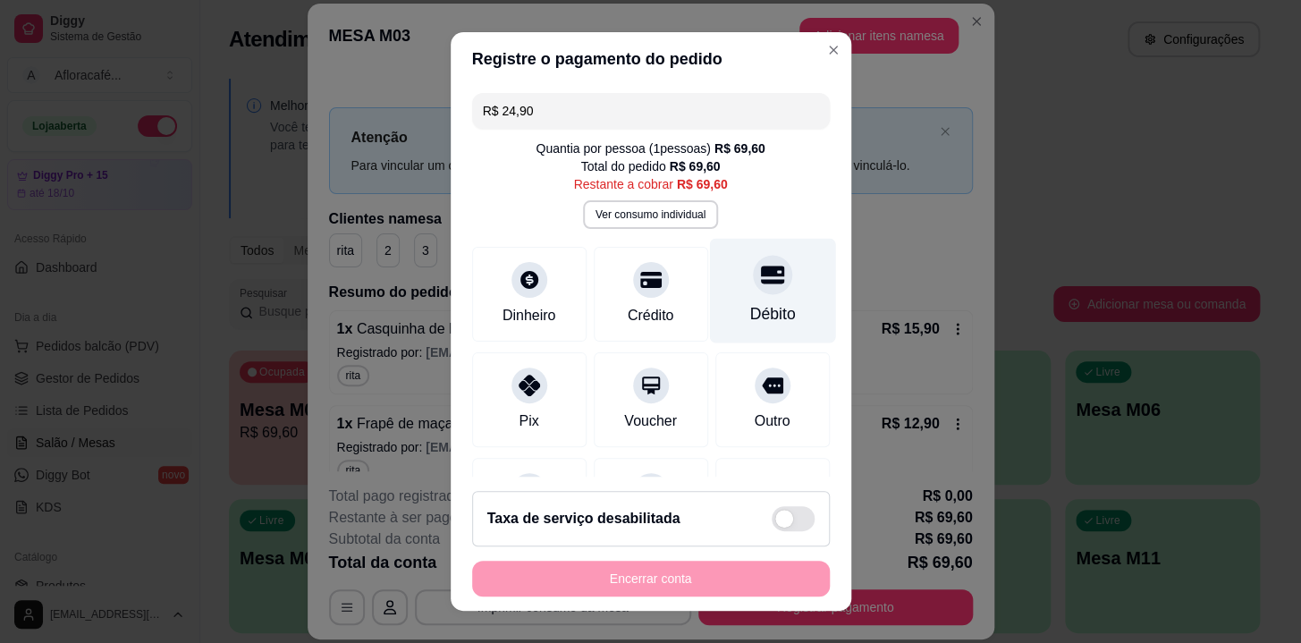
click at [753, 275] on div at bounding box center [772, 274] width 39 height 39
click at [666, 216] on button "Ver consumo individual" at bounding box center [650, 214] width 131 height 28
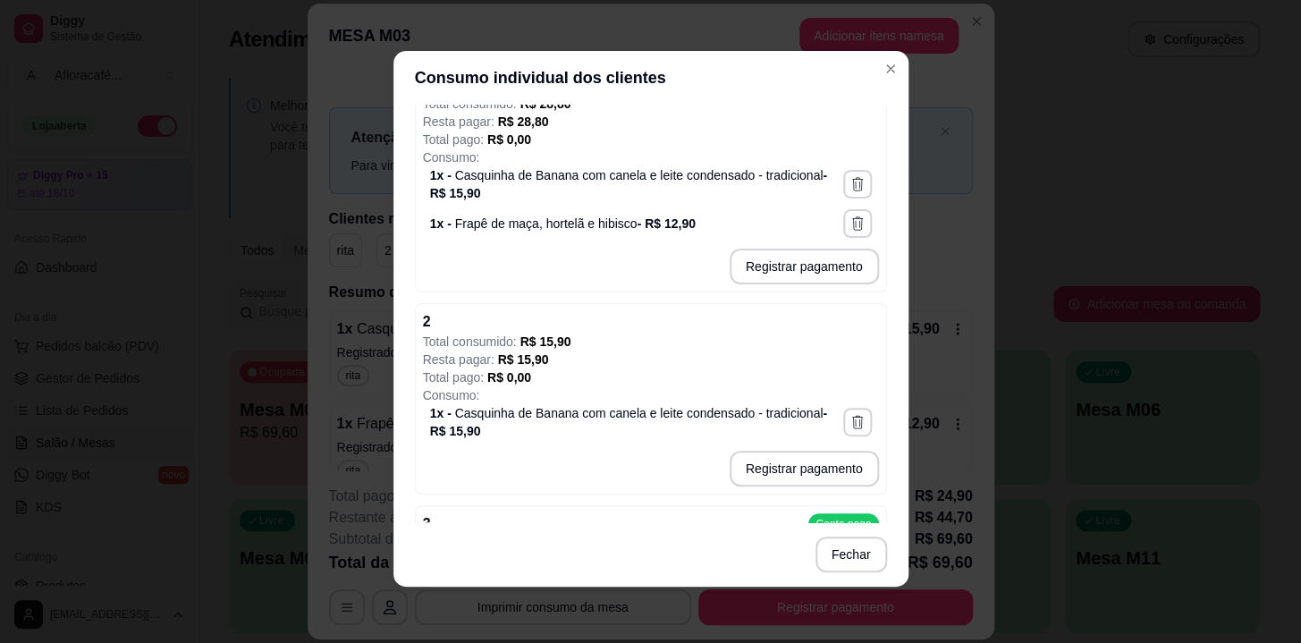
scroll to position [95, 0]
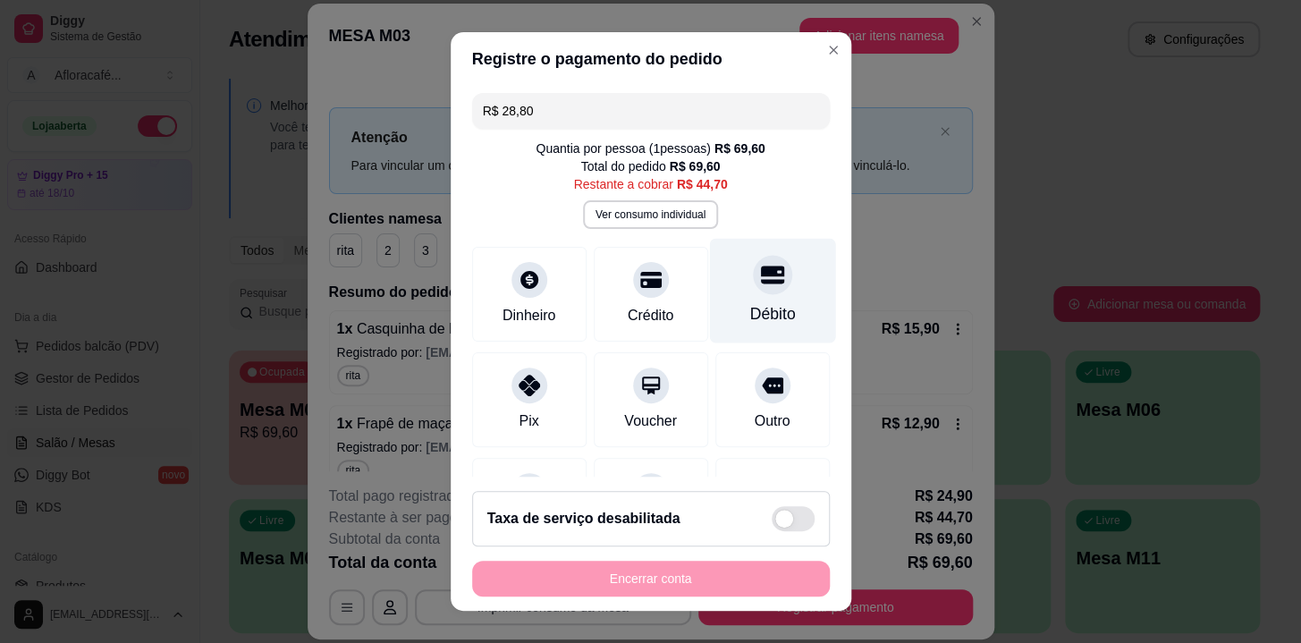
click at [757, 288] on div at bounding box center [772, 274] width 39 height 39
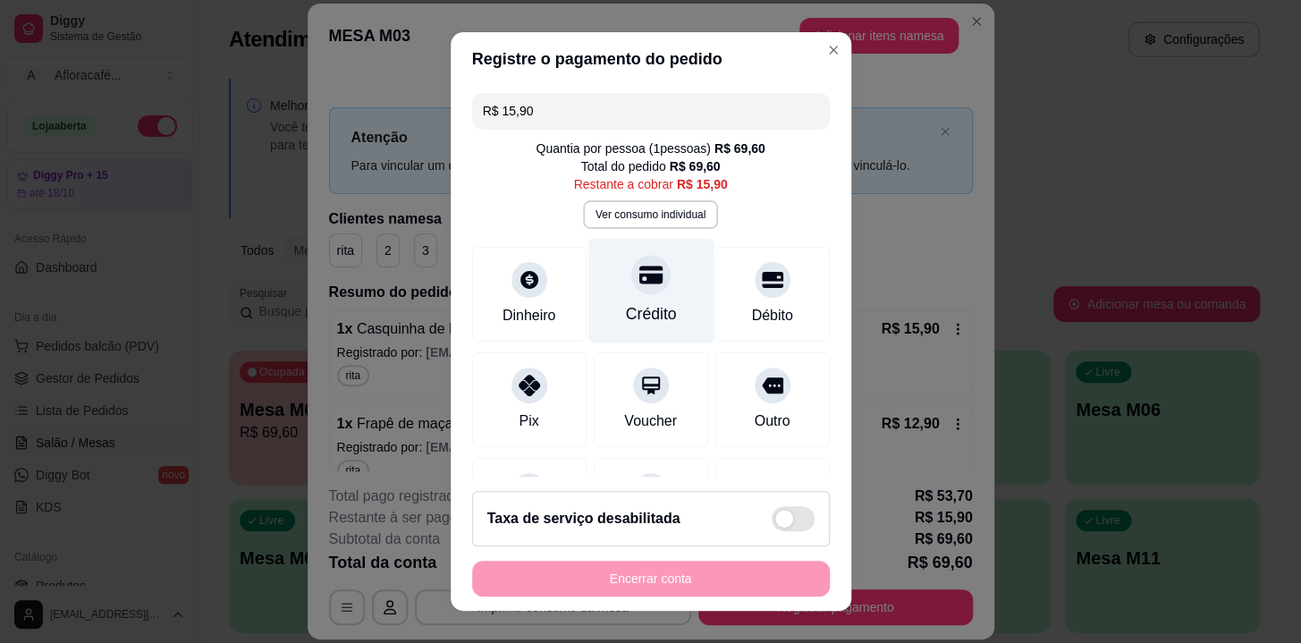
click at [644, 279] on div at bounding box center [650, 274] width 39 height 39
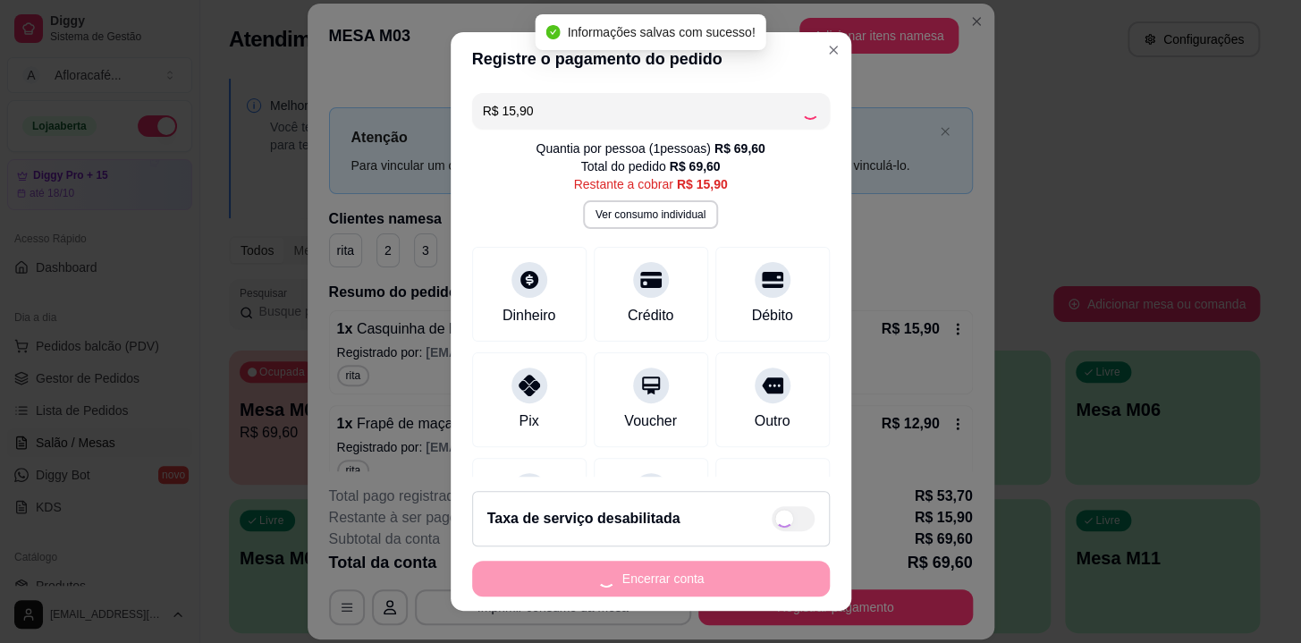
type input "R$ 0,00"
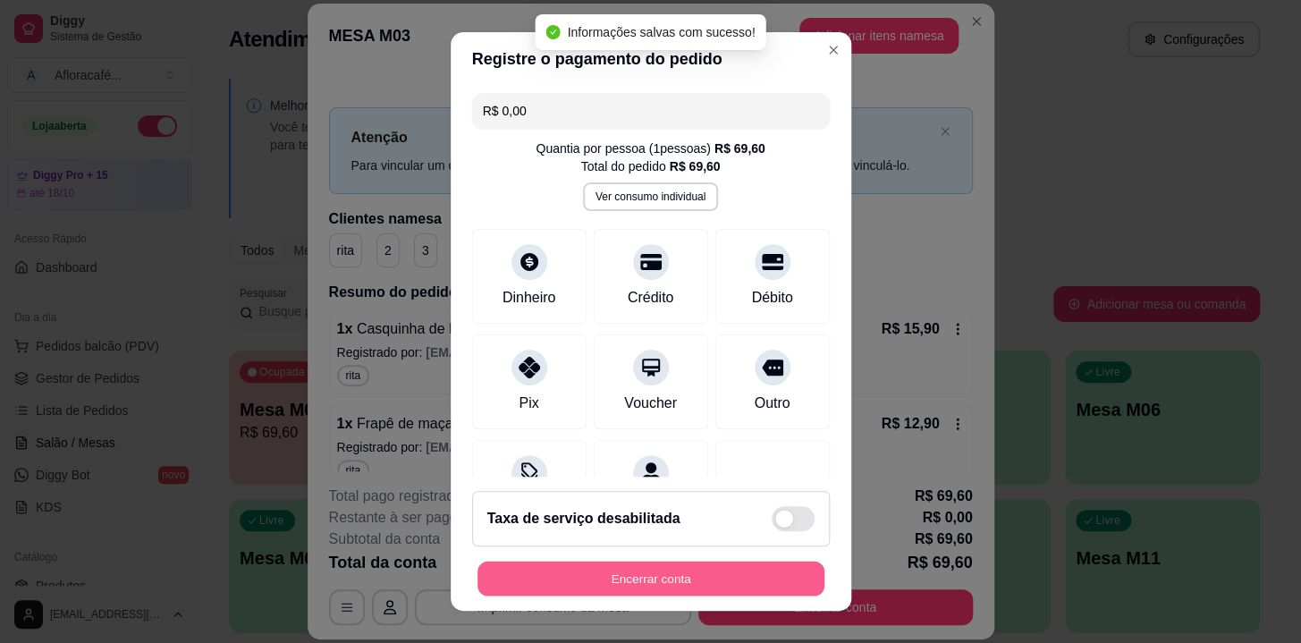
click at [671, 574] on button "Encerrar conta" at bounding box center [651, 579] width 347 height 35
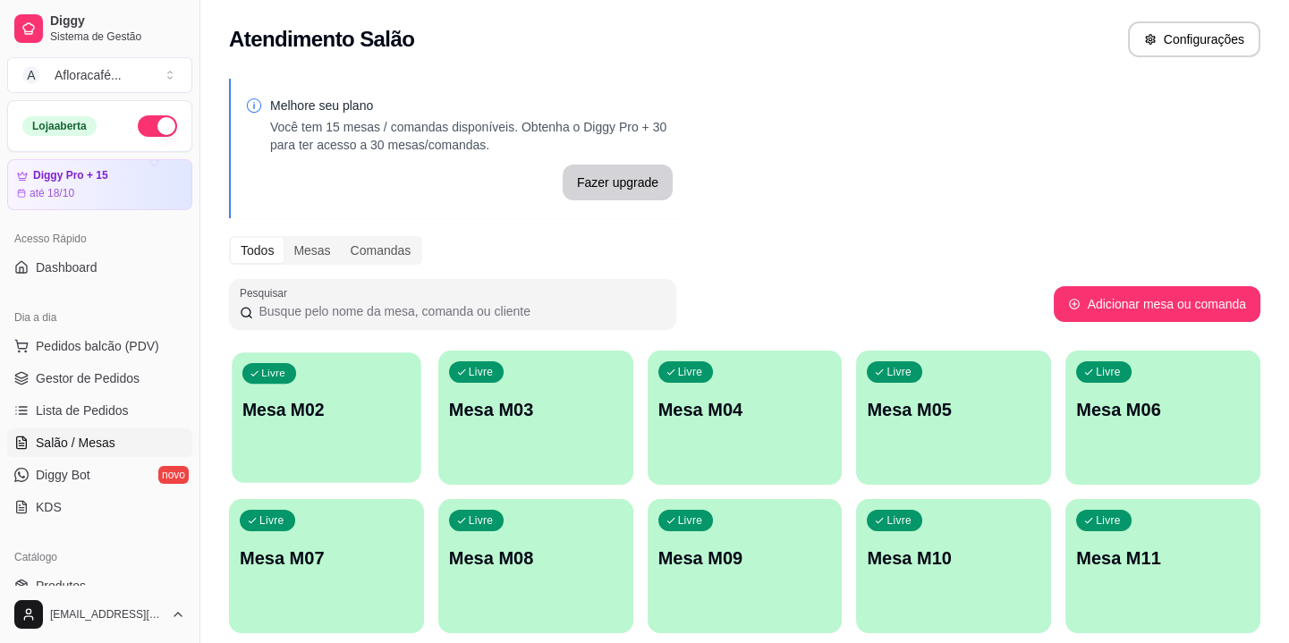
click at [329, 426] on div "Livre Mesa M02" at bounding box center [326, 406] width 189 height 109
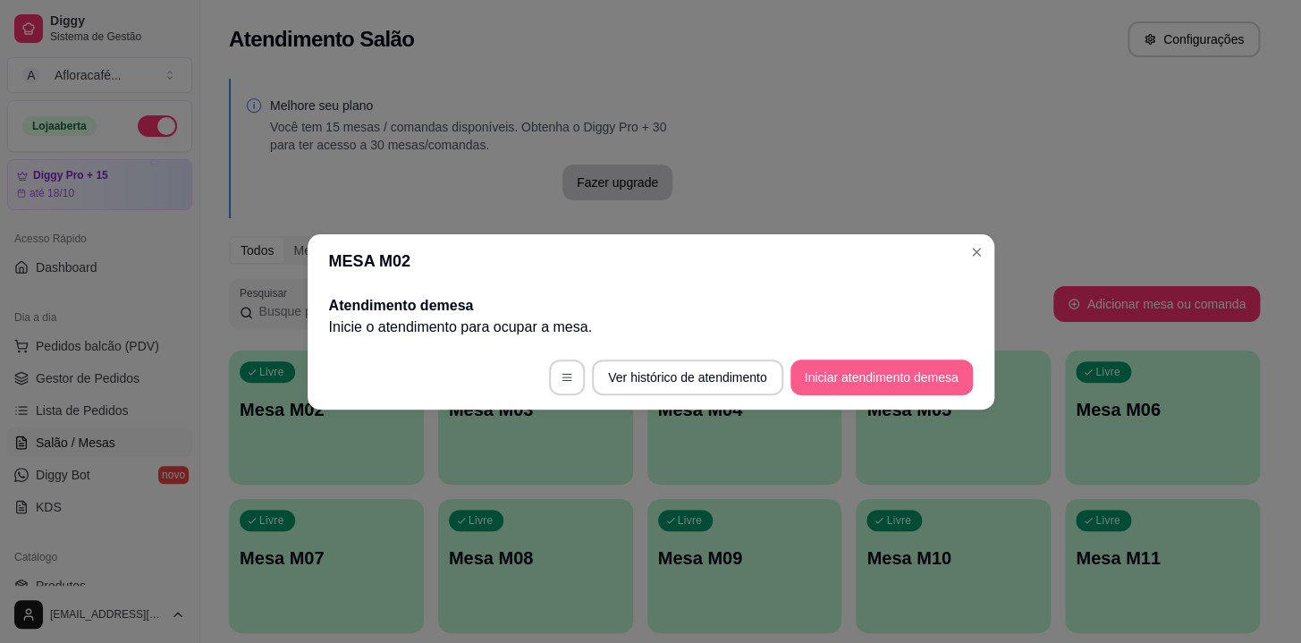
click at [886, 388] on button "Iniciar atendimento de mesa" at bounding box center [882, 378] width 182 height 36
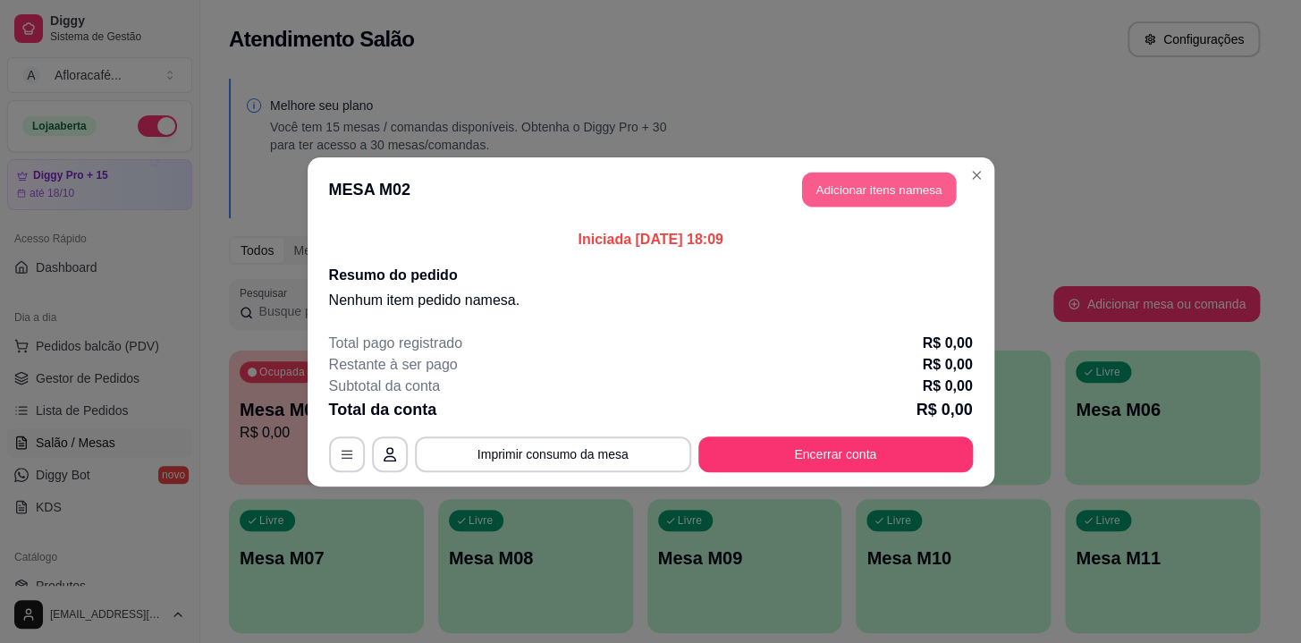
click at [941, 183] on button "Adicionar itens na mesa" at bounding box center [879, 189] width 154 height 35
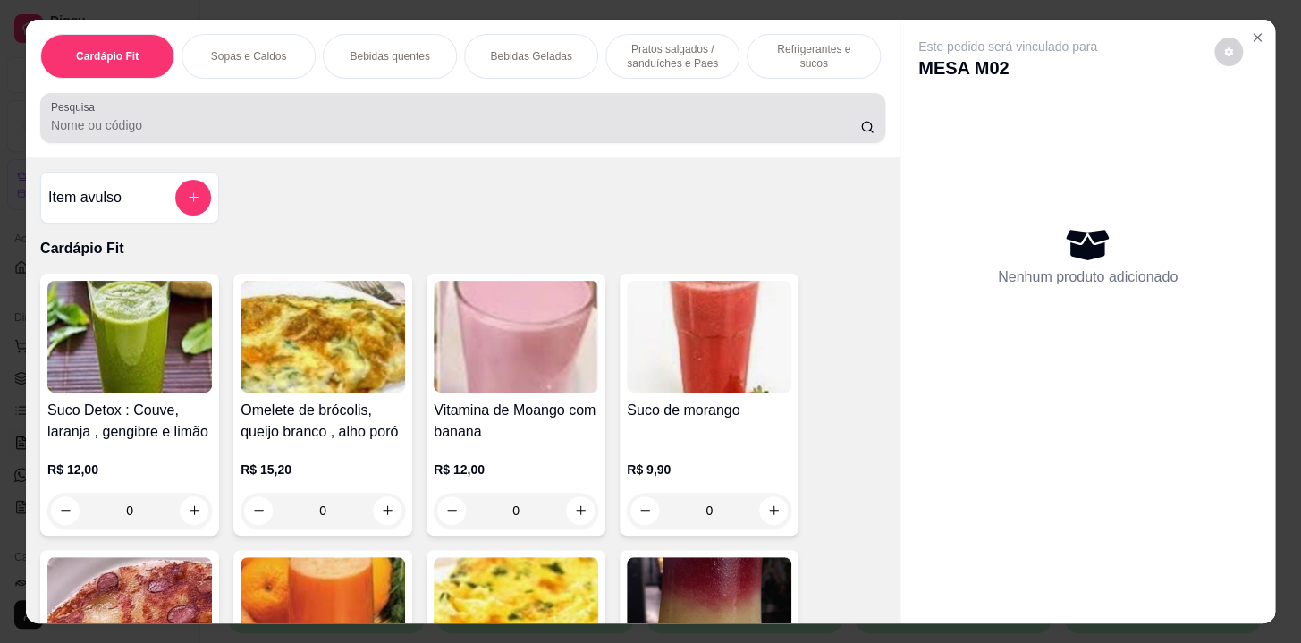
click at [533, 116] on div at bounding box center [463, 118] width 824 height 36
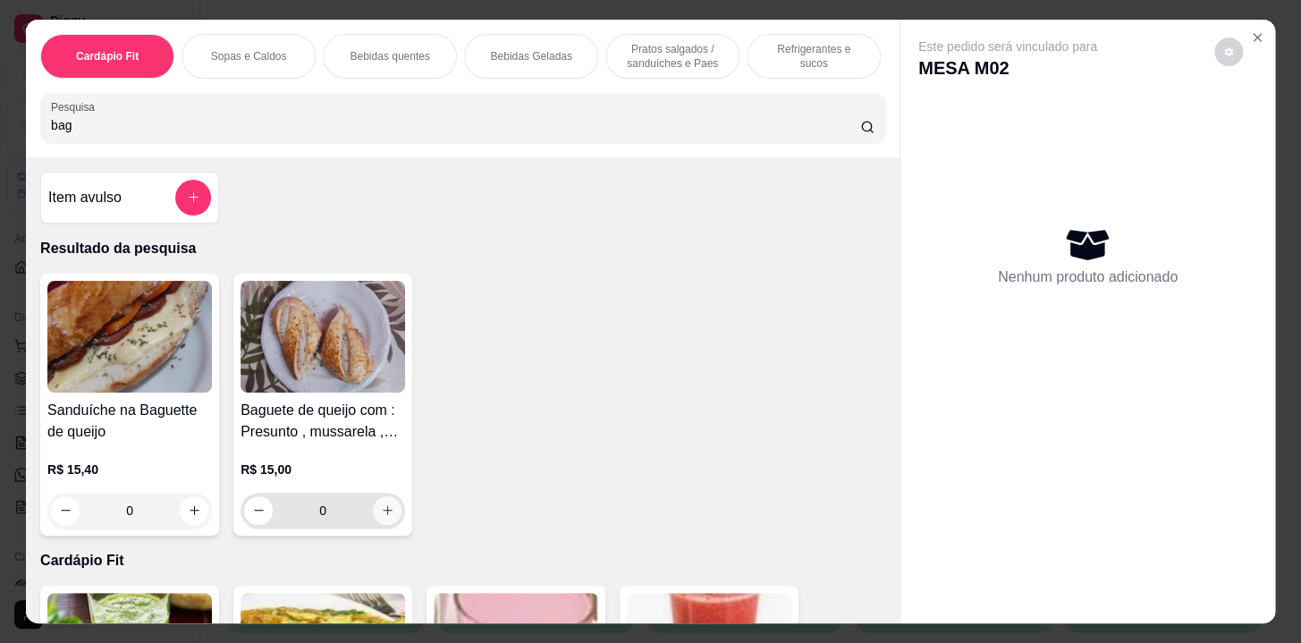
type input "bag"
click at [382, 517] on icon "increase-product-quantity" at bounding box center [387, 510] width 13 height 13
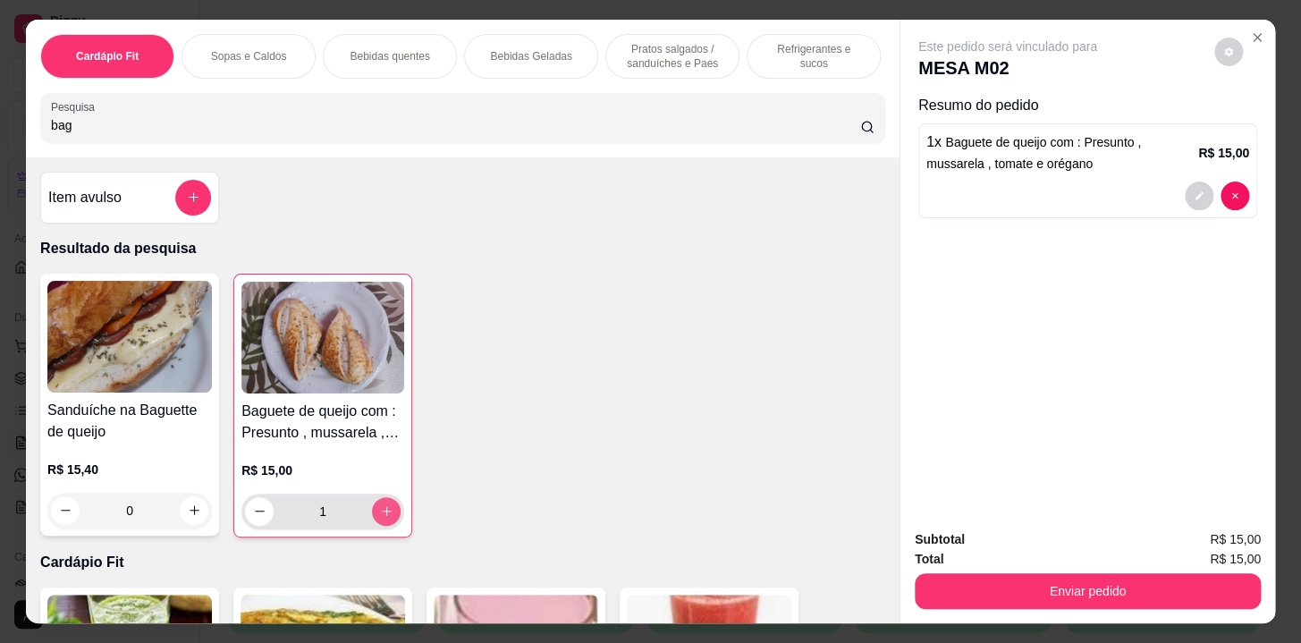
type input "1"
click at [504, 451] on div "Sanduíche na Baguette de queijo R$ 15,40 0 Baguete de queijo com : Presunto , m…" at bounding box center [462, 406] width 845 height 264
click at [725, 38] on div "Pratos salgados / sanduíches e Paes" at bounding box center [673, 56] width 134 height 45
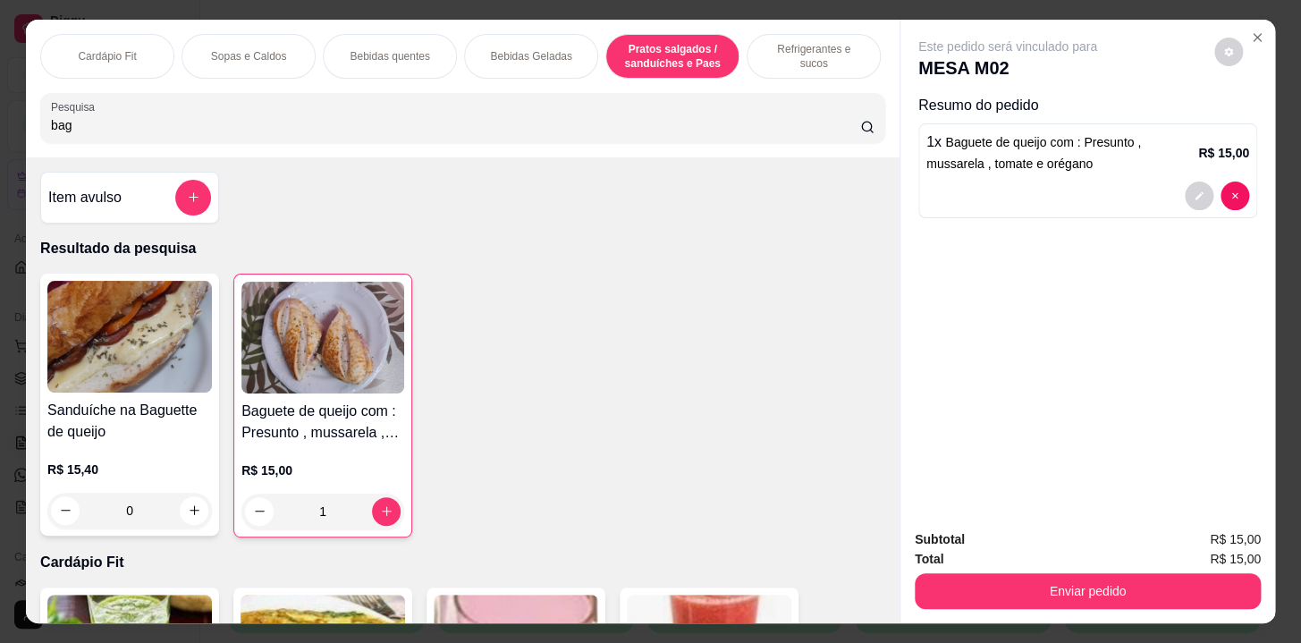
scroll to position [44, 0]
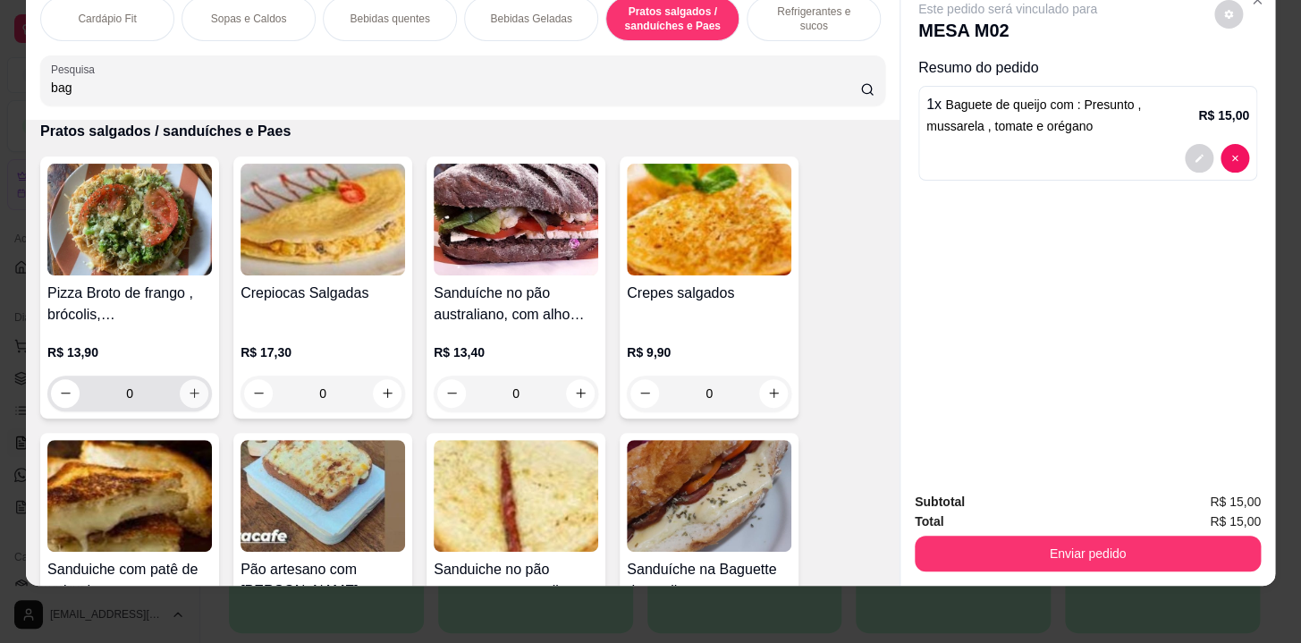
click at [188, 390] on icon "increase-product-quantity" at bounding box center [194, 392] width 13 height 13
type input "1"
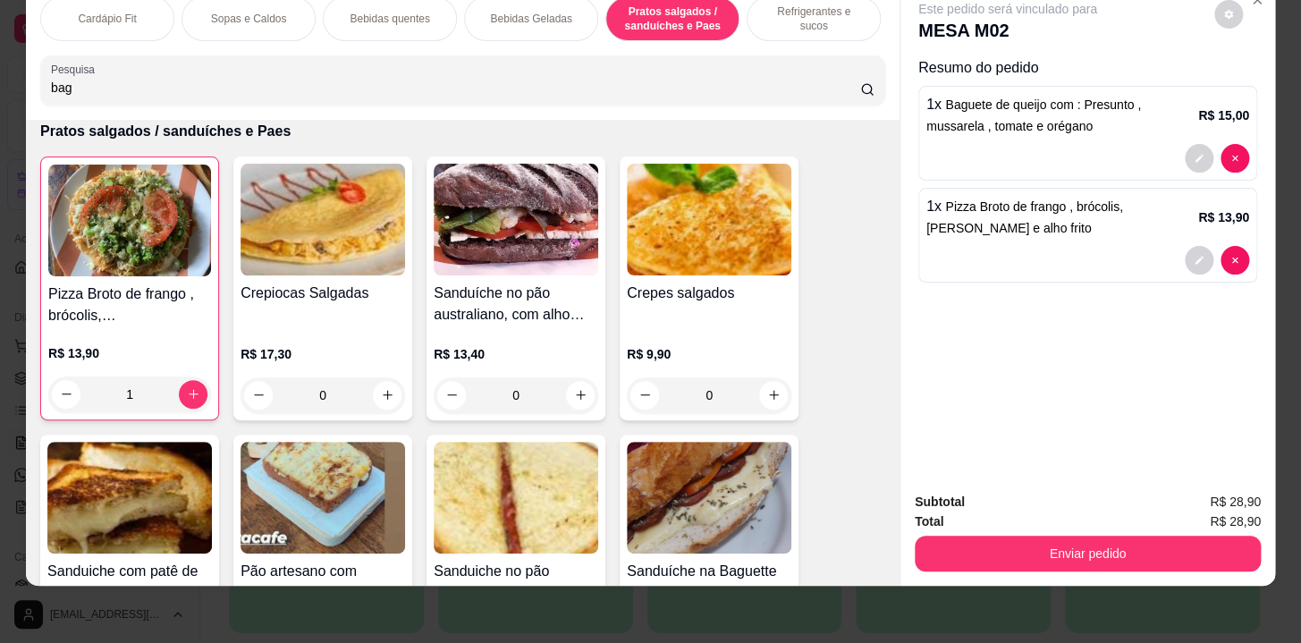
click at [423, 21] on div "Bebidas quentes" at bounding box center [390, 18] width 134 height 45
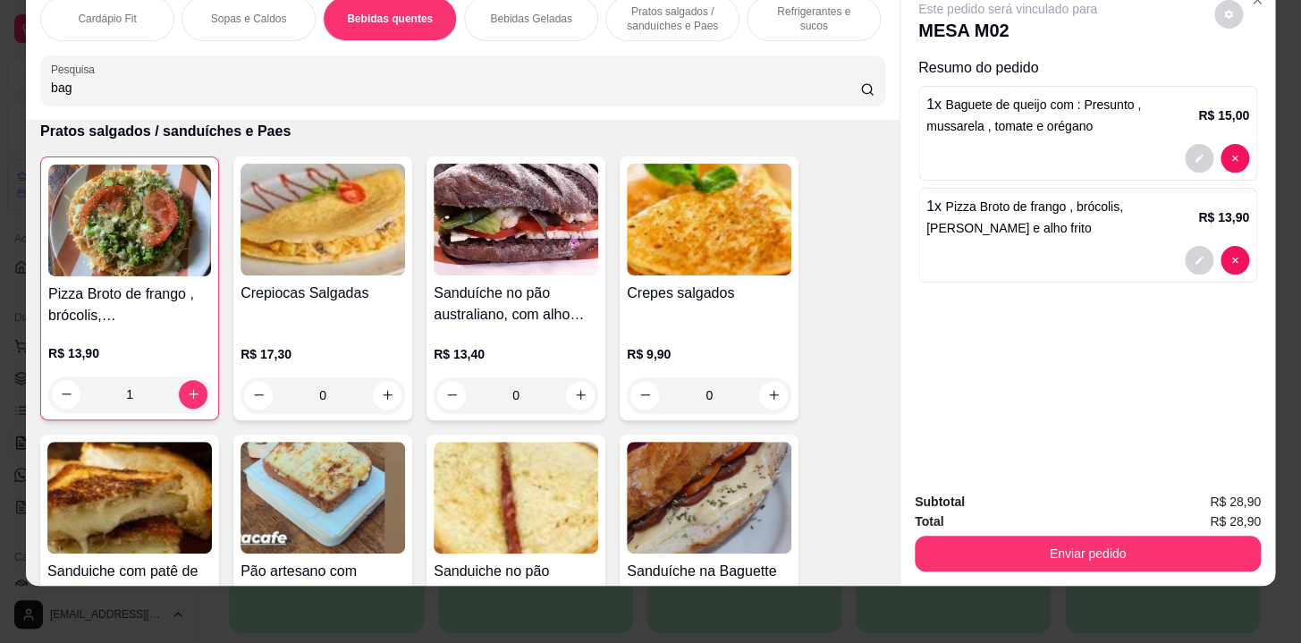
scroll to position [1847, 0]
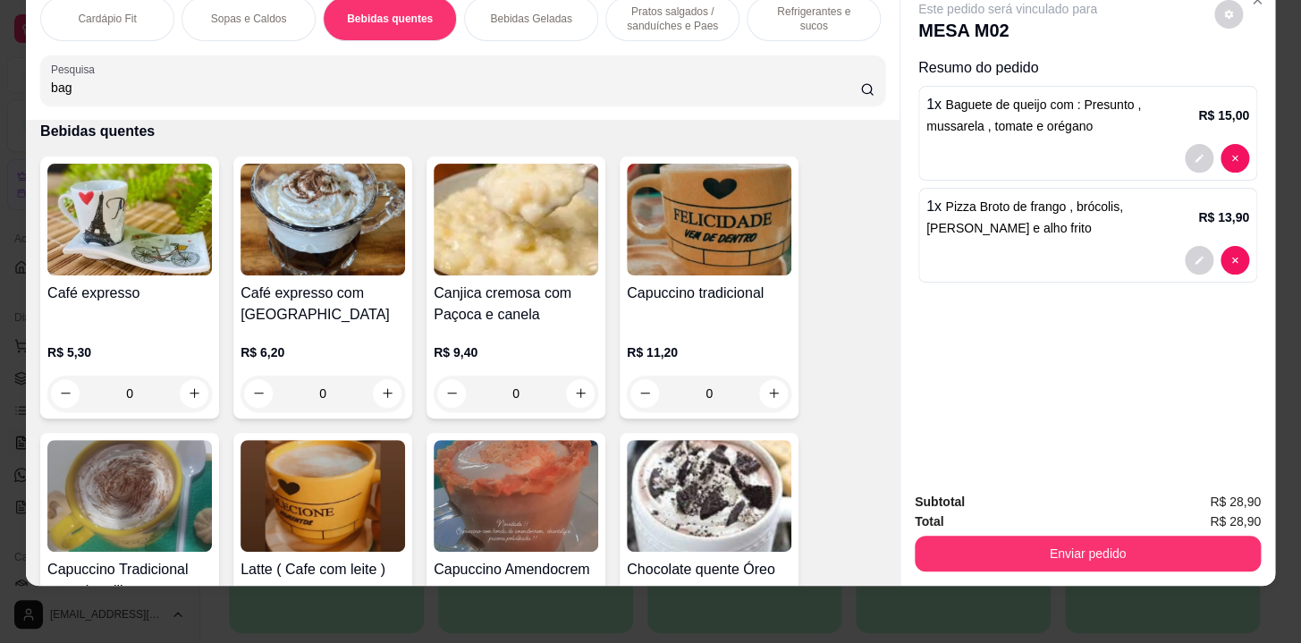
click at [531, 12] on p "Bebidas Geladas" at bounding box center [530, 19] width 81 height 14
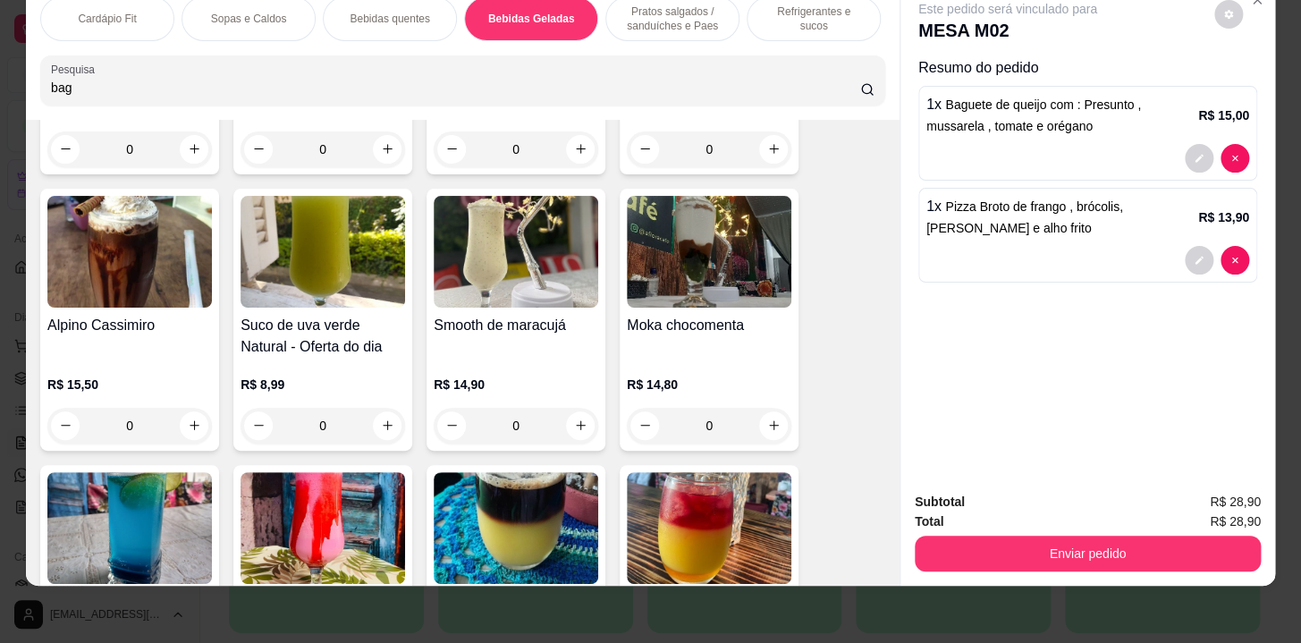
scroll to position [4203, 0]
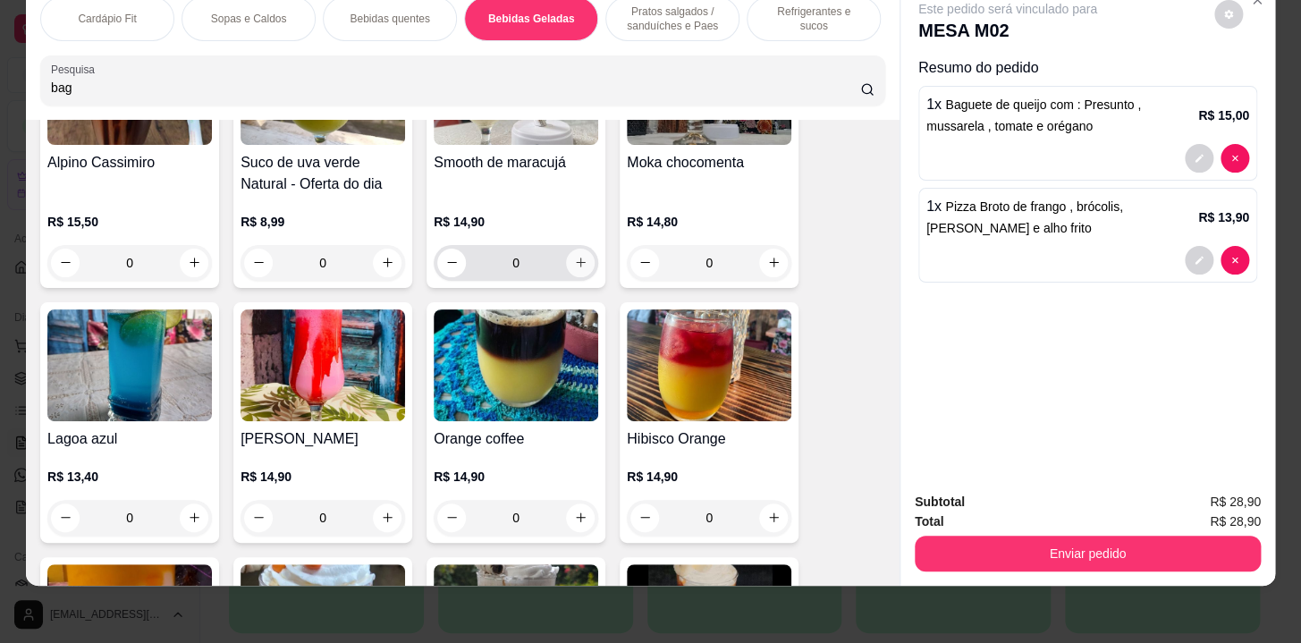
click at [581, 265] on button "increase-product-quantity" at bounding box center [580, 263] width 29 height 29
type input "1"
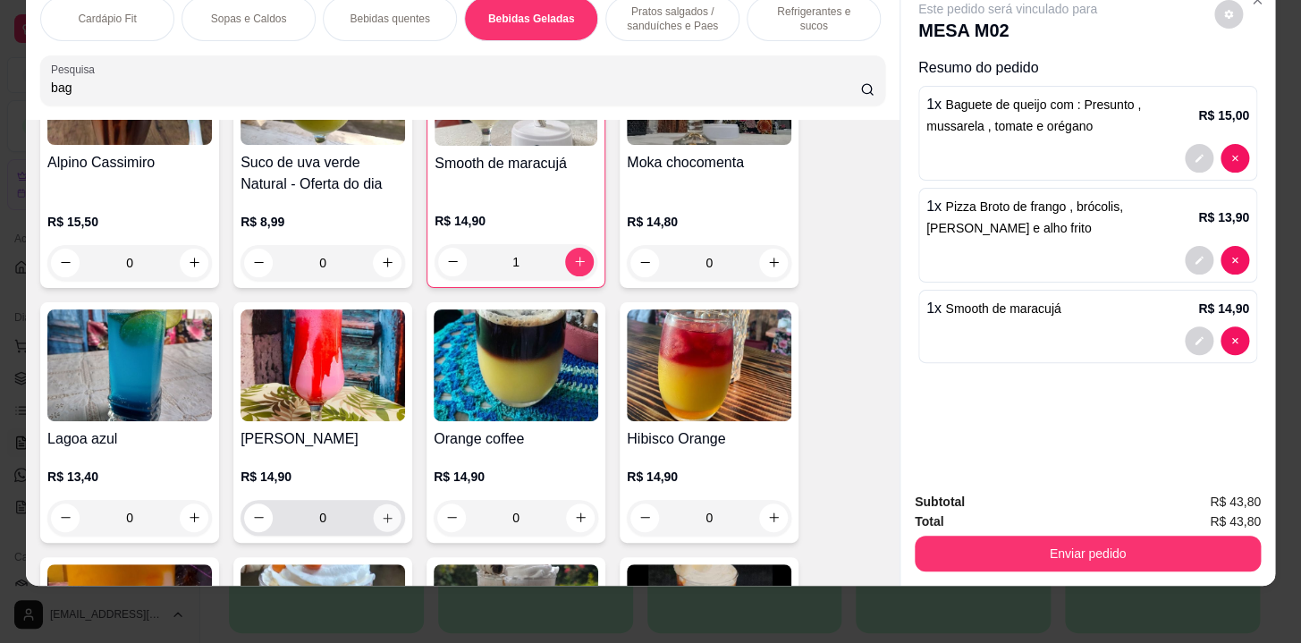
click at [383, 504] on button "increase-product-quantity" at bounding box center [388, 518] width 28 height 28
type input "1"
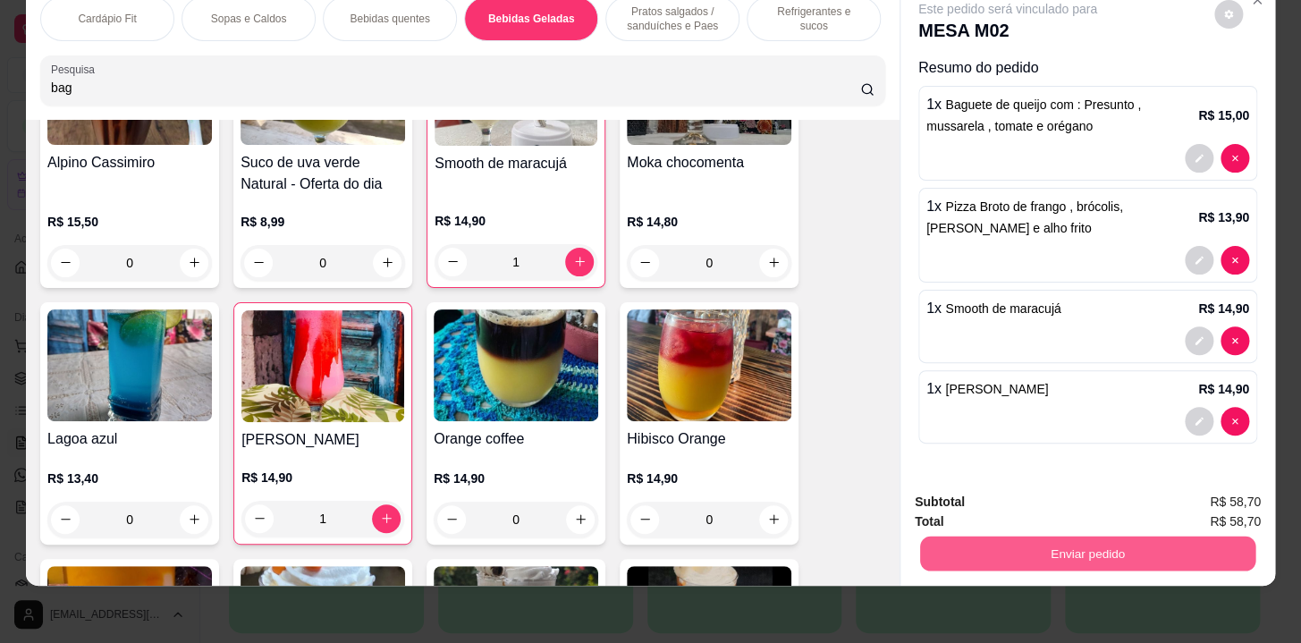
click at [1051, 546] on button "Enviar pedido" at bounding box center [1087, 554] width 335 height 35
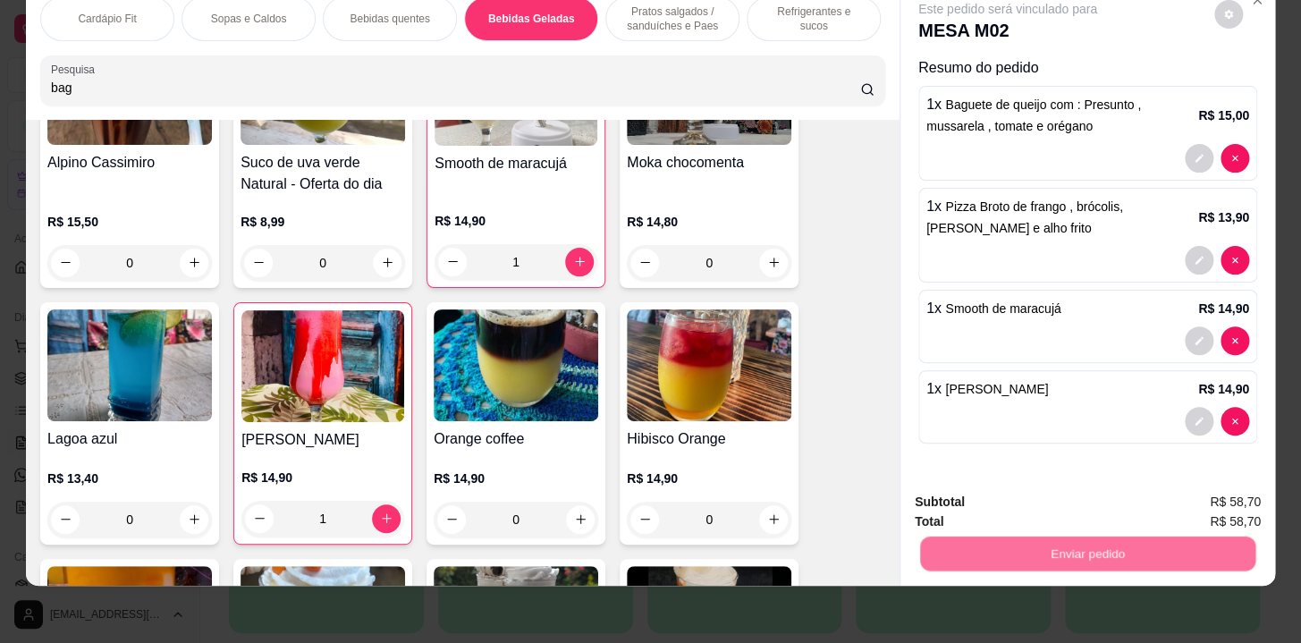
click at [1038, 493] on button "Não registrar e enviar pedido" at bounding box center [1029, 498] width 186 height 34
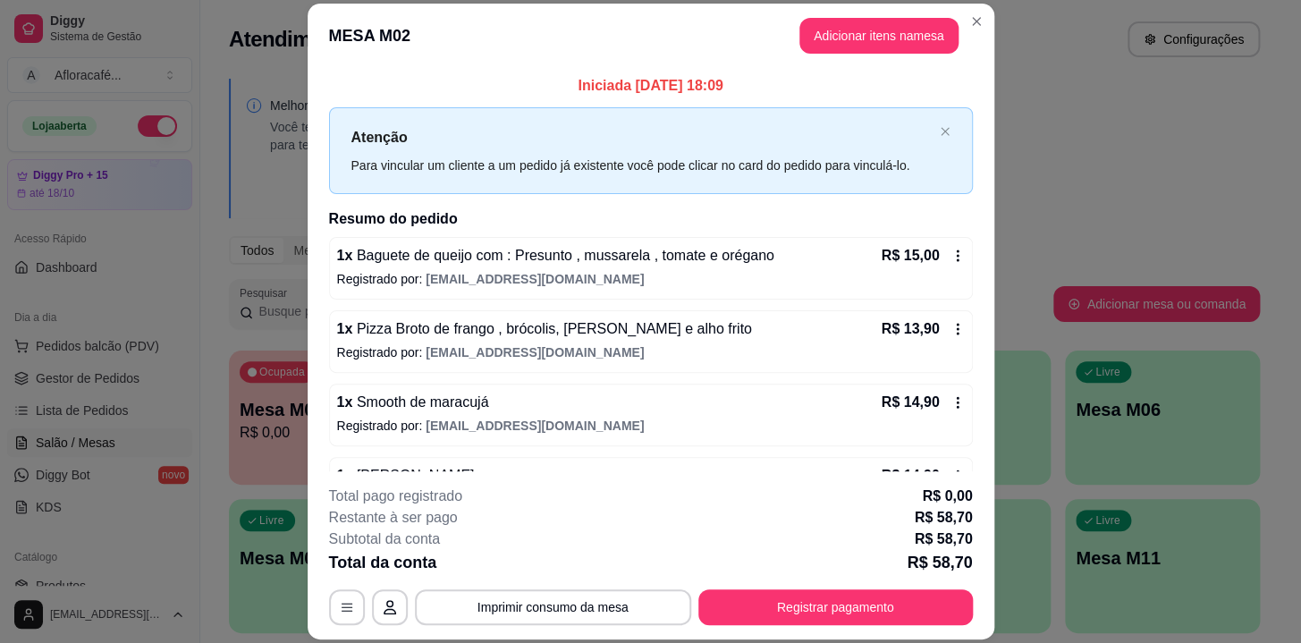
scroll to position [54, 0]
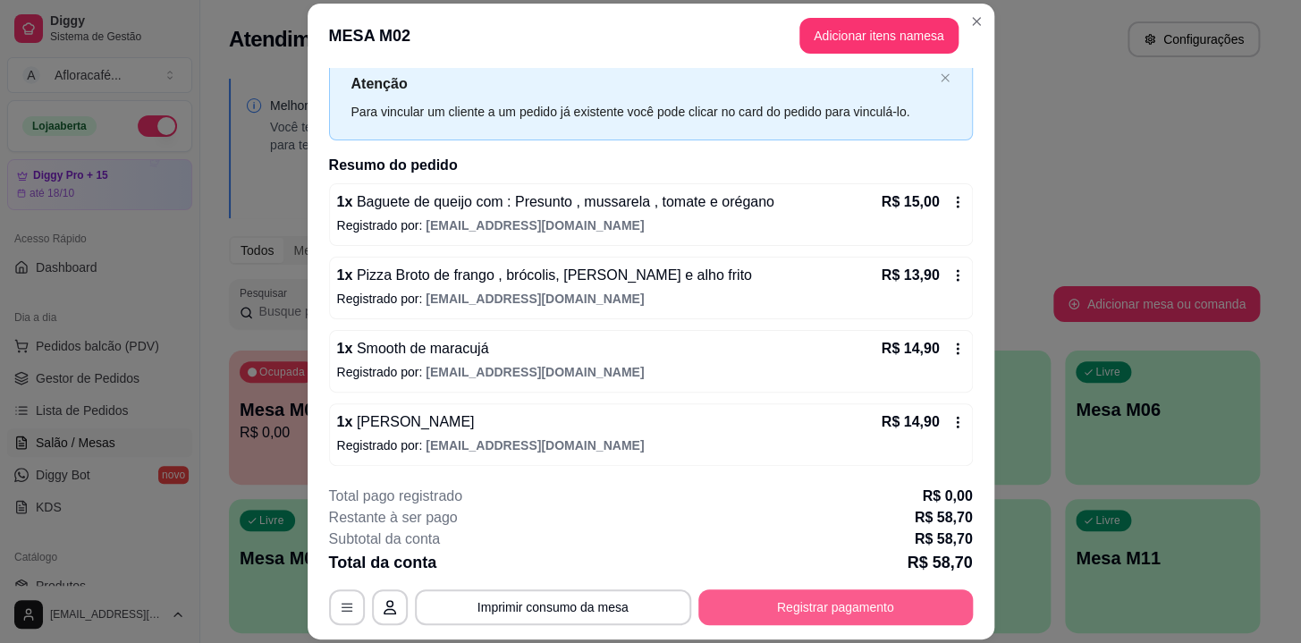
click at [860, 603] on button "Registrar pagamento" at bounding box center [836, 607] width 275 height 36
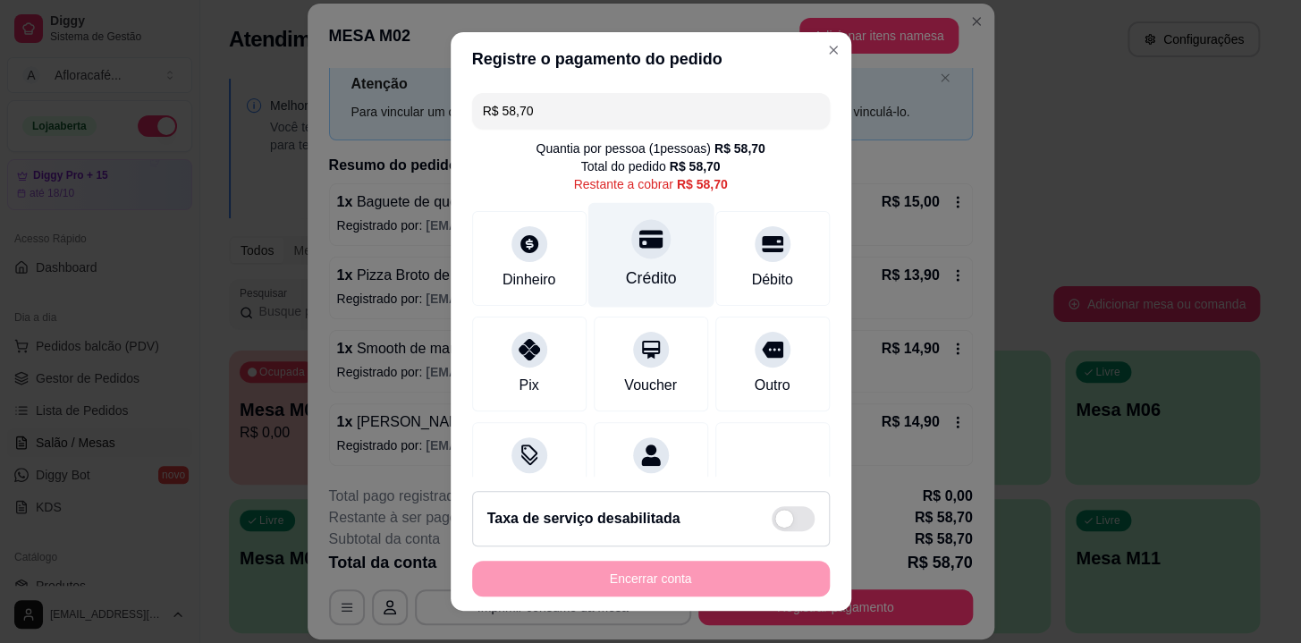
click at [652, 265] on div "Crédito" at bounding box center [651, 255] width 126 height 105
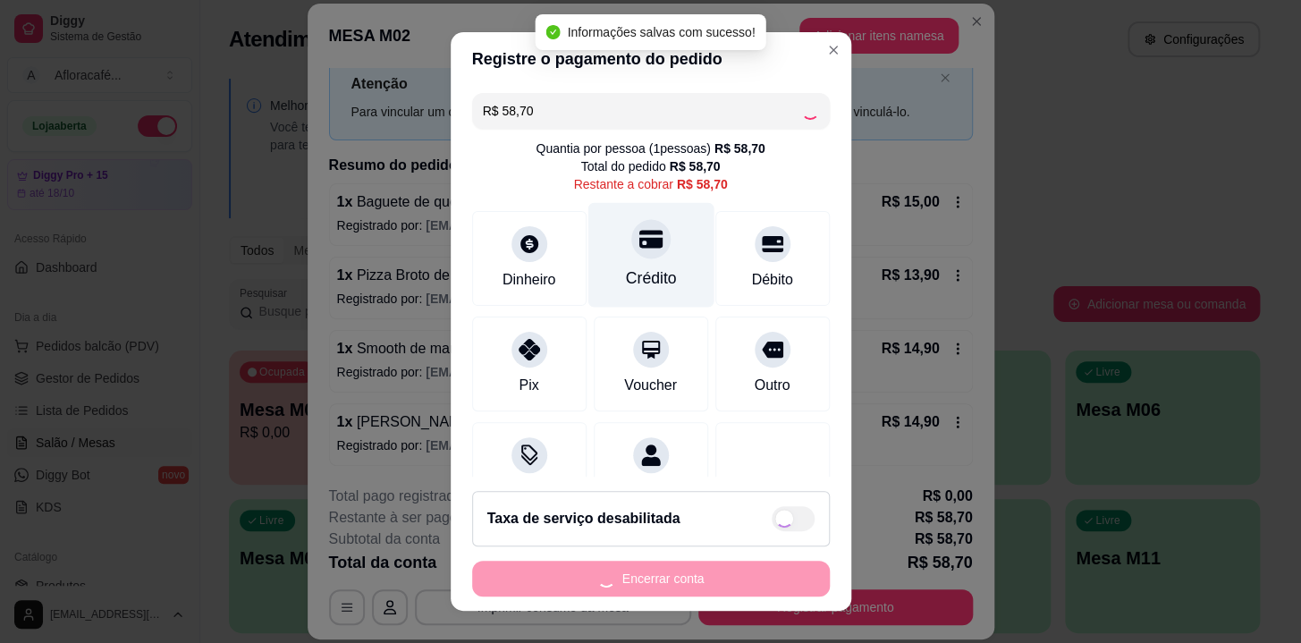
type input "R$ 0,00"
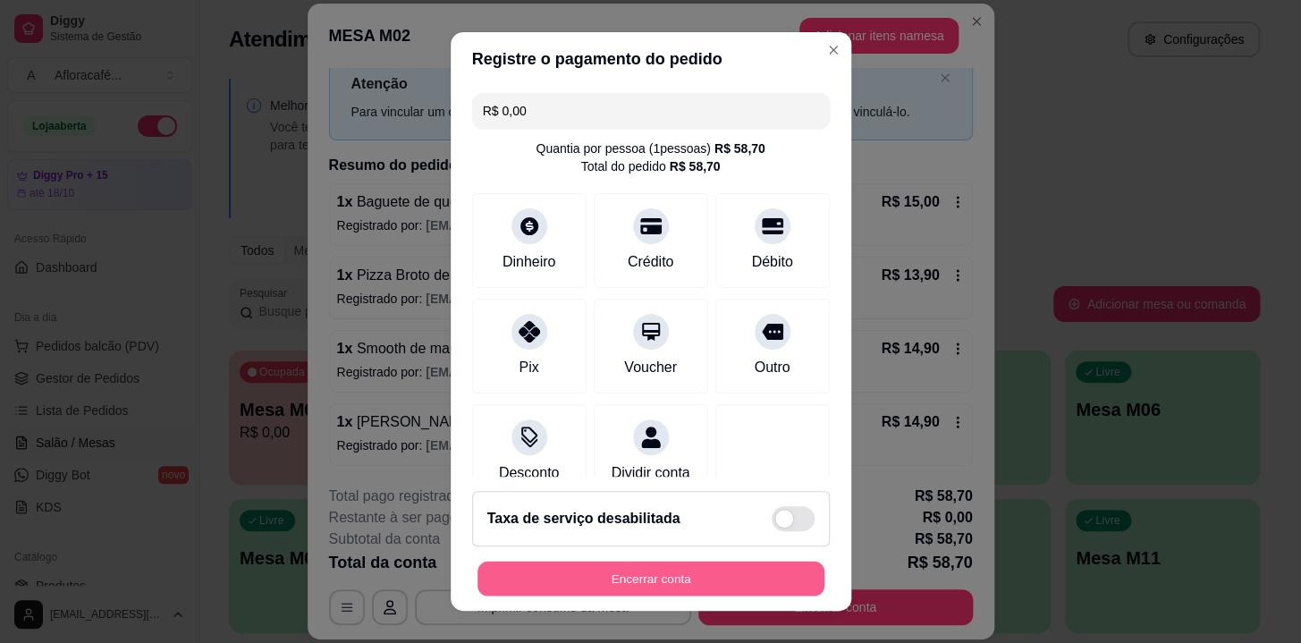
click at [621, 569] on button "Encerrar conta" at bounding box center [651, 579] width 347 height 35
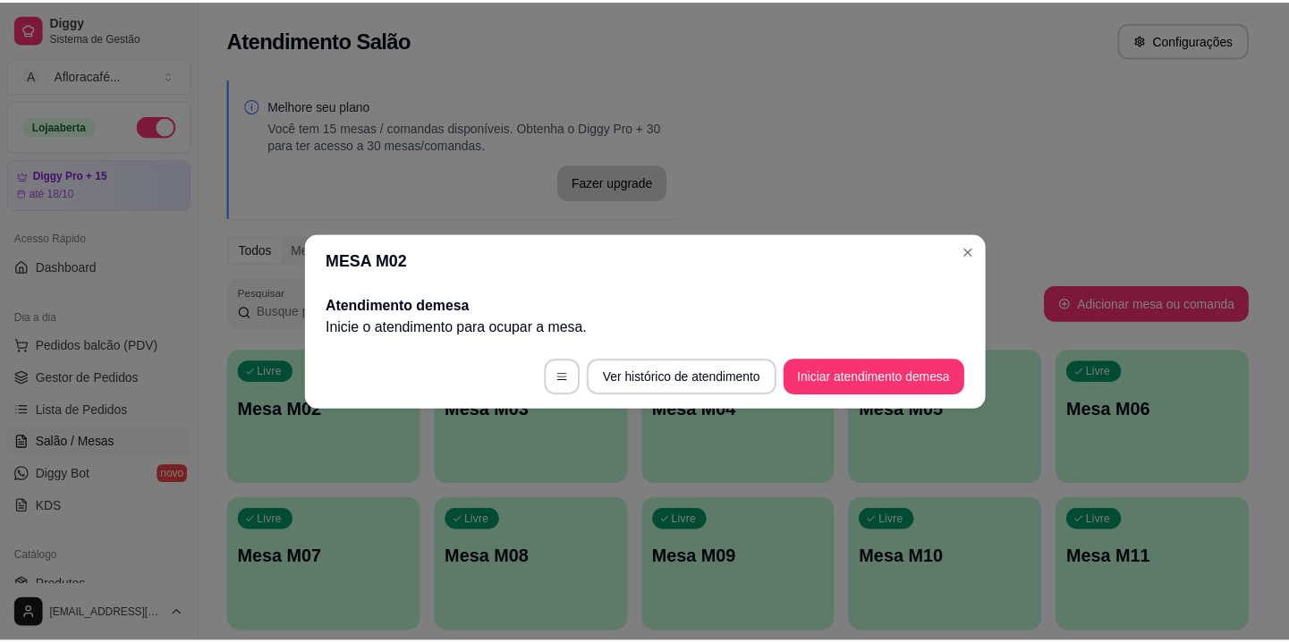
scroll to position [0, 0]
